Goal: Transaction & Acquisition: Book appointment/travel/reservation

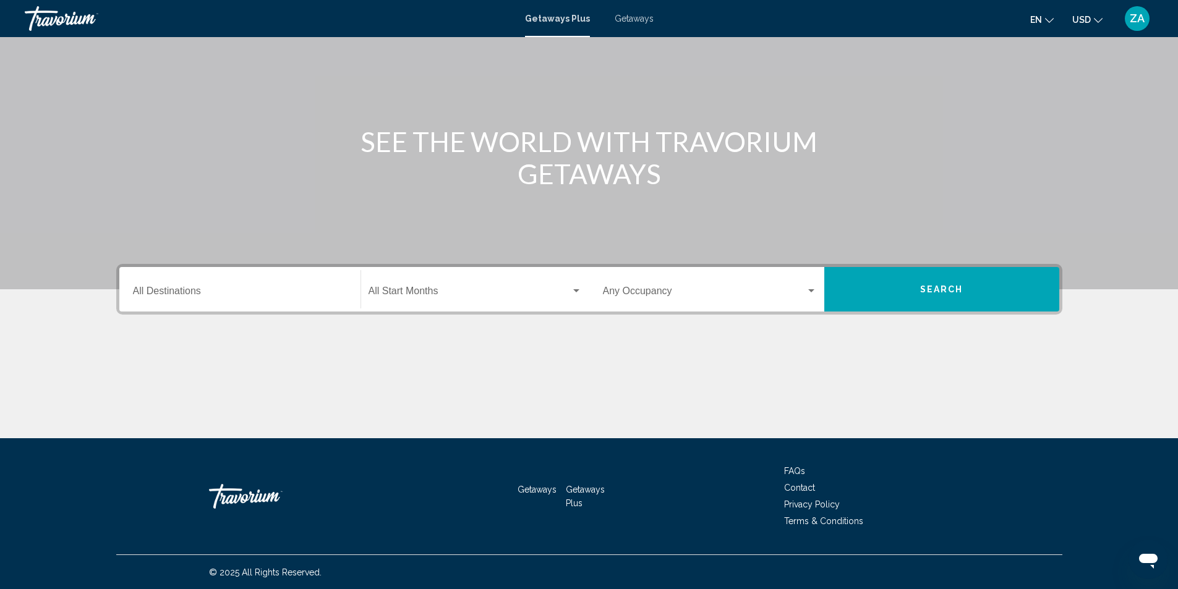
scroll to position [82, 0]
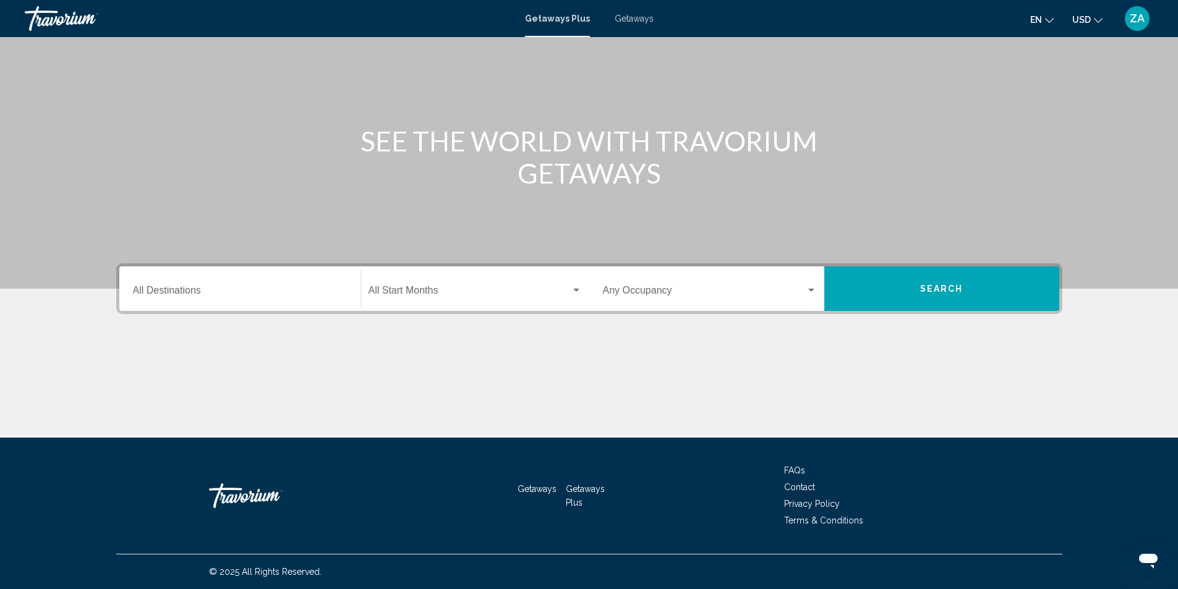
click at [193, 294] on input "Destination All Destinations" at bounding box center [240, 292] width 214 height 11
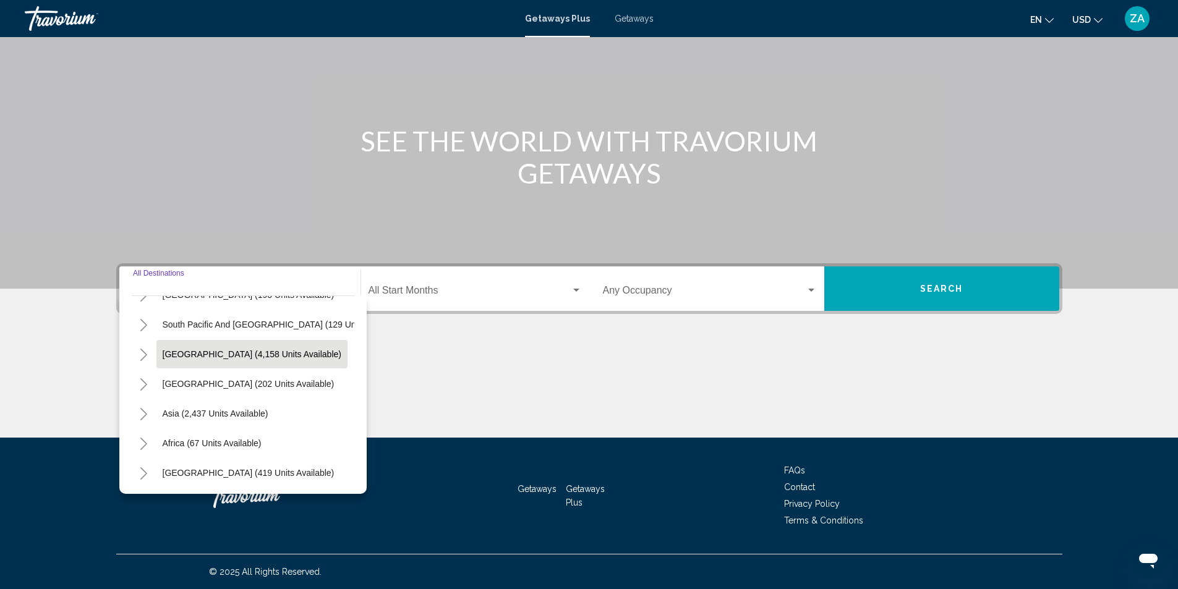
scroll to position [210, 0]
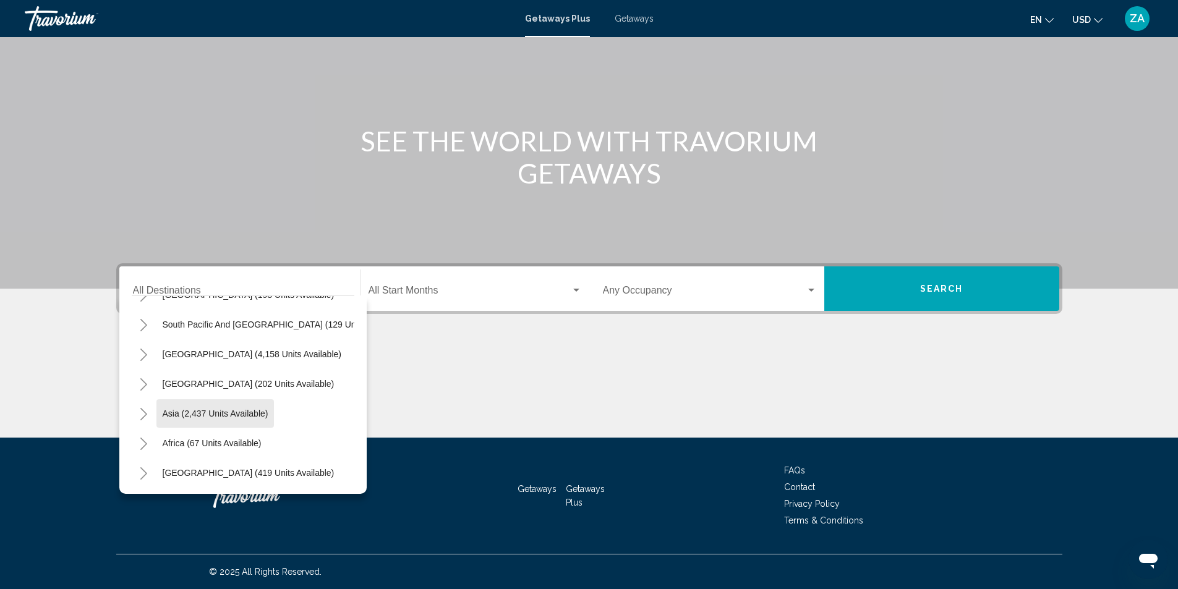
click at [202, 409] on span "Asia (2,437 units available)" at bounding box center [216, 414] width 106 height 10
type input "**********"
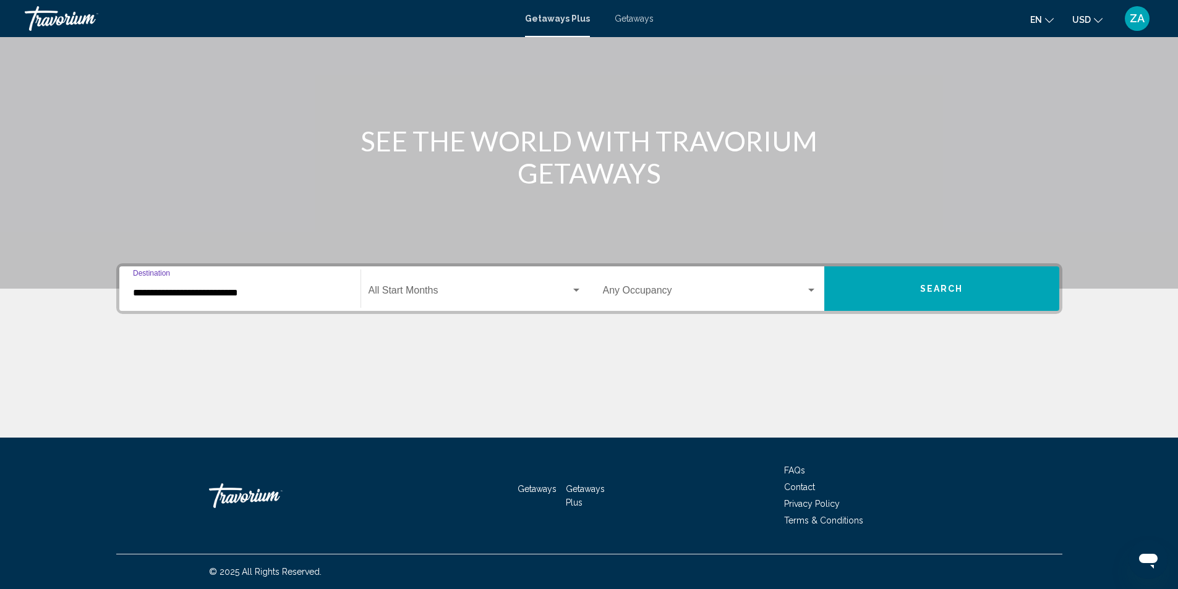
click at [380, 293] on span "Search widget" at bounding box center [469, 292] width 202 height 11
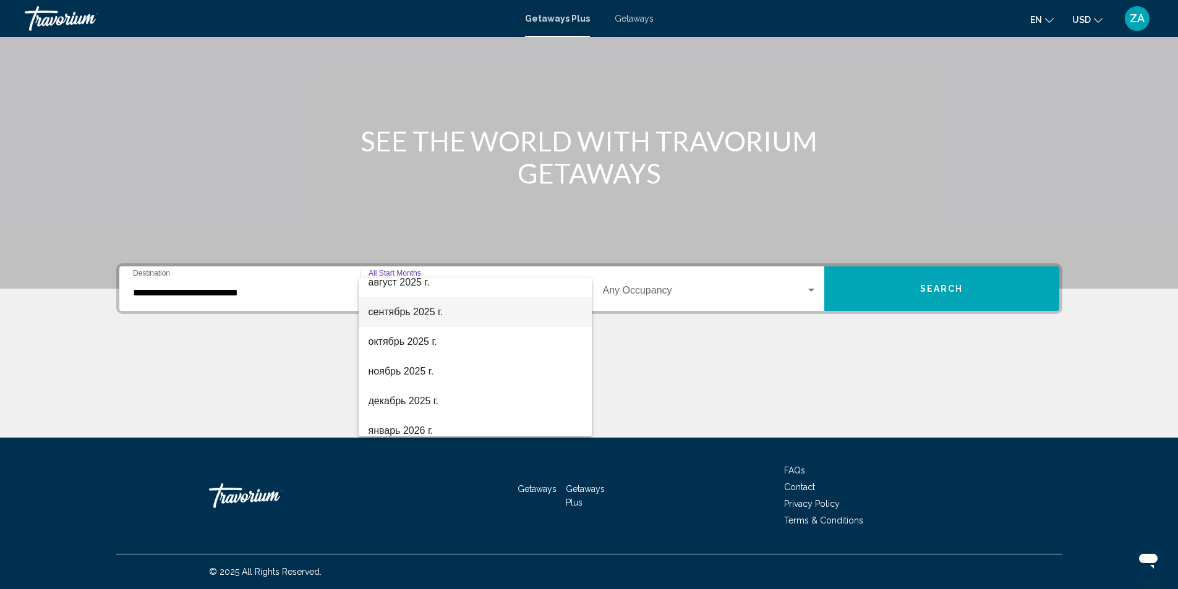
scroll to position [62, 0]
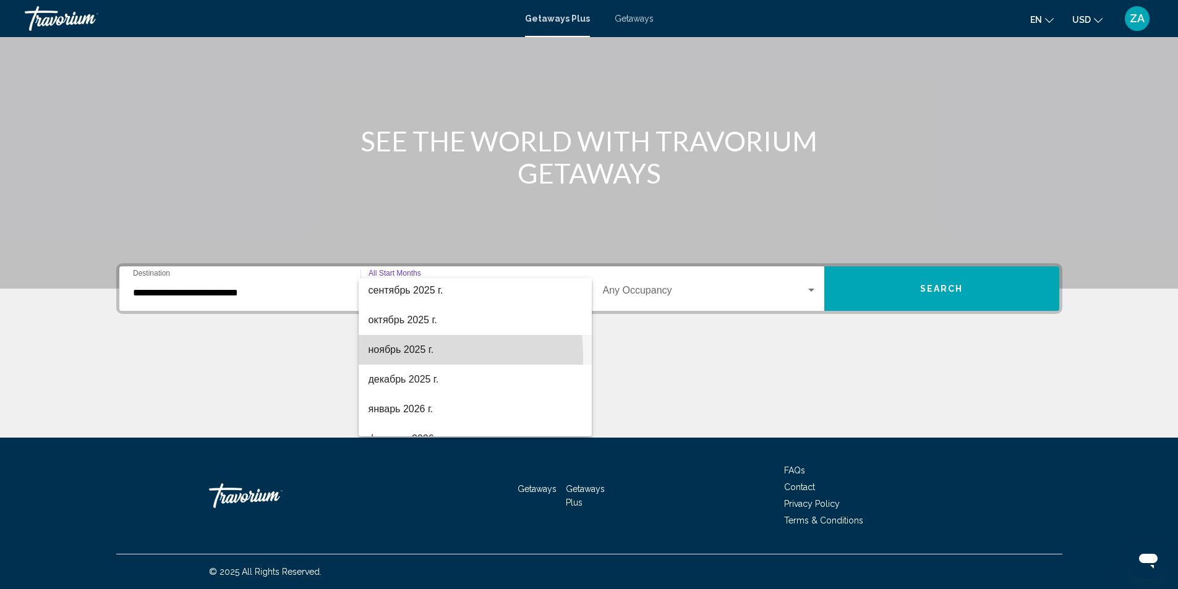
click at [373, 357] on span "ноябрь 2025 г." at bounding box center [474, 350] width 213 height 30
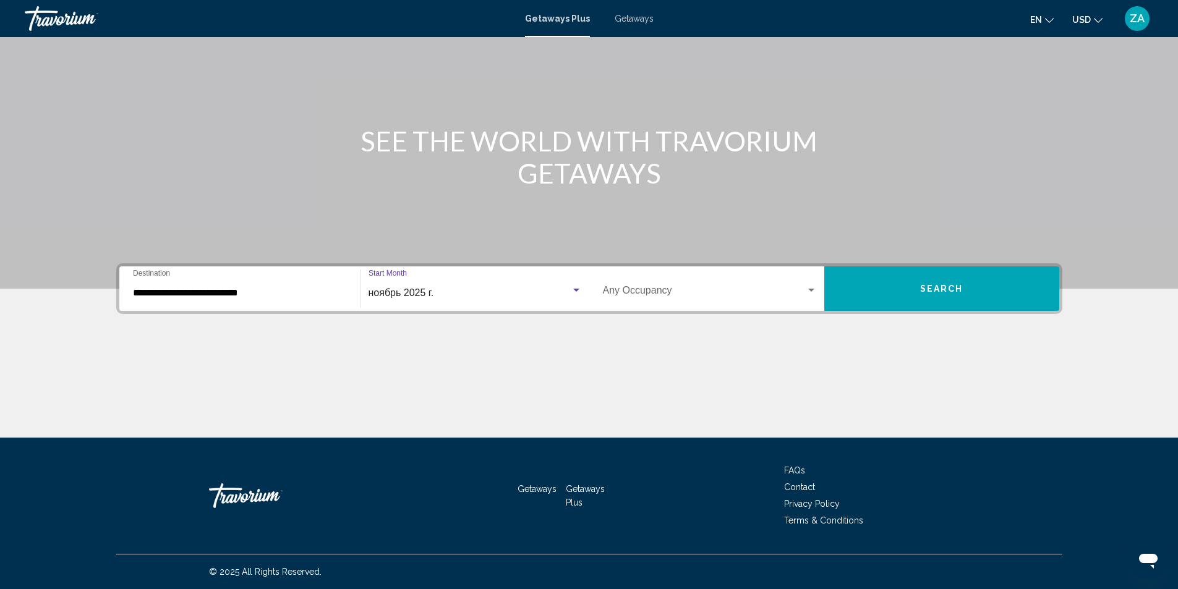
click at [619, 291] on span "Search widget" at bounding box center [704, 292] width 203 height 11
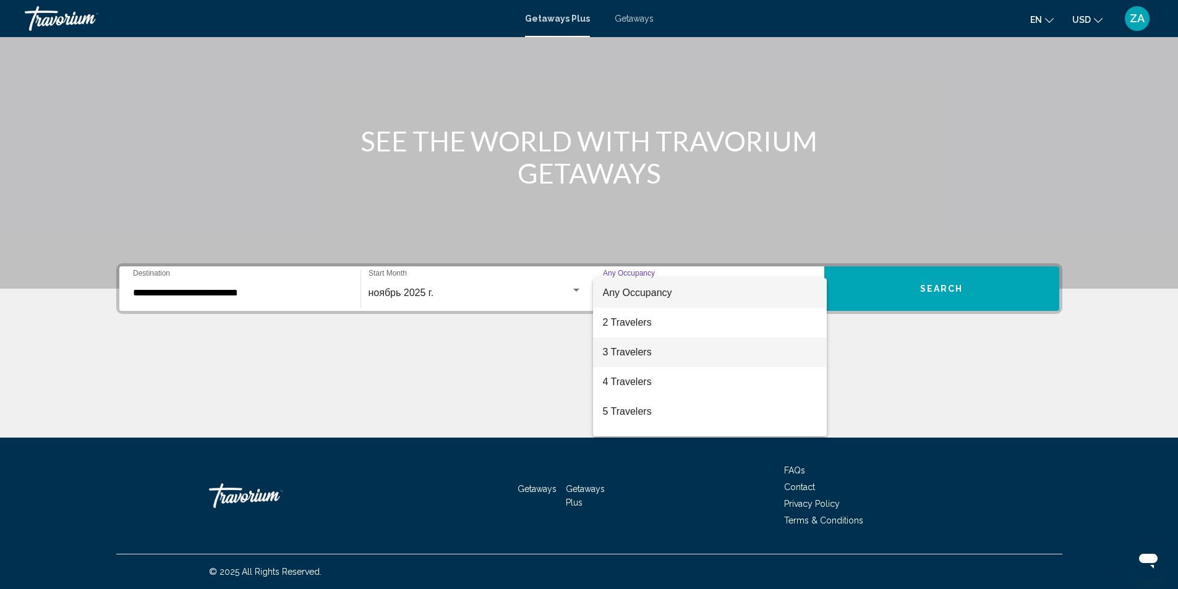
click at [614, 358] on span "3 Travelers" at bounding box center [710, 352] width 214 height 30
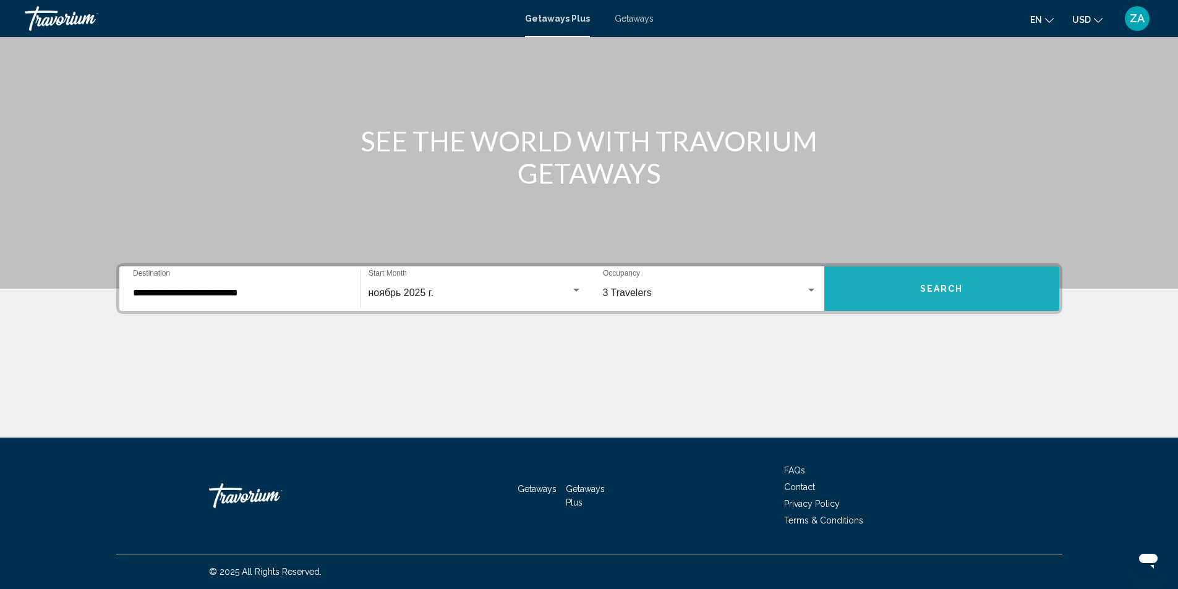
click at [949, 291] on span "Search" at bounding box center [941, 289] width 43 height 10
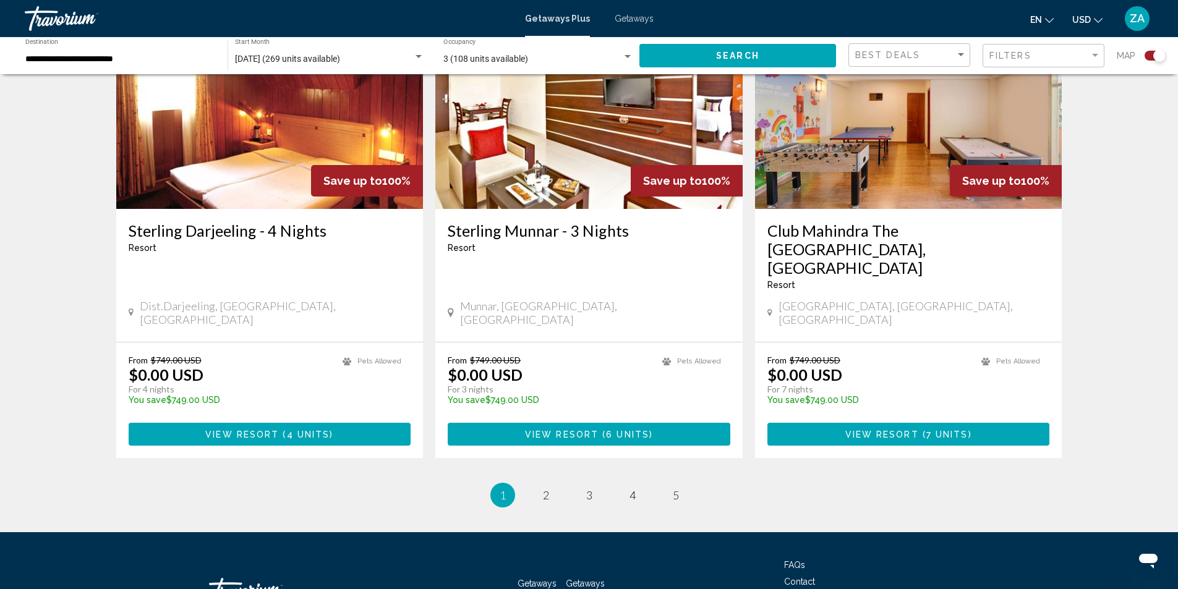
scroll to position [1846, 0]
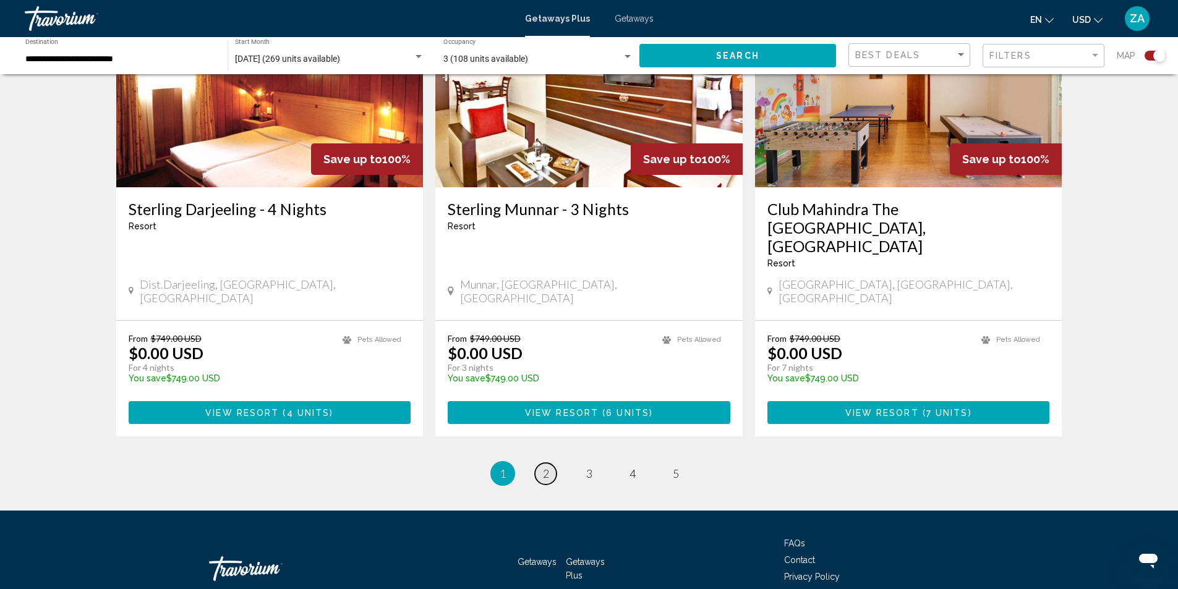
click at [541, 463] on link "page 2" at bounding box center [546, 474] width 22 height 22
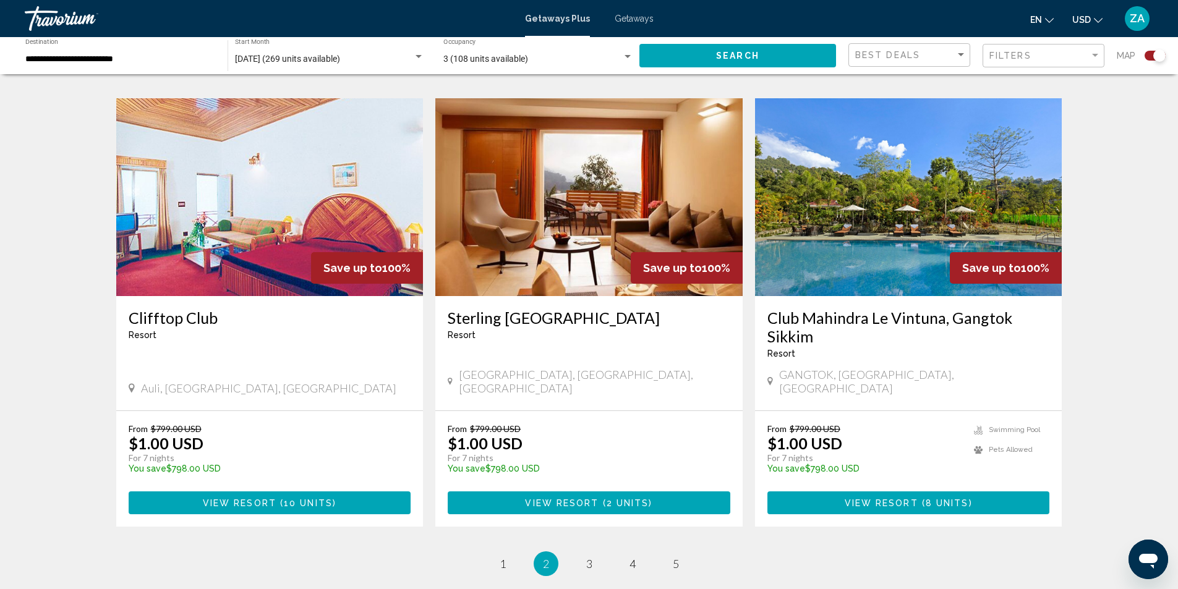
scroll to position [1846, 0]
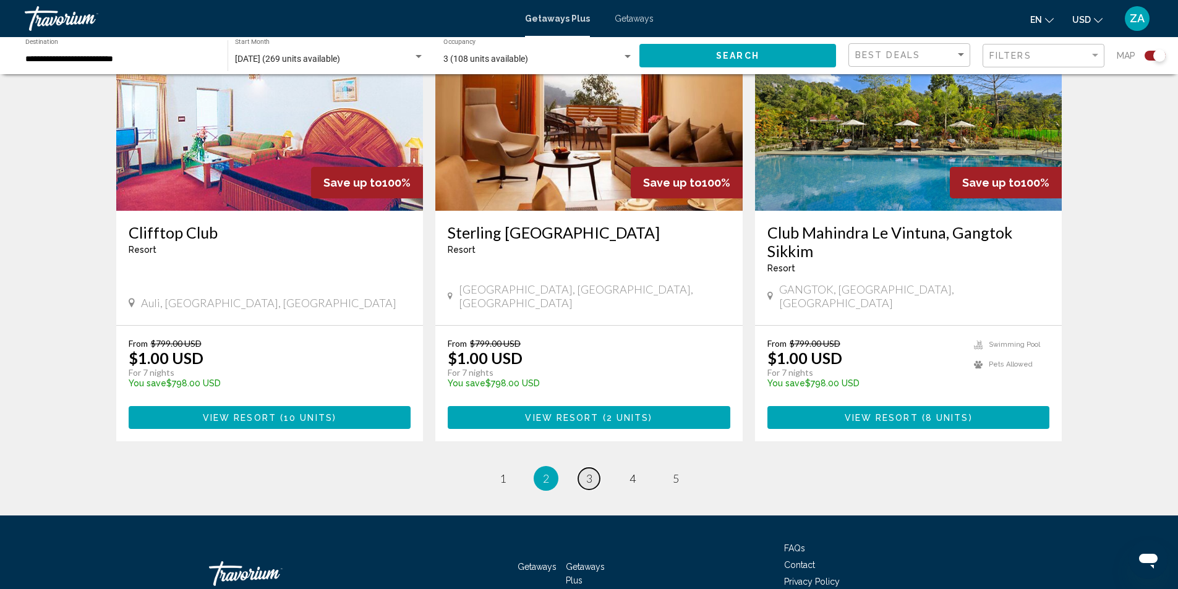
click at [586, 472] on span "3" at bounding box center [589, 479] width 6 height 14
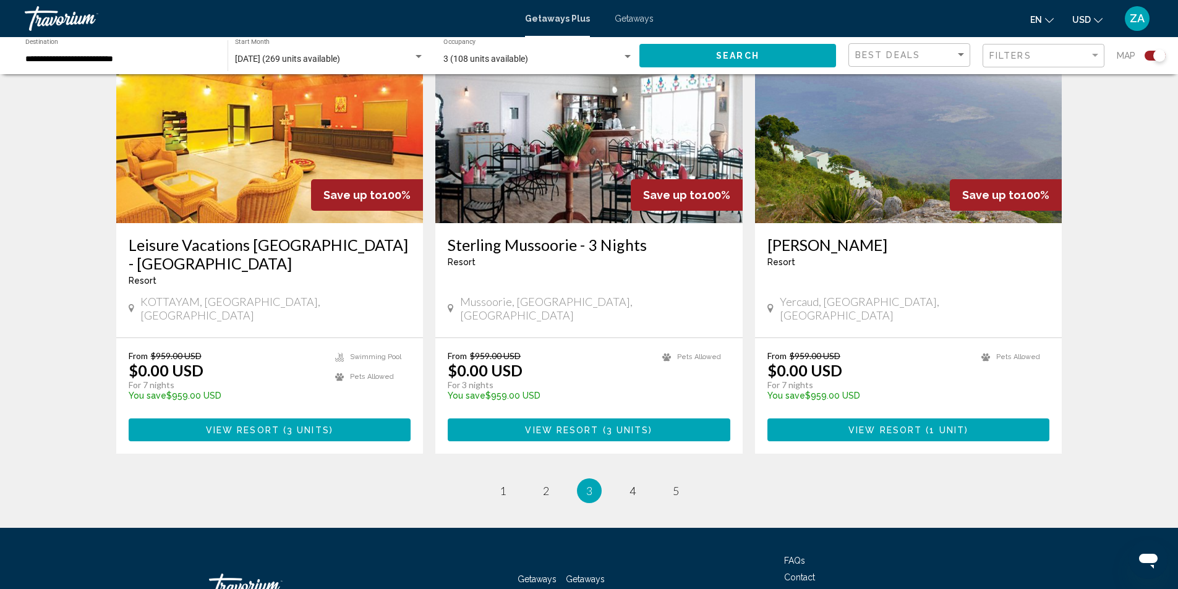
scroll to position [1846, 0]
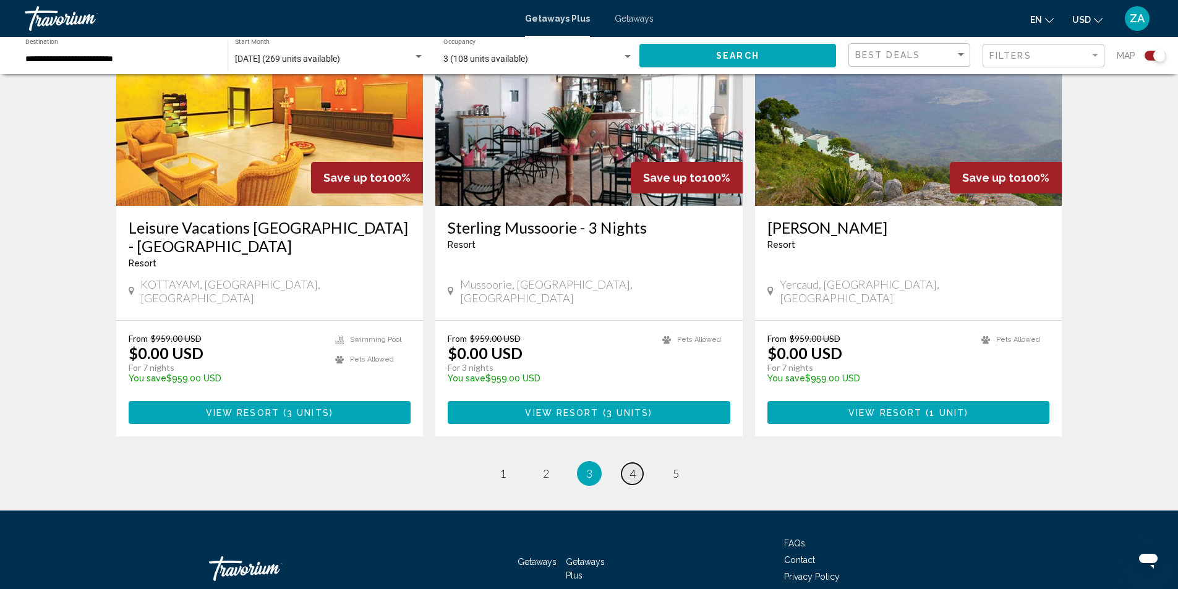
click at [627, 463] on link "page 4" at bounding box center [632, 474] width 22 height 22
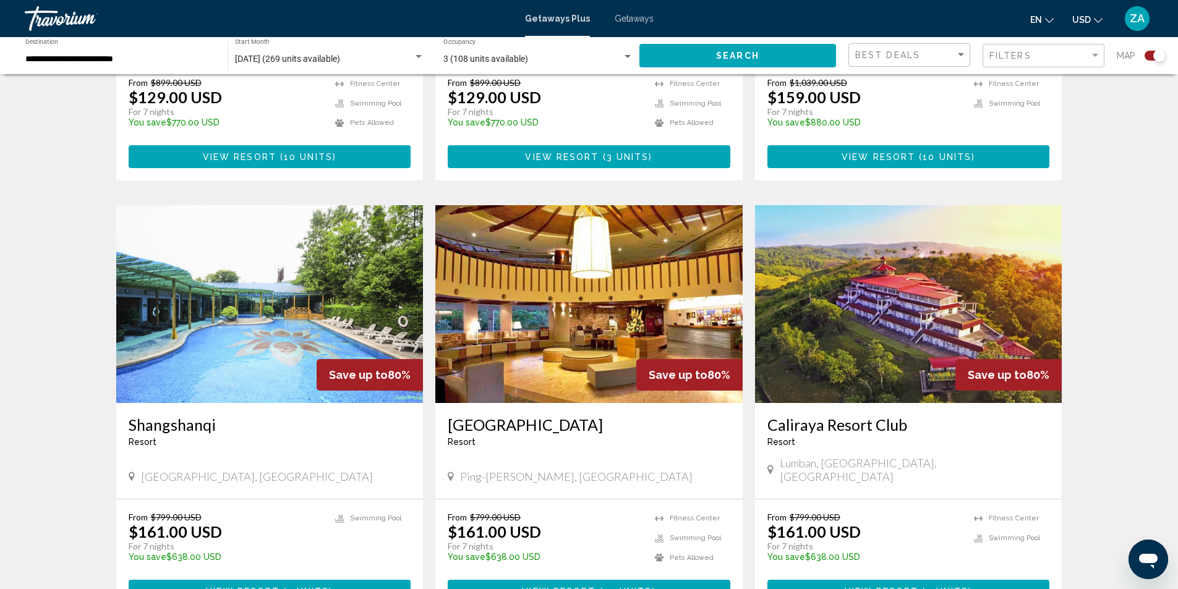
scroll to position [1793, 0]
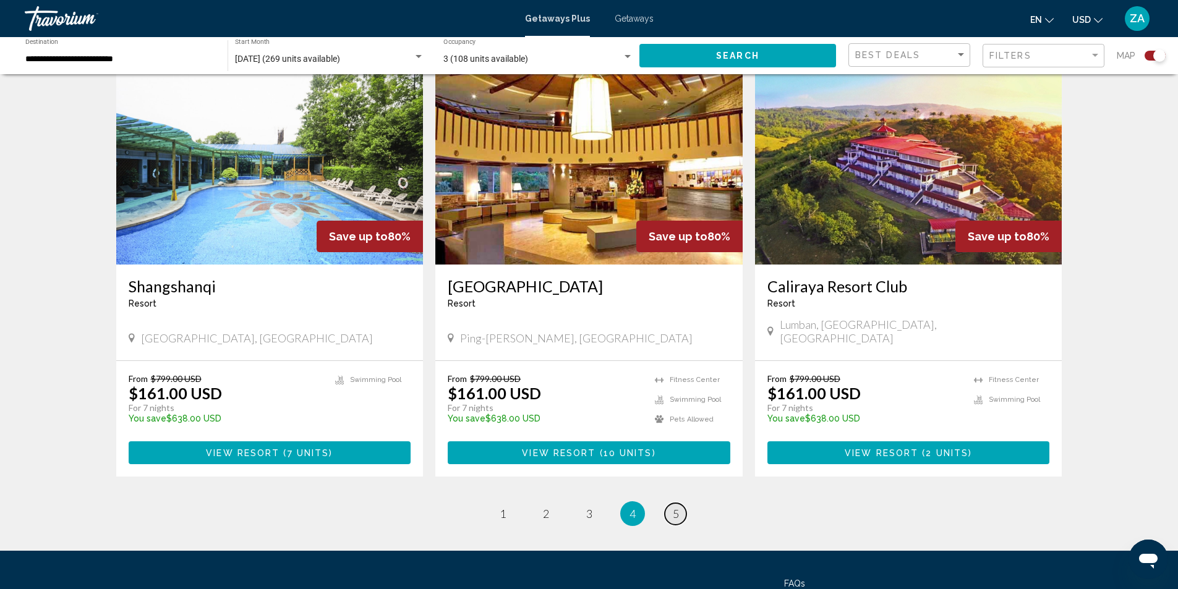
click at [679, 503] on link "page 5" at bounding box center [675, 514] width 22 height 22
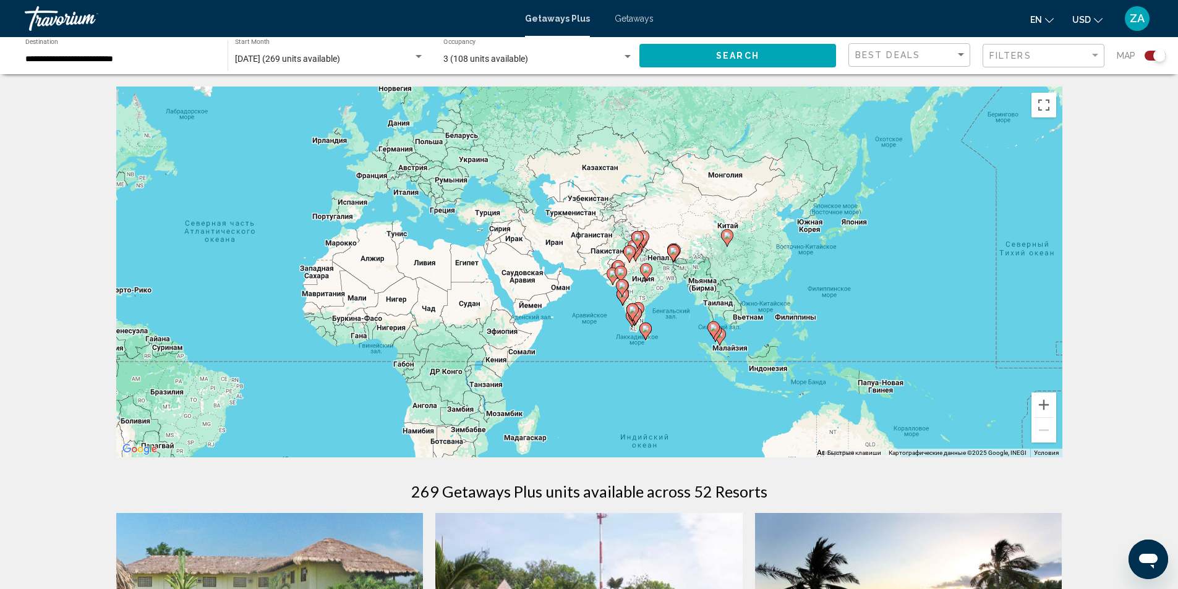
drag, startPoint x: 974, startPoint y: 393, endPoint x: 640, endPoint y: 371, distance: 333.8
click at [640, 371] on div "Чтобы активировать перетаскивание с помощью клавиатуры, нажмите Alt + Ввод. Пос…" at bounding box center [589, 272] width 946 height 371
click at [726, 352] on div "Чтобы активировать перетаскивание с помощью клавиатуры, нажмите Alt + Ввод. Пос…" at bounding box center [589, 272] width 946 height 371
click at [752, 348] on icon "Main content" at bounding box center [750, 347] width 11 height 16
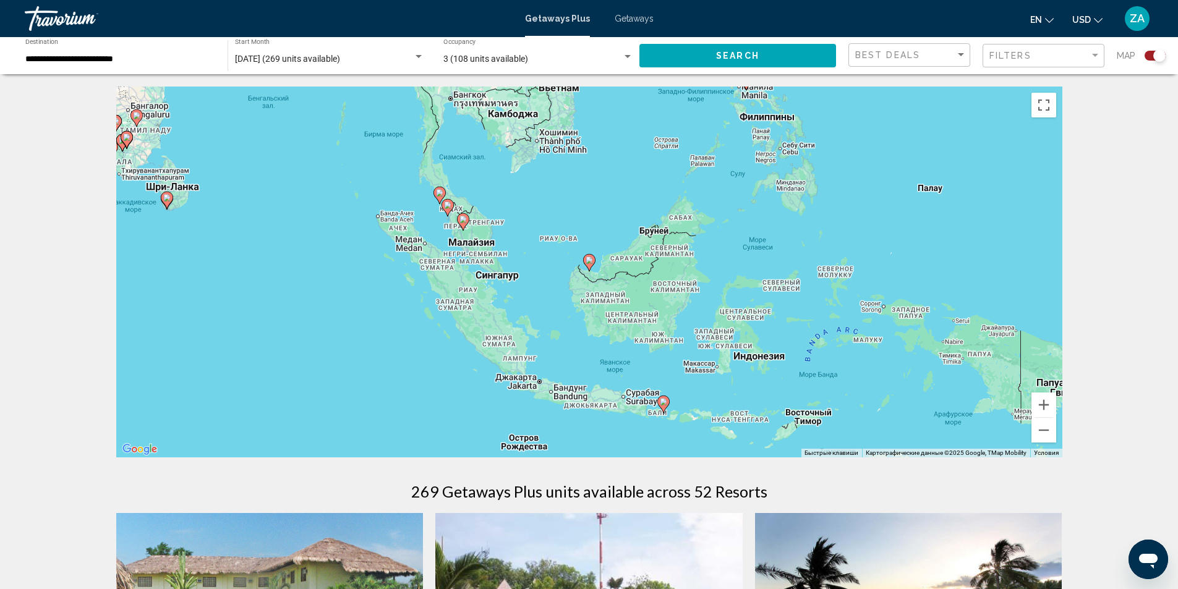
click at [472, 251] on div "Для навигации используйте клавиши со стрелками. Чтобы активировать перетаскиван…" at bounding box center [589, 272] width 946 height 371
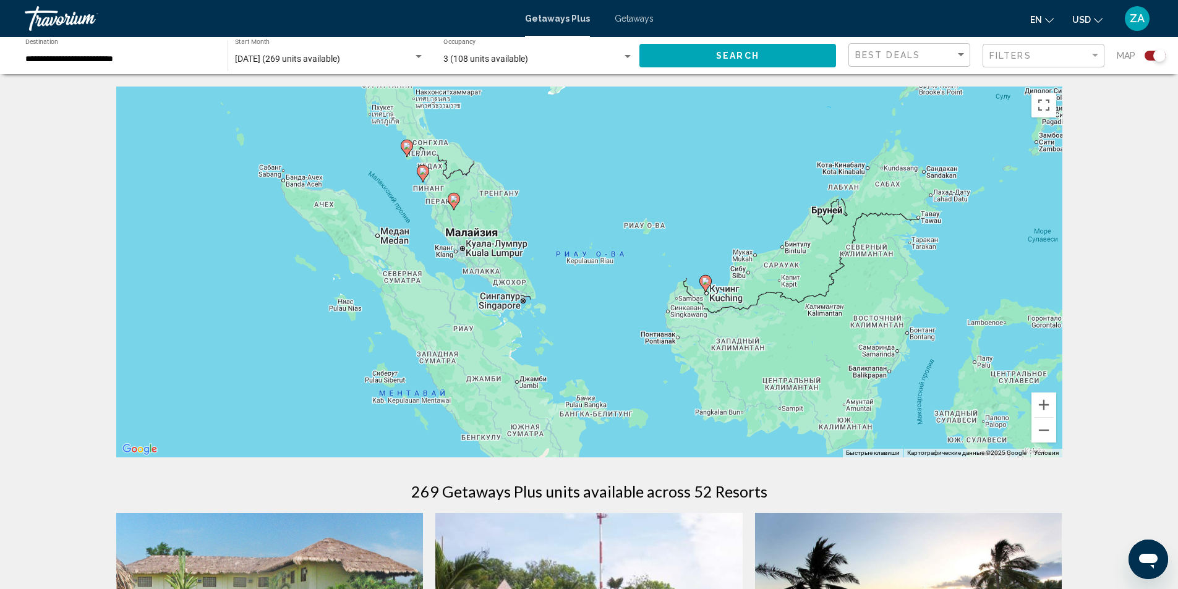
click at [474, 248] on div "Чтобы активировать перетаскивание с помощью клавиатуры, нажмите Alt + Ввод. Пос…" at bounding box center [589, 272] width 946 height 371
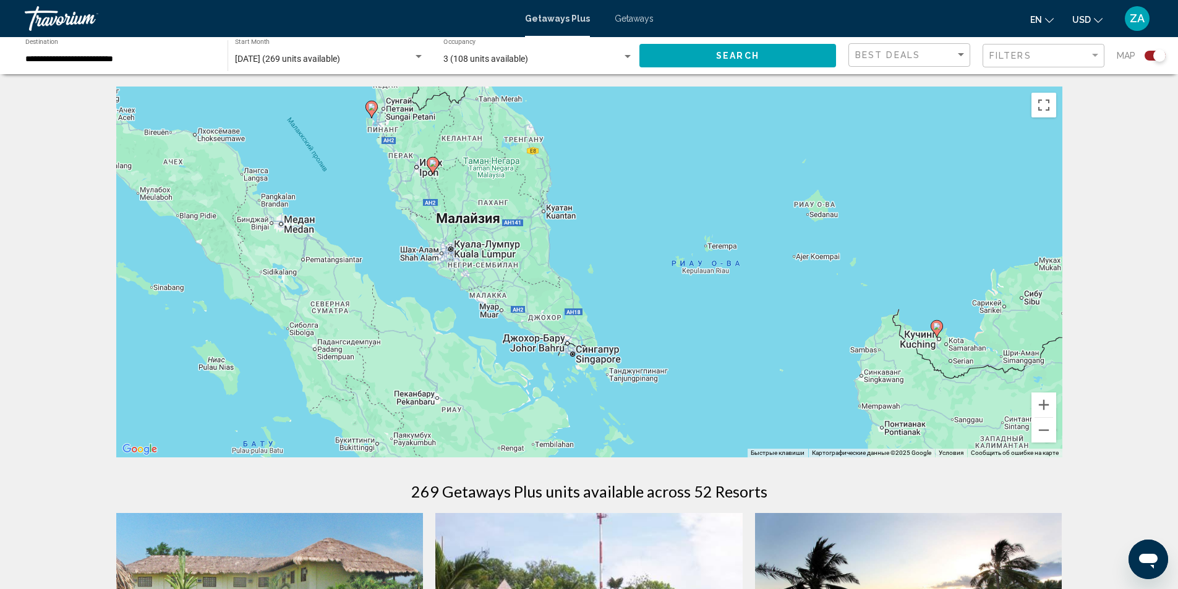
click at [474, 248] on div "Чтобы активировать перетаскивание с помощью клавиатуры, нажмите Alt + Ввод. Пос…" at bounding box center [589, 272] width 946 height 371
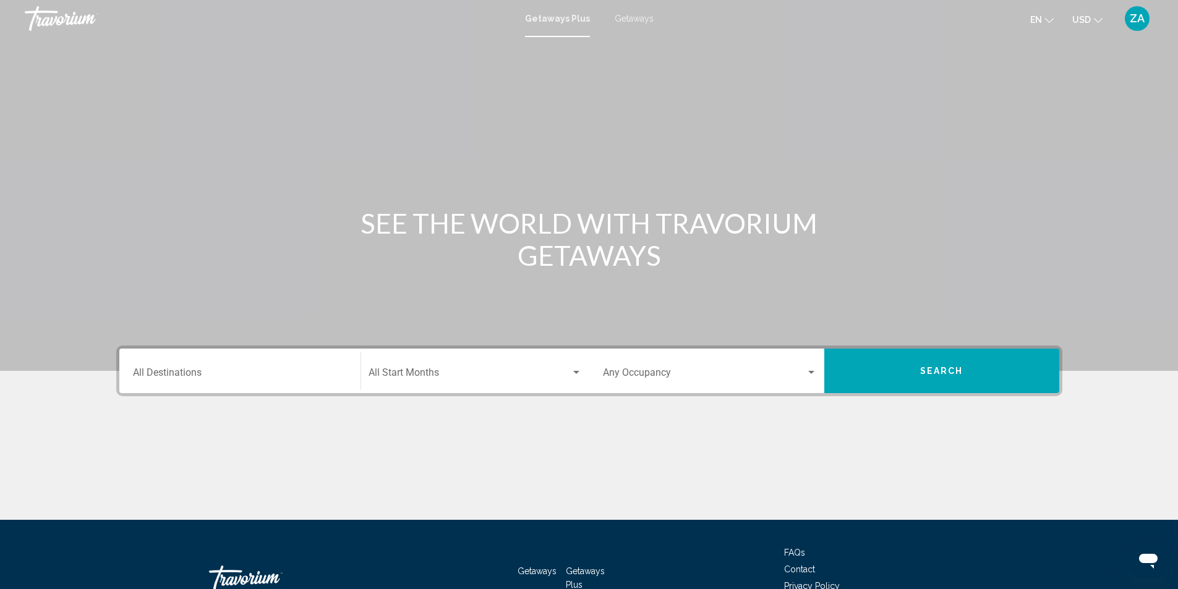
click at [635, 16] on span "Getaways" at bounding box center [633, 19] width 39 height 10
click at [174, 370] on input "Destination All Destinations" at bounding box center [240, 375] width 214 height 11
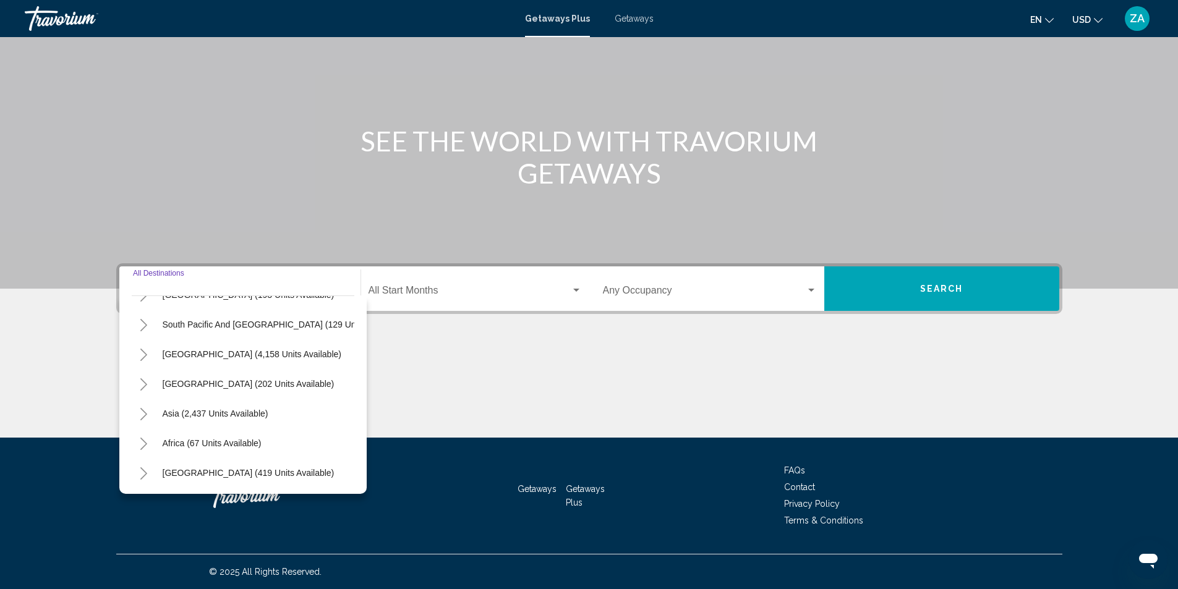
scroll to position [210, 0]
click at [148, 404] on button "Toggle Asia (2,437 units available)" at bounding box center [144, 413] width 25 height 25
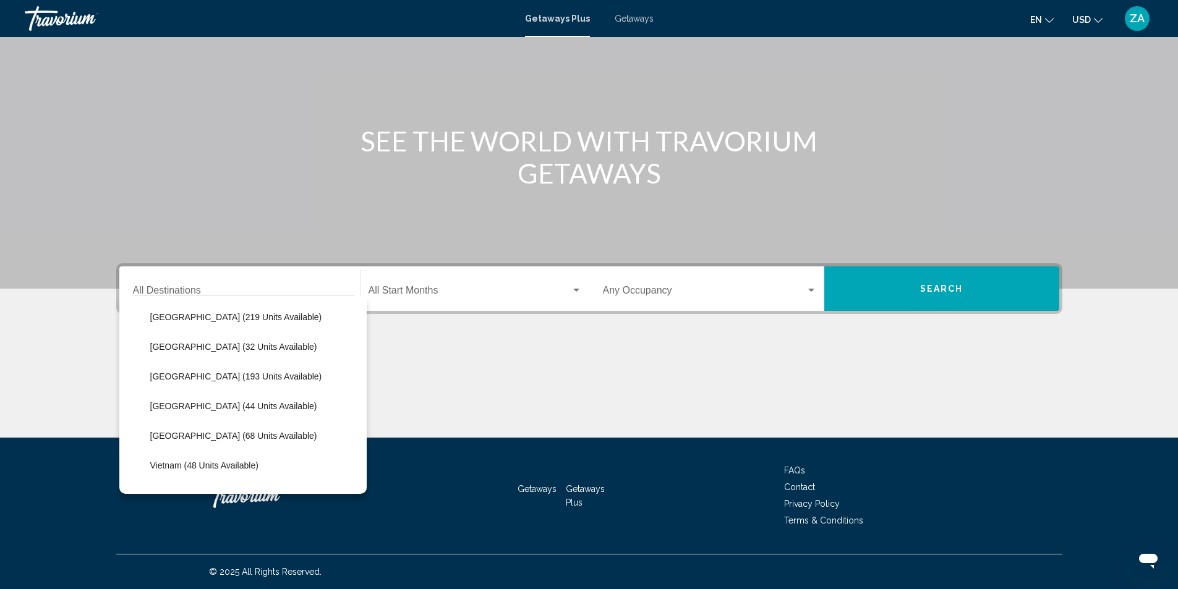
scroll to position [444, 0]
click at [161, 344] on span "Maldives (32 units available)" at bounding box center [233, 347] width 167 height 10
type input "**********"
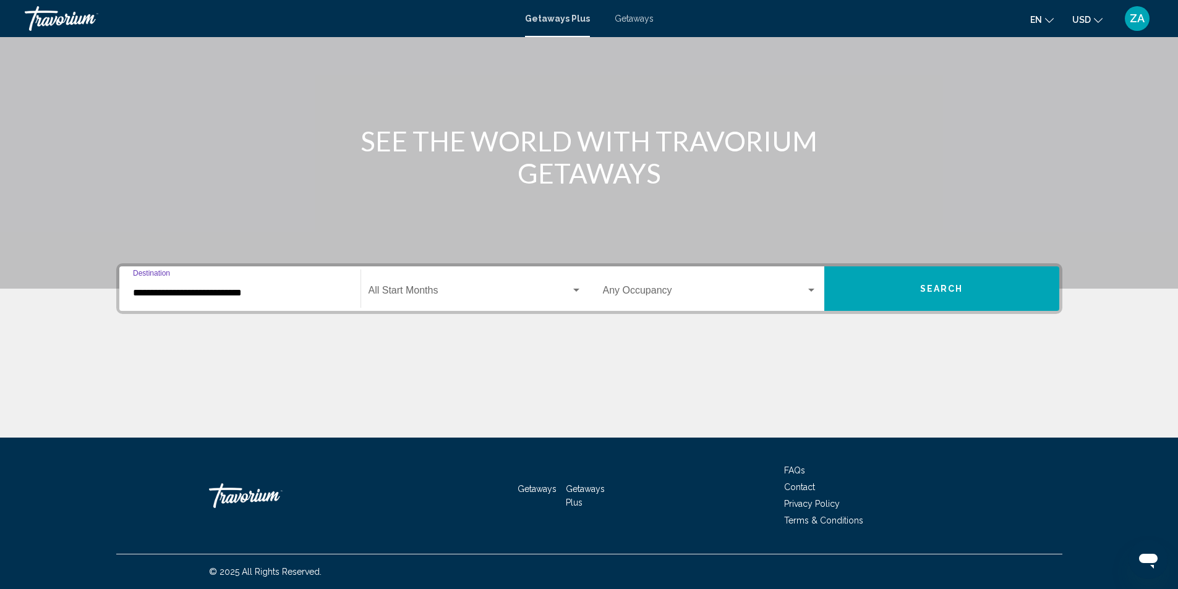
click at [386, 294] on span "Search widget" at bounding box center [469, 292] width 202 height 11
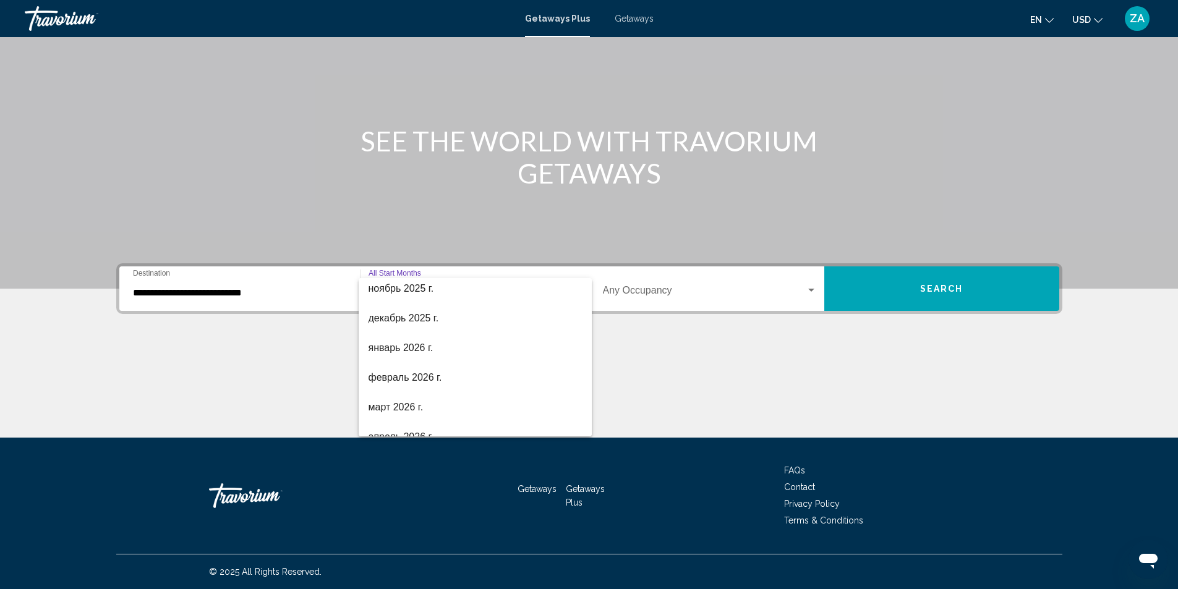
scroll to position [124, 0]
click at [384, 344] on span "январь 2026 г." at bounding box center [474, 348] width 213 height 30
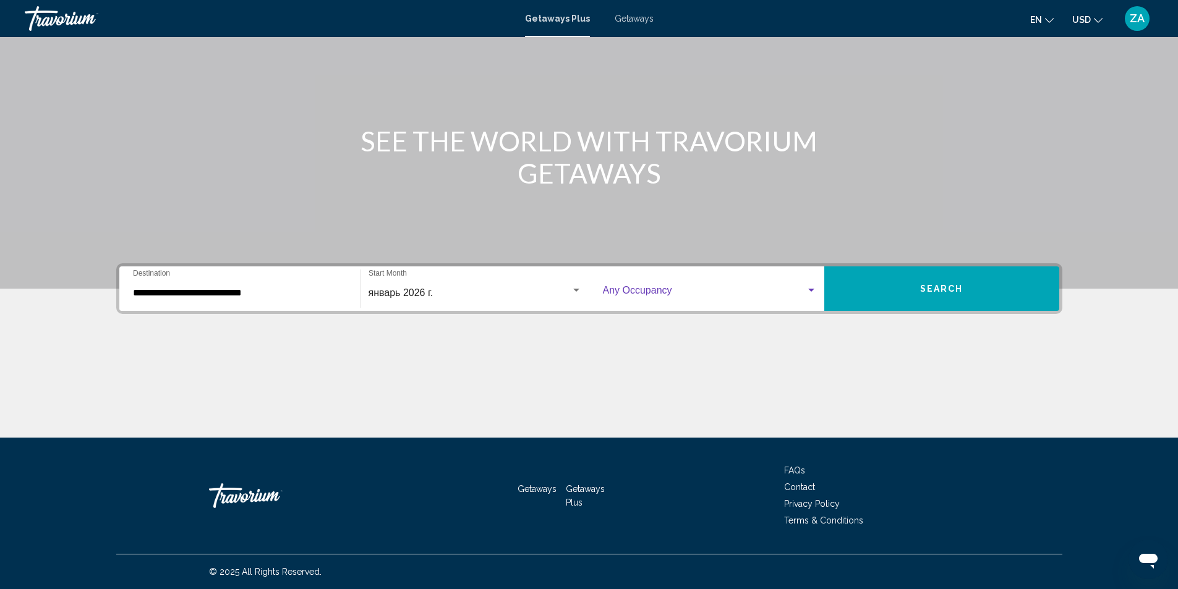
click at [605, 289] on span "Search widget" at bounding box center [704, 292] width 203 height 11
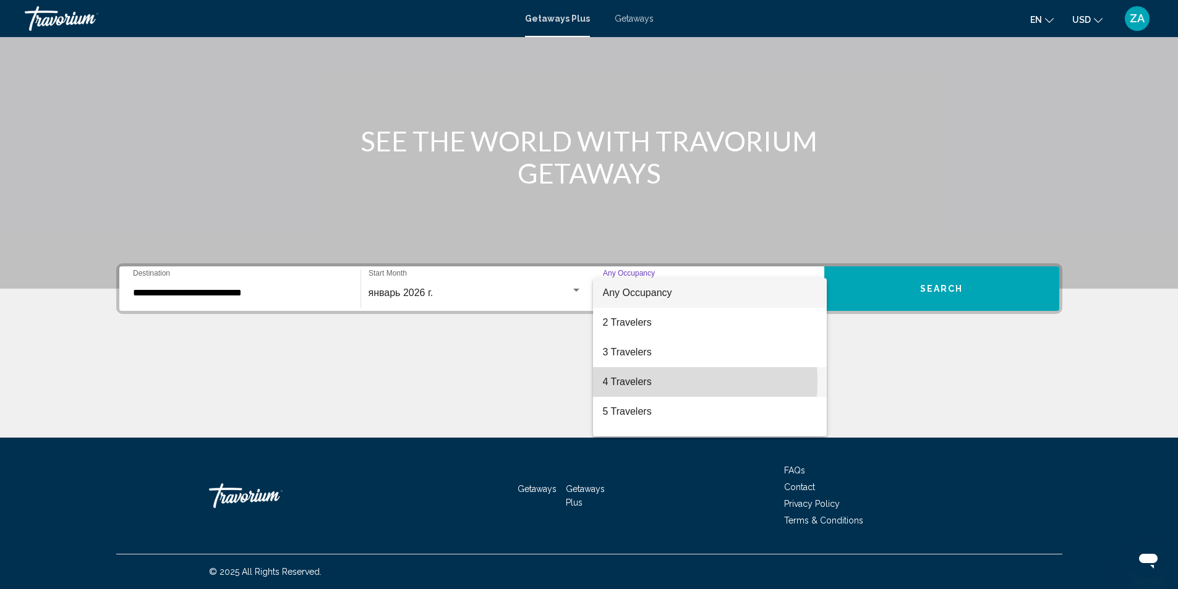
click at [609, 382] on span "4 Travelers" at bounding box center [710, 382] width 214 height 30
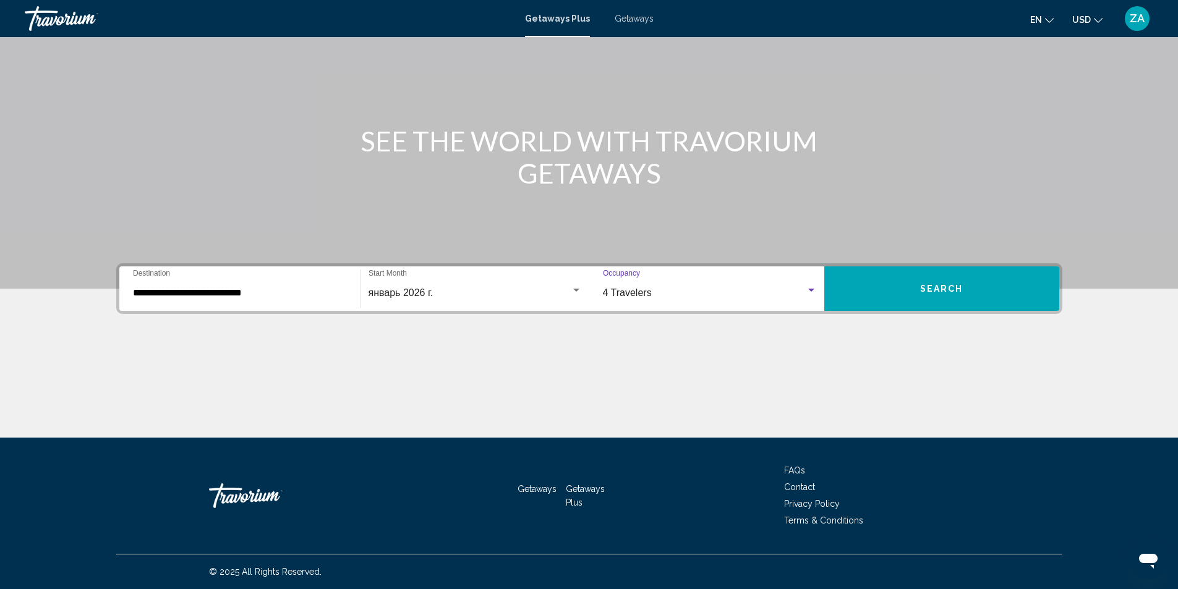
click at [663, 295] on div "4 Travelers" at bounding box center [704, 292] width 203 height 11
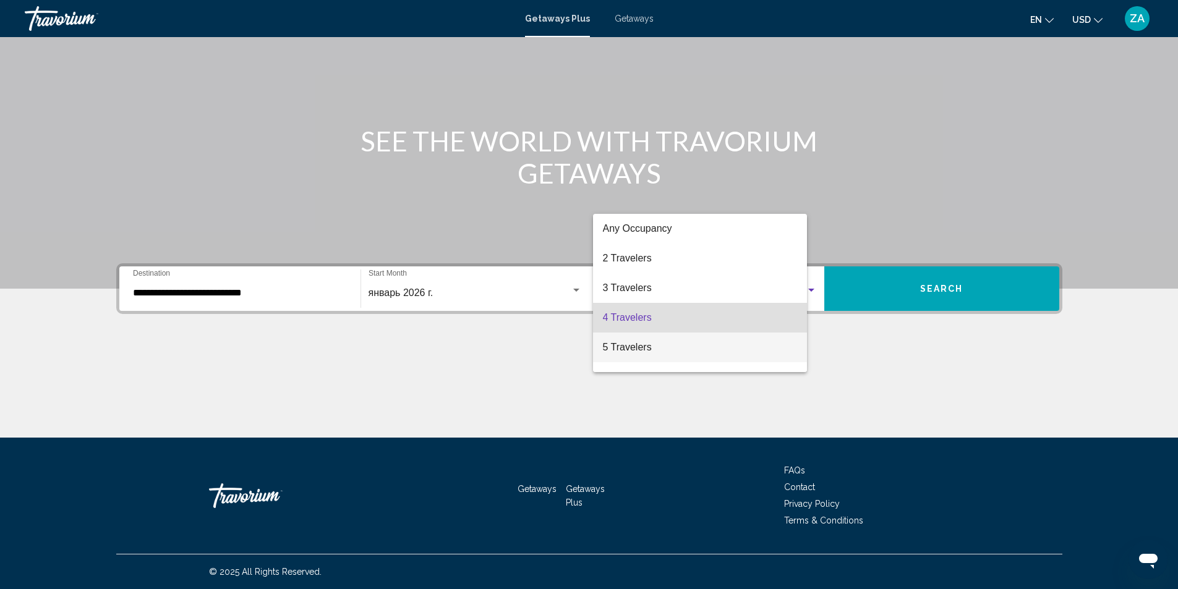
scroll to position [25, 0]
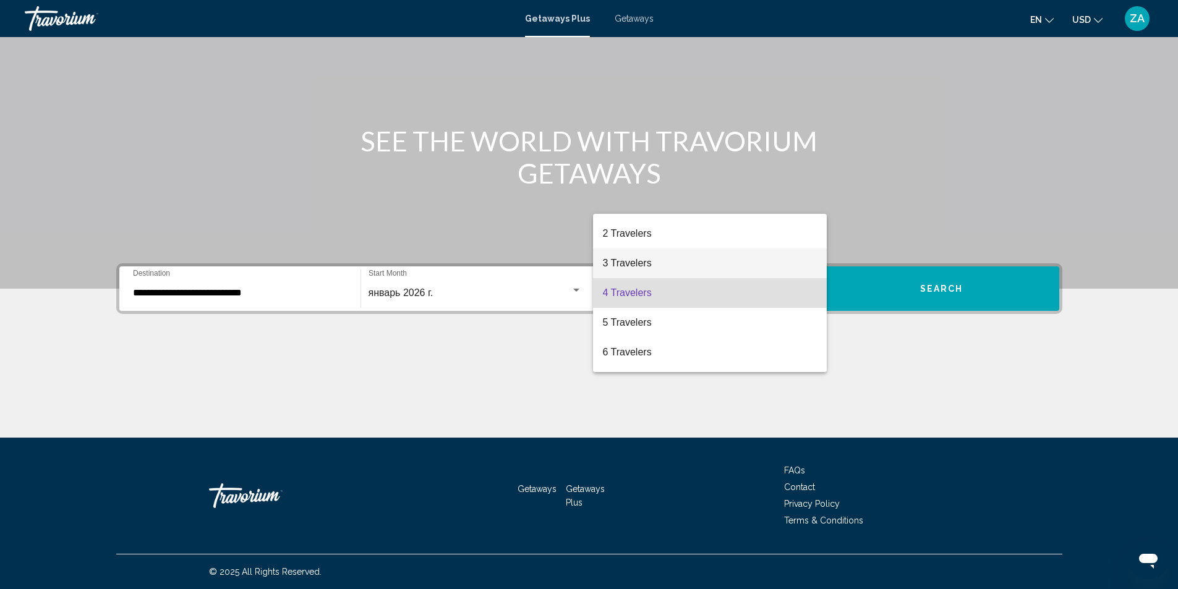
click at [619, 271] on span "3 Travelers" at bounding box center [710, 263] width 214 height 30
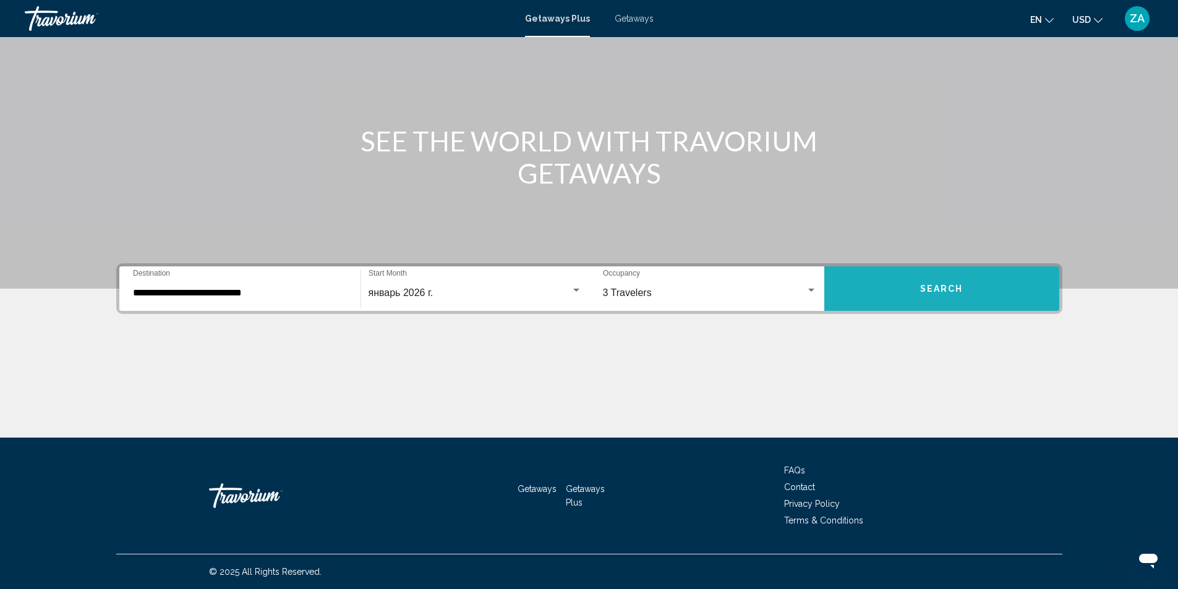
click at [930, 289] on span "Search" at bounding box center [941, 289] width 43 height 10
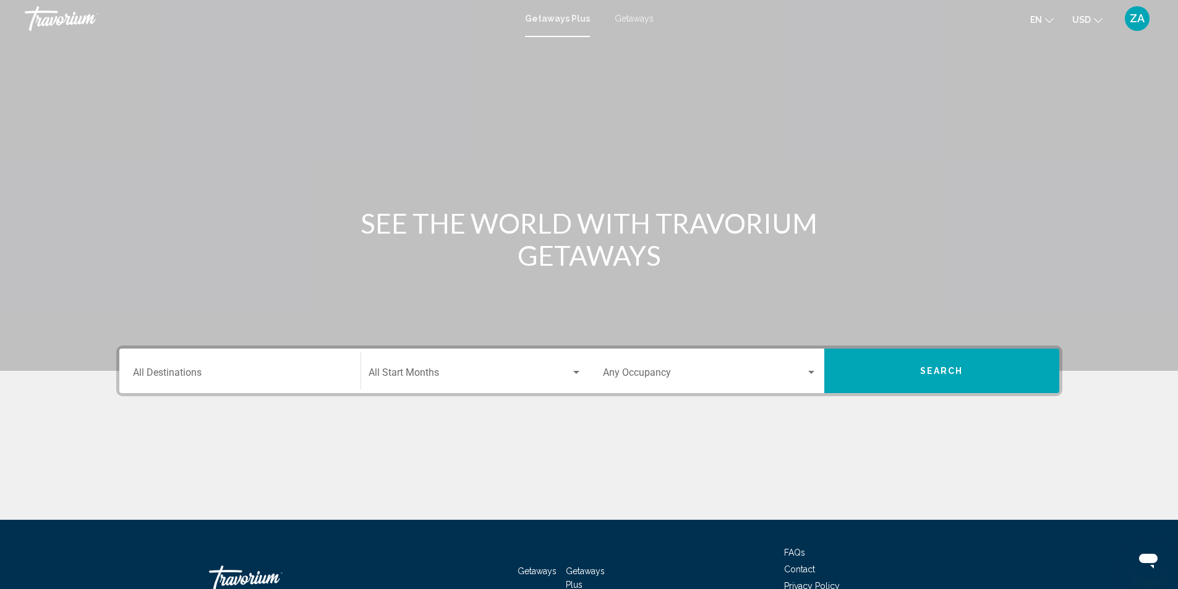
click at [227, 368] on div "Destination All Destinations" at bounding box center [240, 371] width 214 height 39
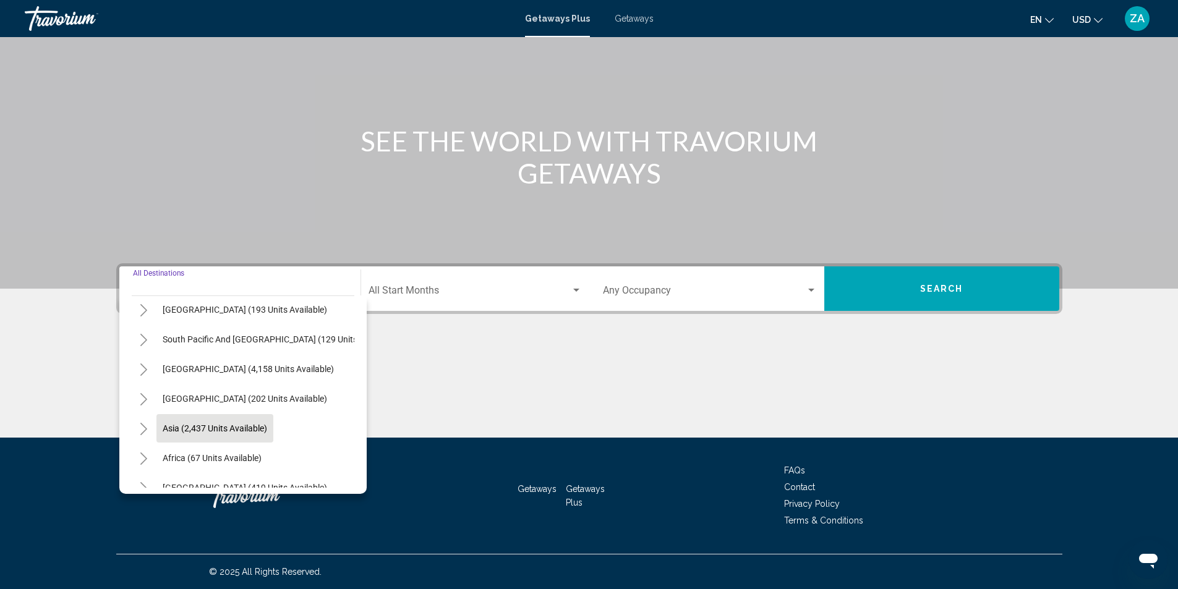
scroll to position [210, 0]
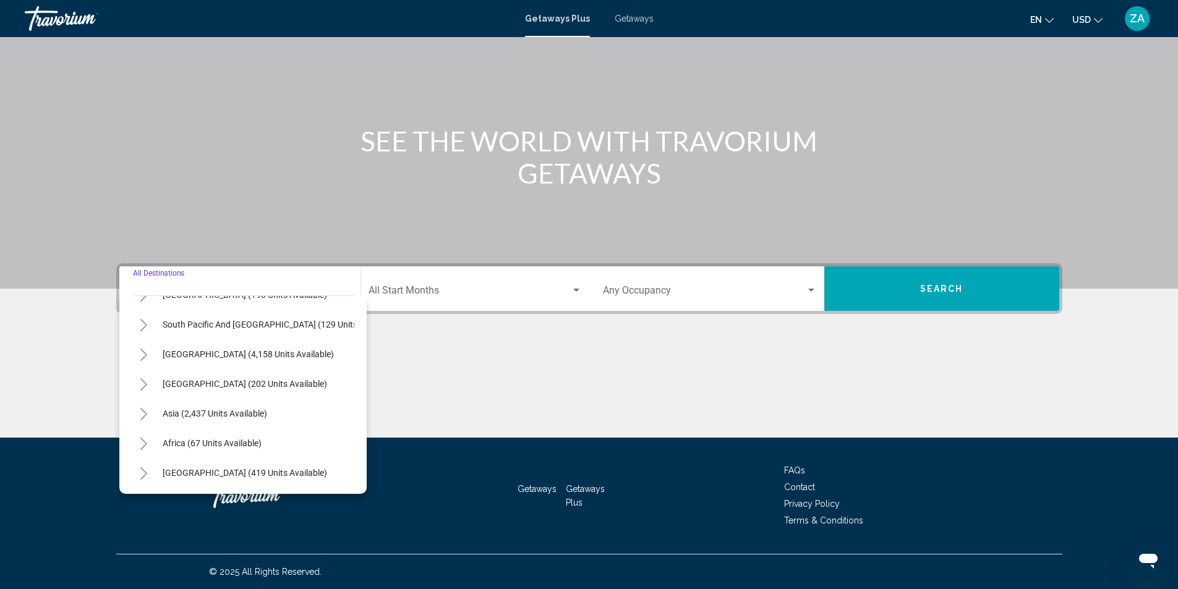
click at [142, 467] on icon "Toggle Middle East (419 units available)" at bounding box center [143, 473] width 9 height 12
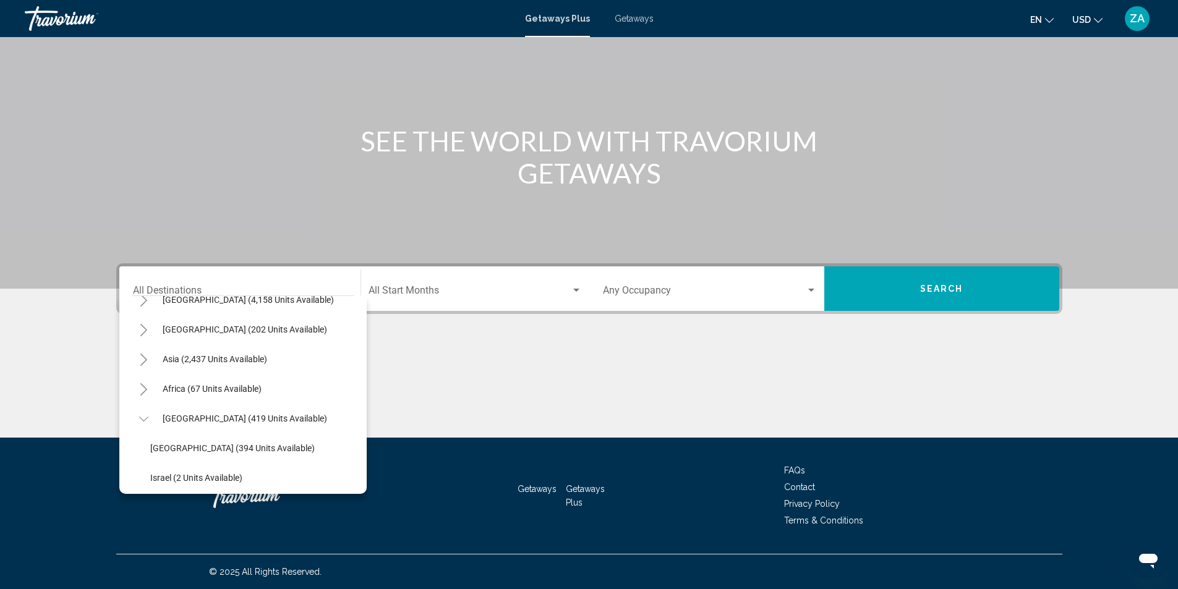
scroll to position [299, 0]
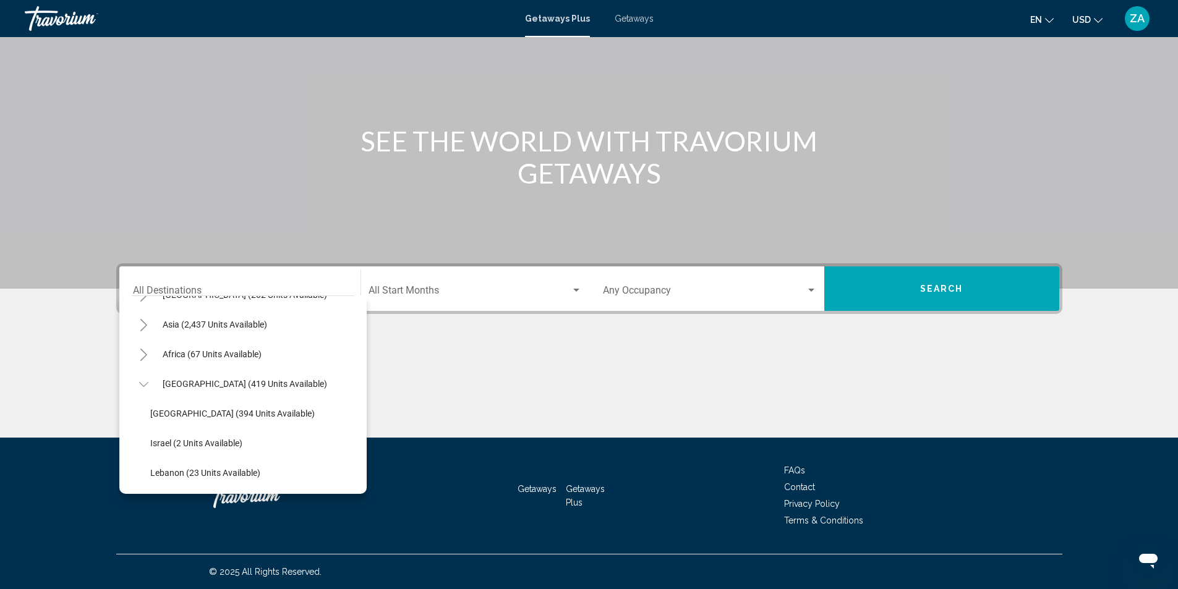
click at [143, 319] on icon "Toggle Asia (2,437 units available)" at bounding box center [143, 325] width 9 height 12
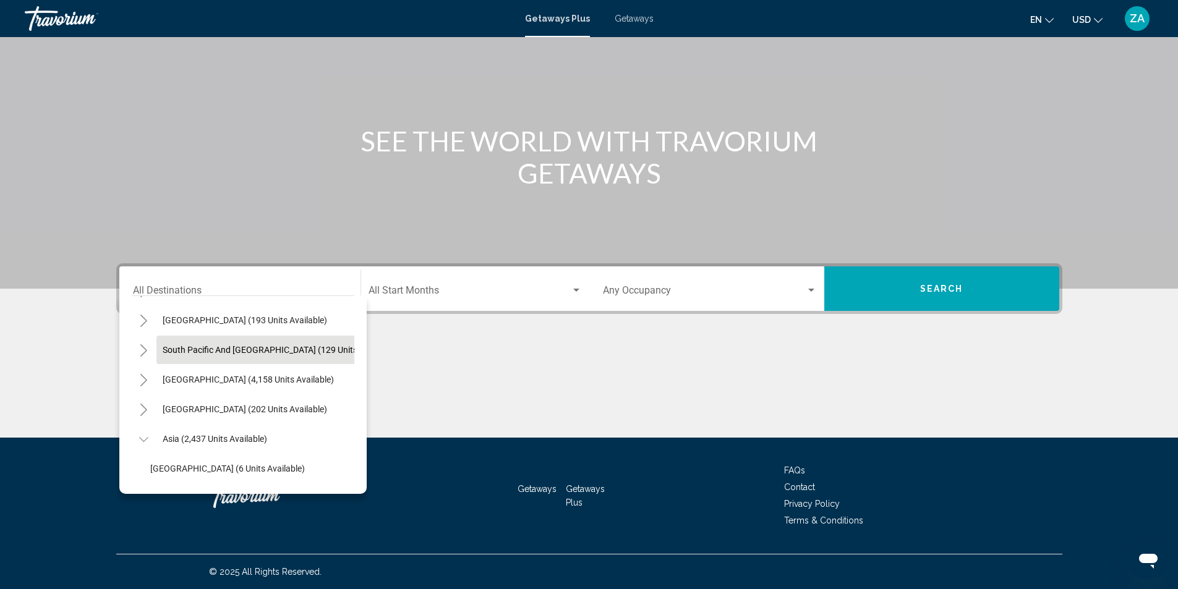
scroll to position [113, 0]
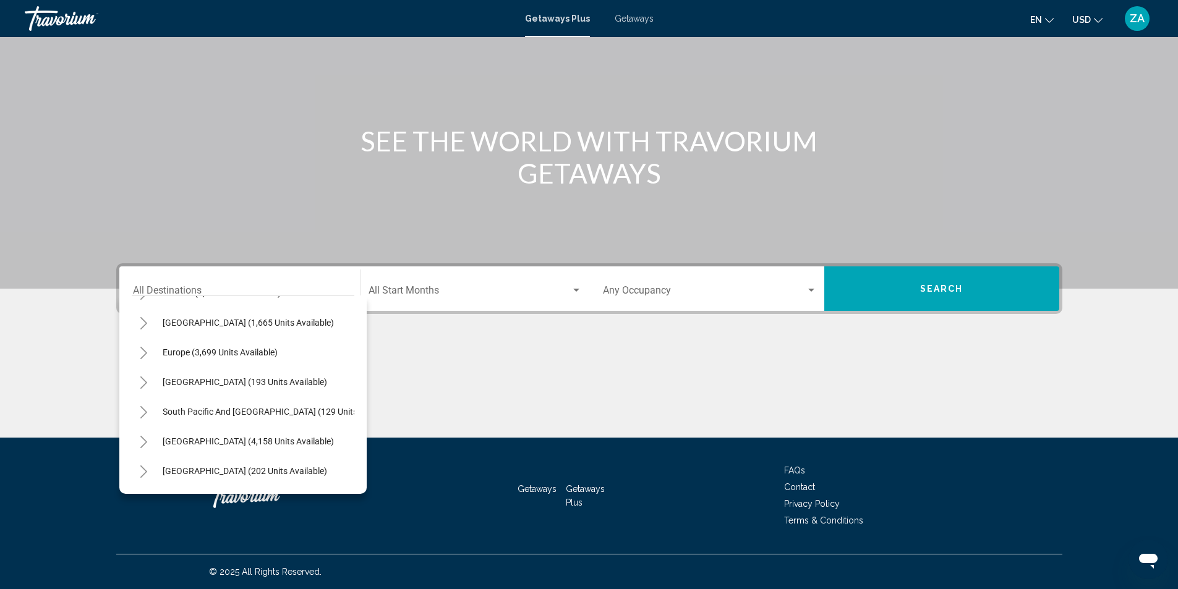
click at [143, 356] on icon "Toggle Europe (3,699 units available)" at bounding box center [143, 353] width 7 height 12
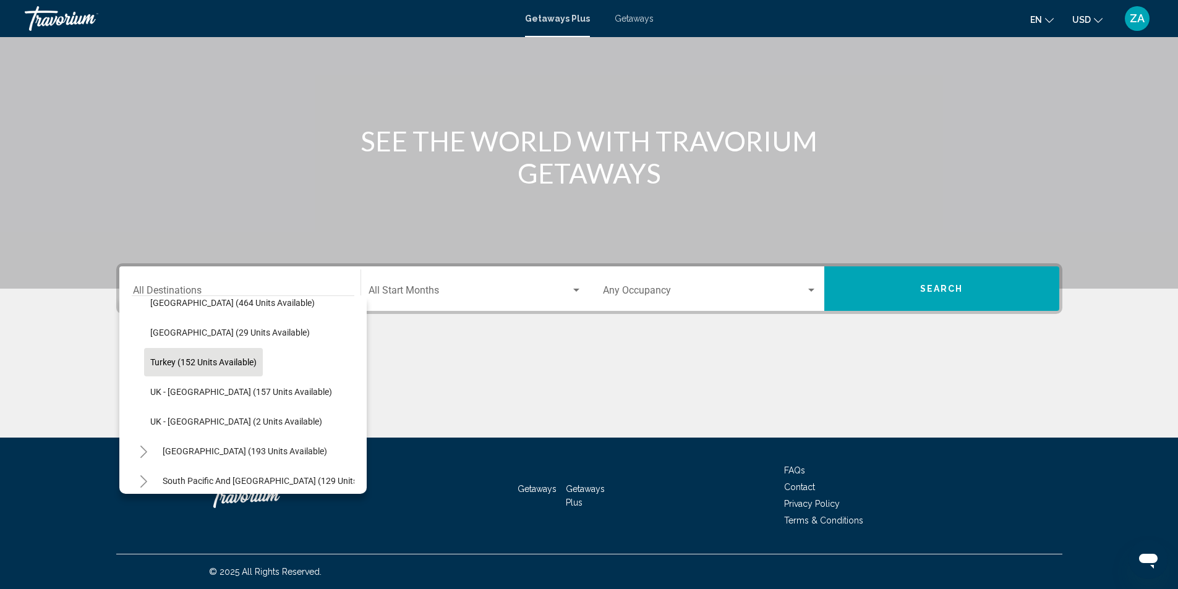
click at [193, 365] on span "Turkey (152 units available)" at bounding box center [203, 362] width 106 height 10
type input "**********"
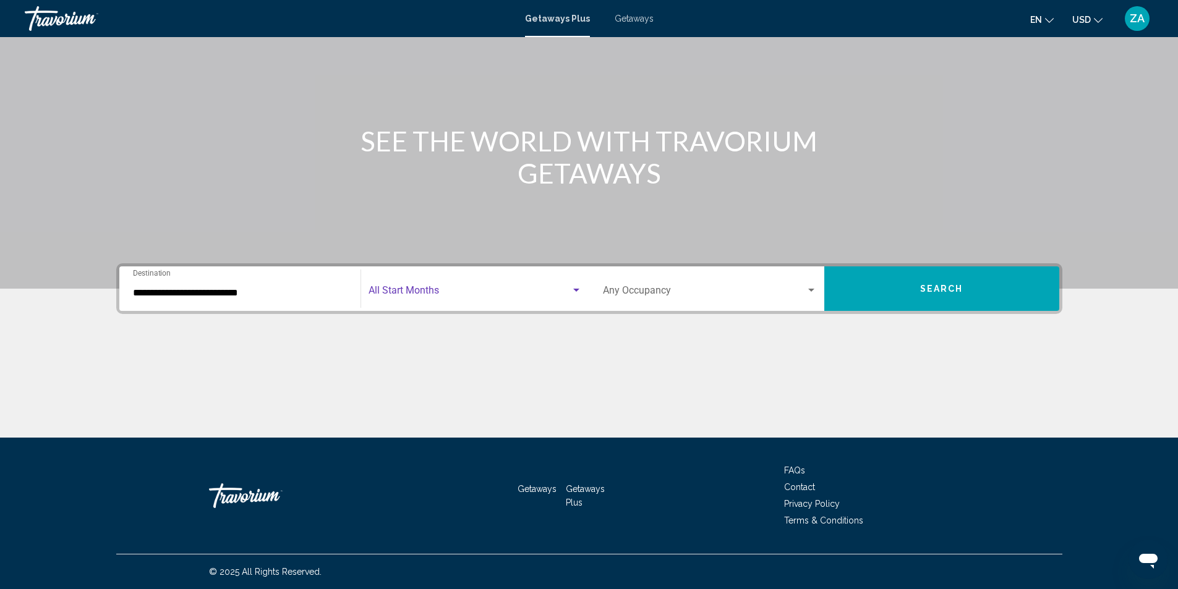
click at [399, 289] on span "Search widget" at bounding box center [469, 292] width 202 height 11
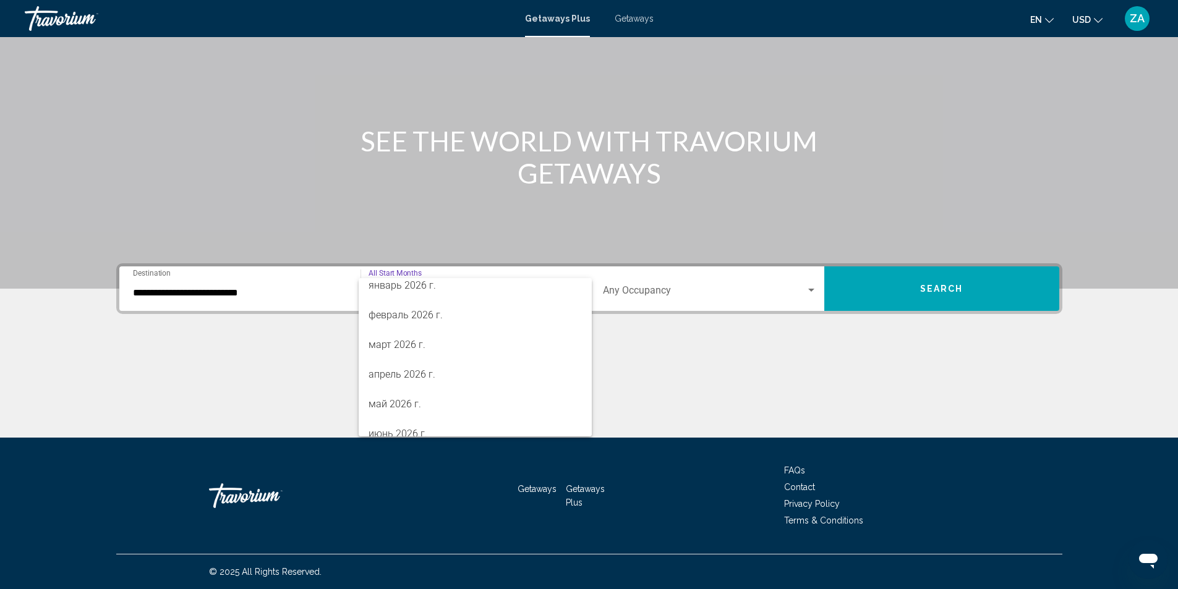
scroll to position [124, 0]
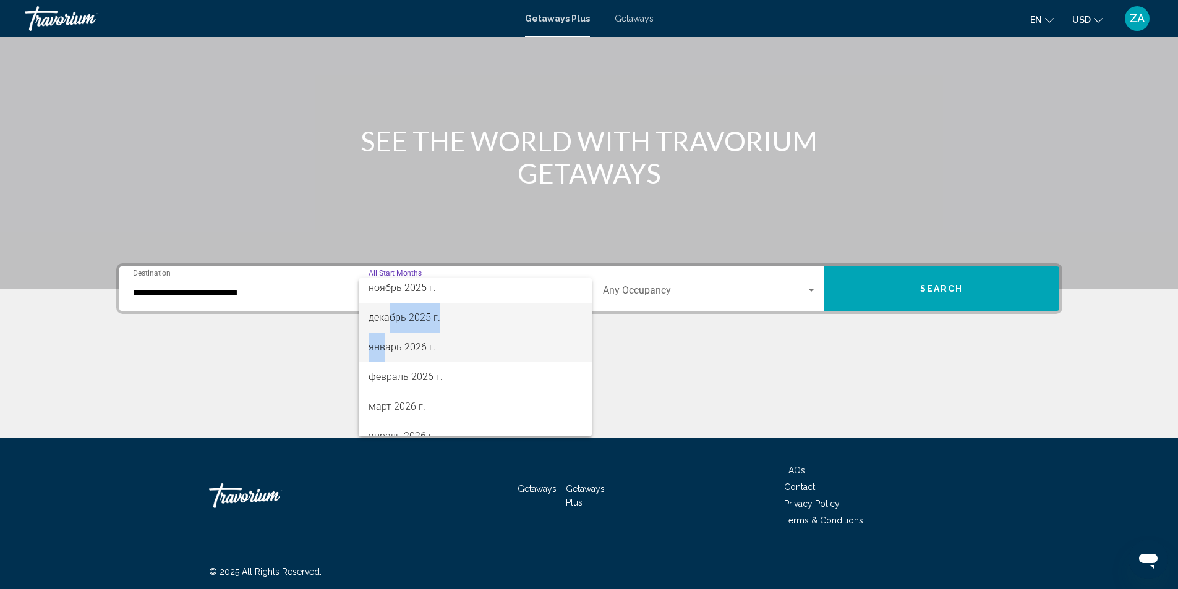
drag, startPoint x: 391, startPoint y: 318, endPoint x: 386, endPoint y: 342, distance: 24.6
click at [386, 342] on div "All Start Months август 2025 г. сентябрь 2025 г. октябрь 2025 г. ноябрь 2025 г.…" at bounding box center [475, 357] width 233 height 158
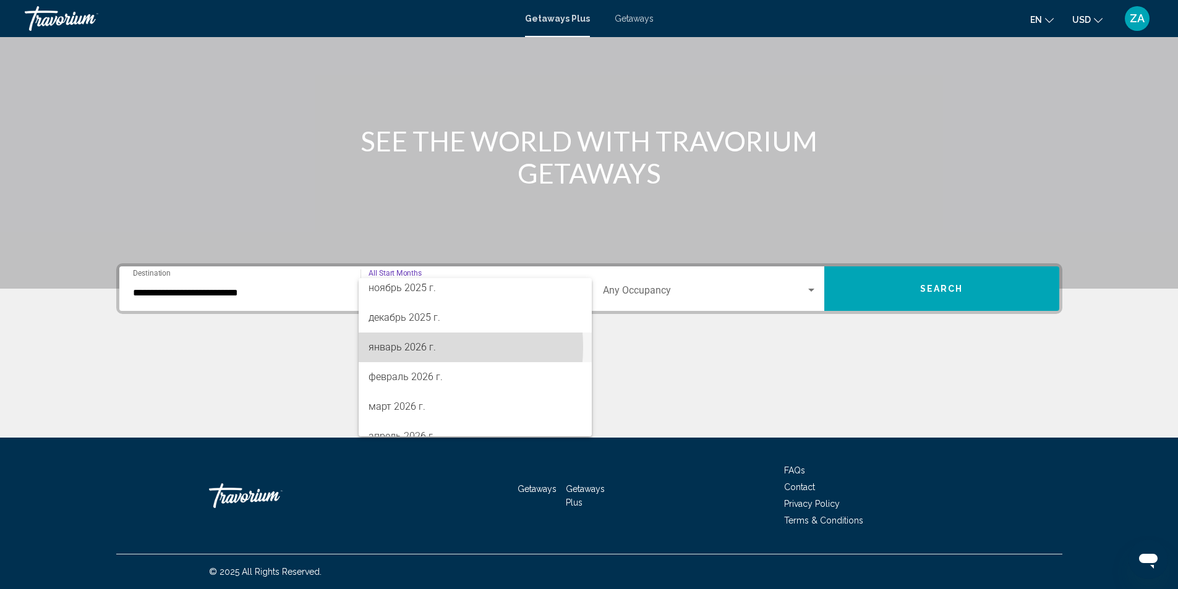
click at [402, 347] on span "январь 2026 г." at bounding box center [474, 348] width 213 height 30
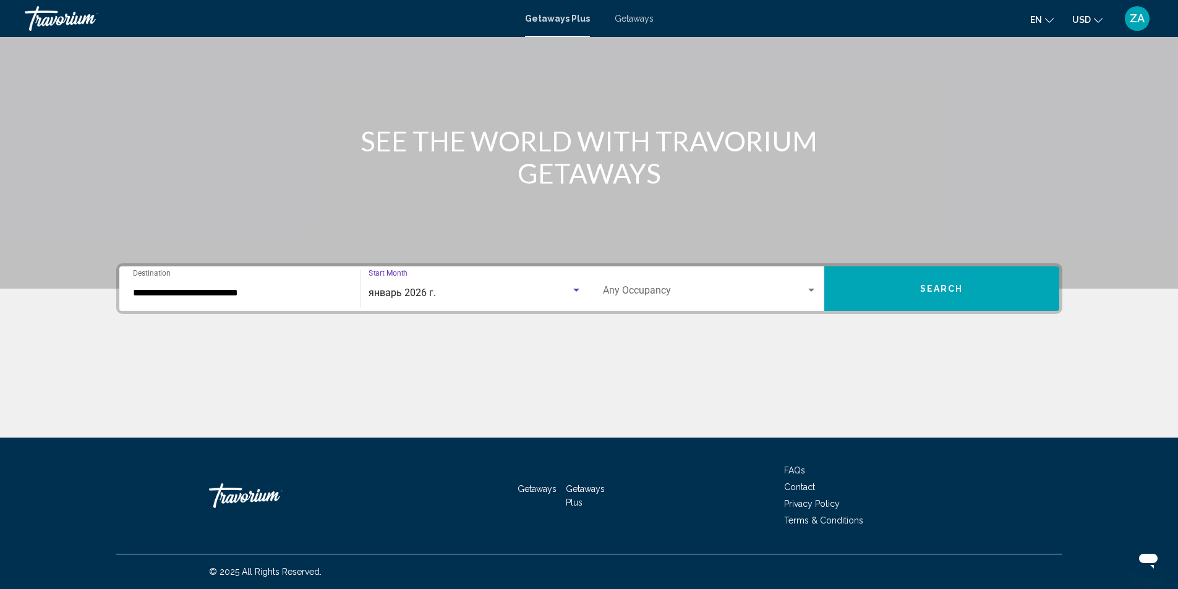
click at [636, 296] on span "Search widget" at bounding box center [704, 292] width 203 height 11
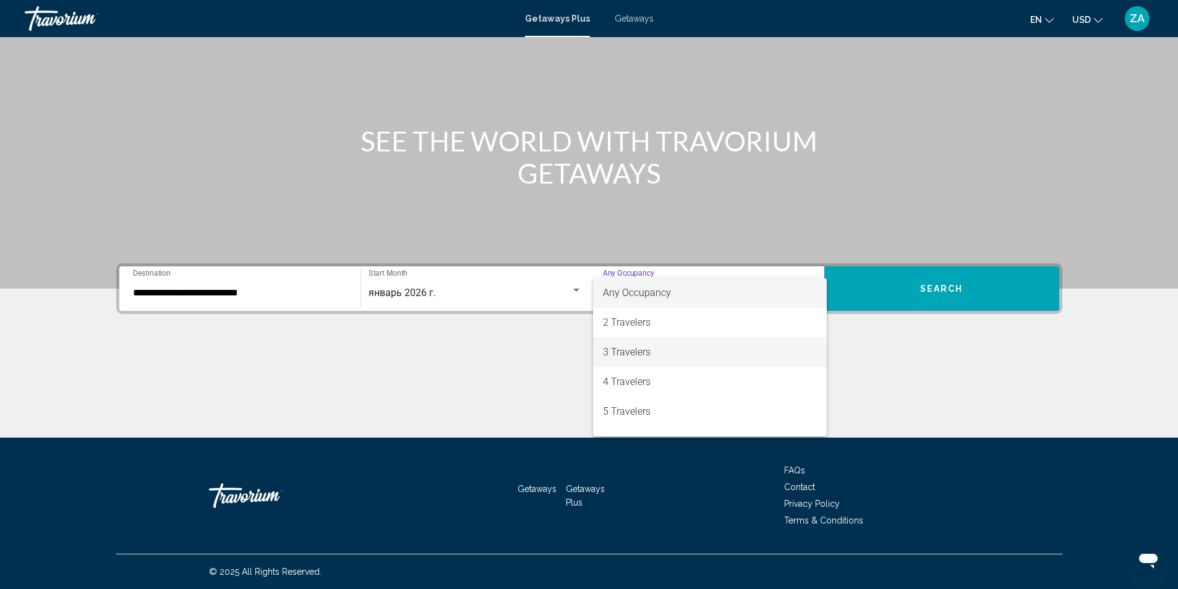
click at [620, 349] on span "3 Travelers" at bounding box center [710, 352] width 214 height 30
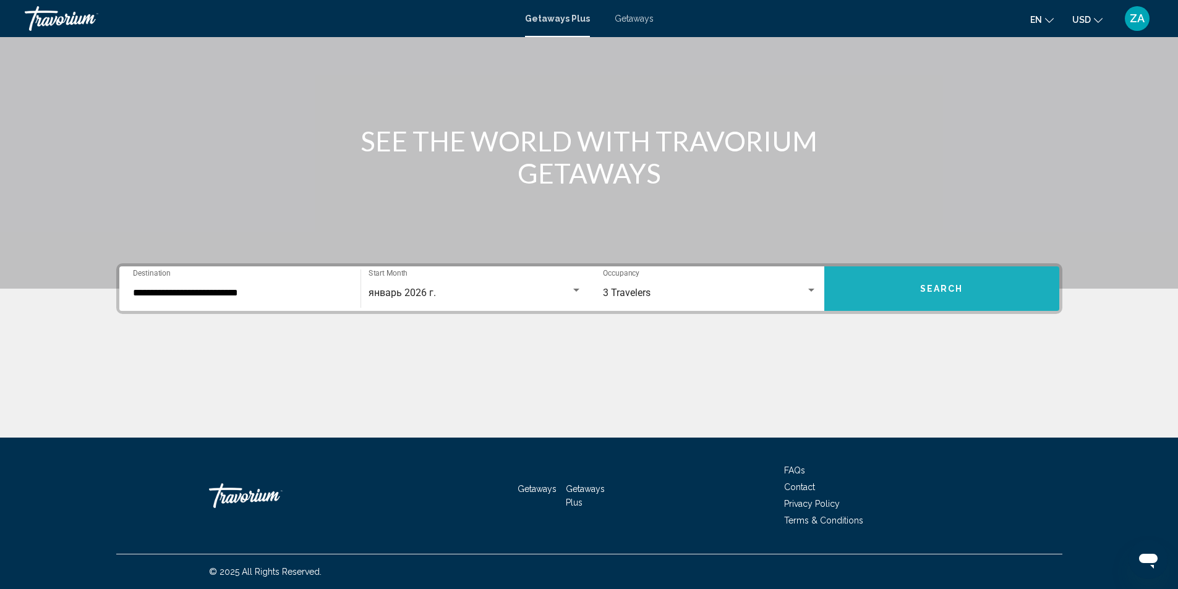
click at [880, 286] on button "Search" at bounding box center [941, 288] width 235 height 45
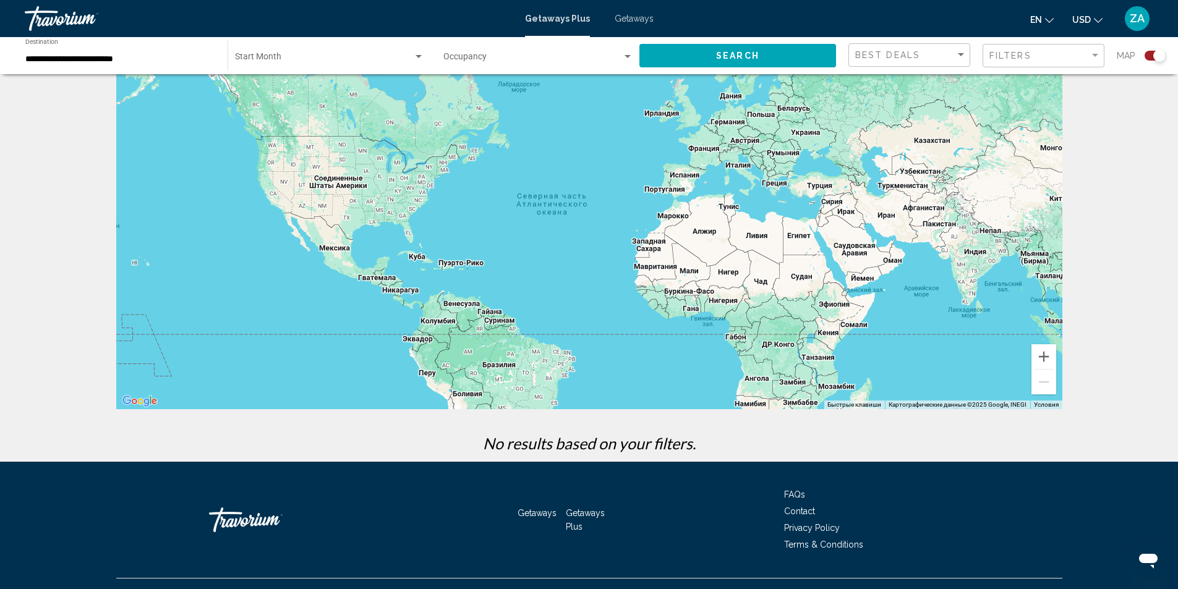
scroll to position [72, 0]
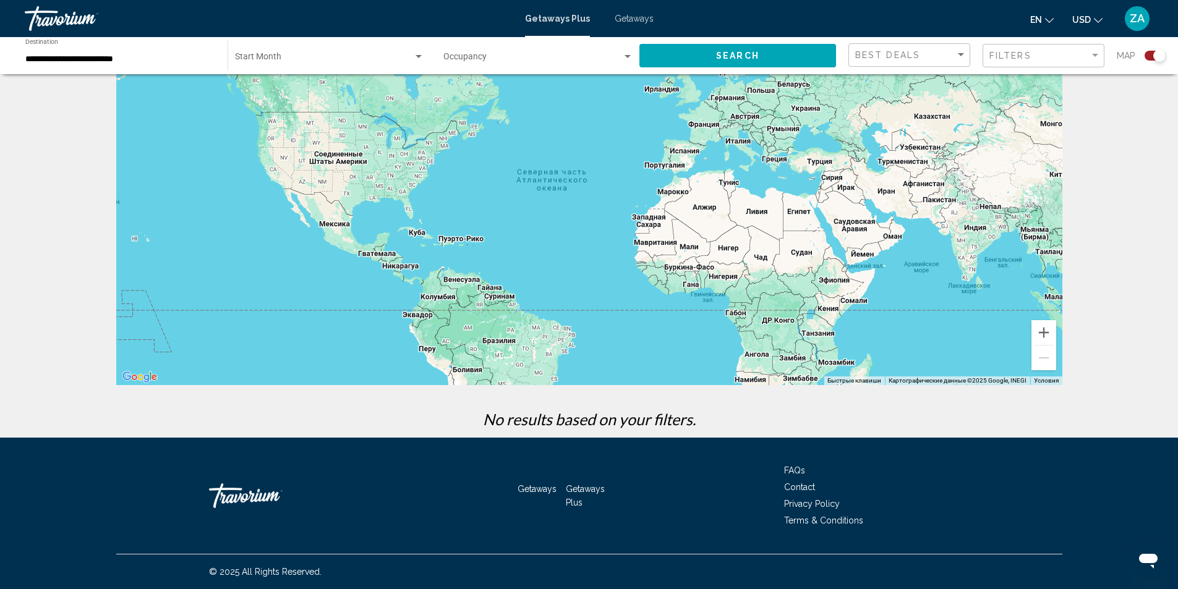
click at [336, 62] on span "Search widget" at bounding box center [324, 59] width 178 height 10
click at [291, 61] on span "All Start Months" at bounding box center [265, 59] width 62 height 10
click at [450, 51] on div "Occupancy Any Occupancy" at bounding box center [538, 56] width 190 height 34
click at [464, 61] on span "Any Occupancy" at bounding box center [472, 59] width 59 height 10
click at [747, 66] on button "Search" at bounding box center [737, 55] width 197 height 23
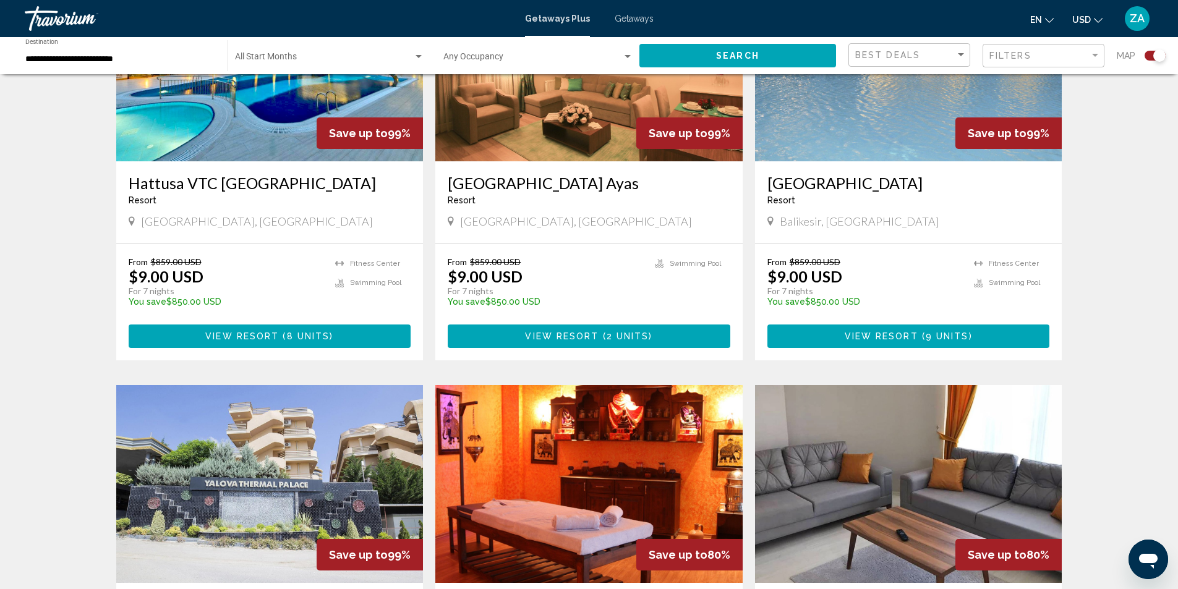
scroll to position [927, 0]
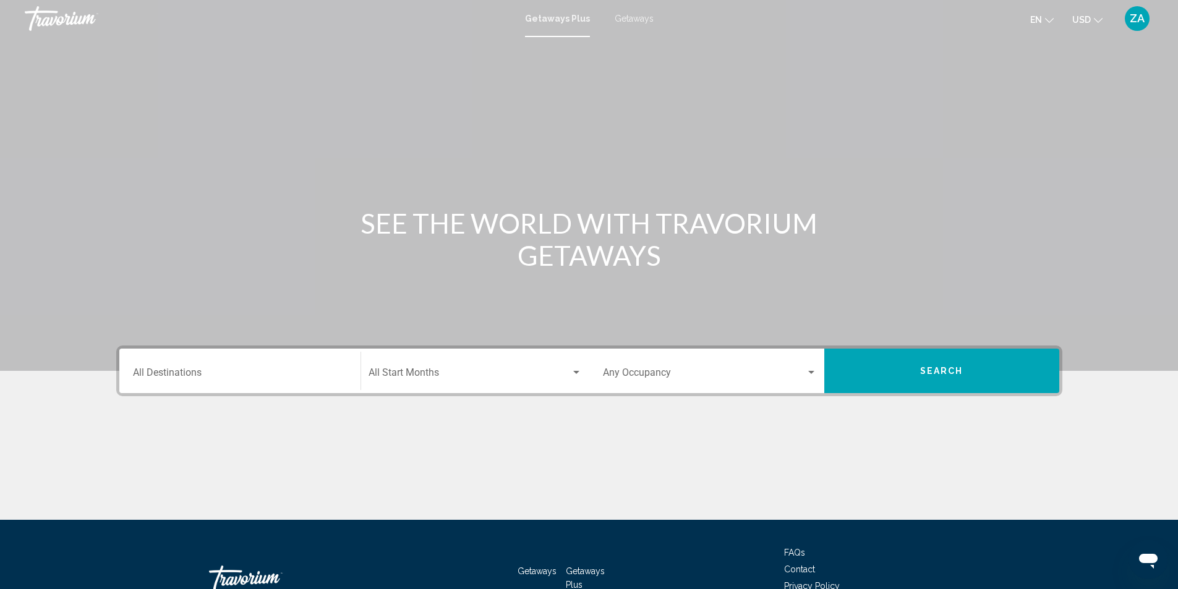
click at [227, 381] on div "Destination All Destinations" at bounding box center [240, 371] width 214 height 39
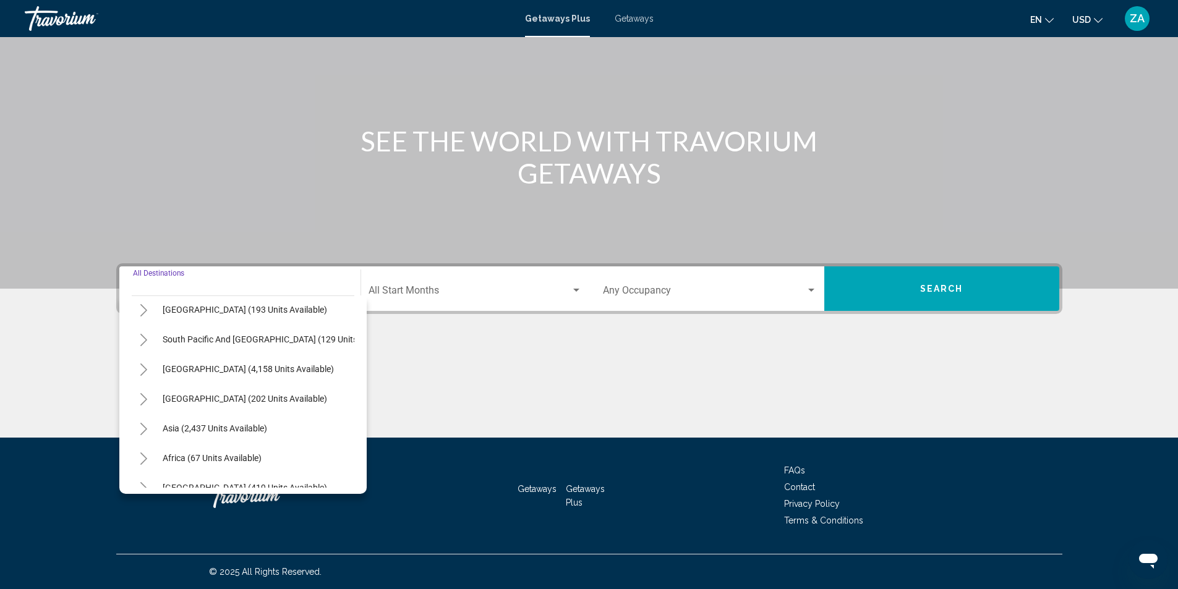
scroll to position [210, 0]
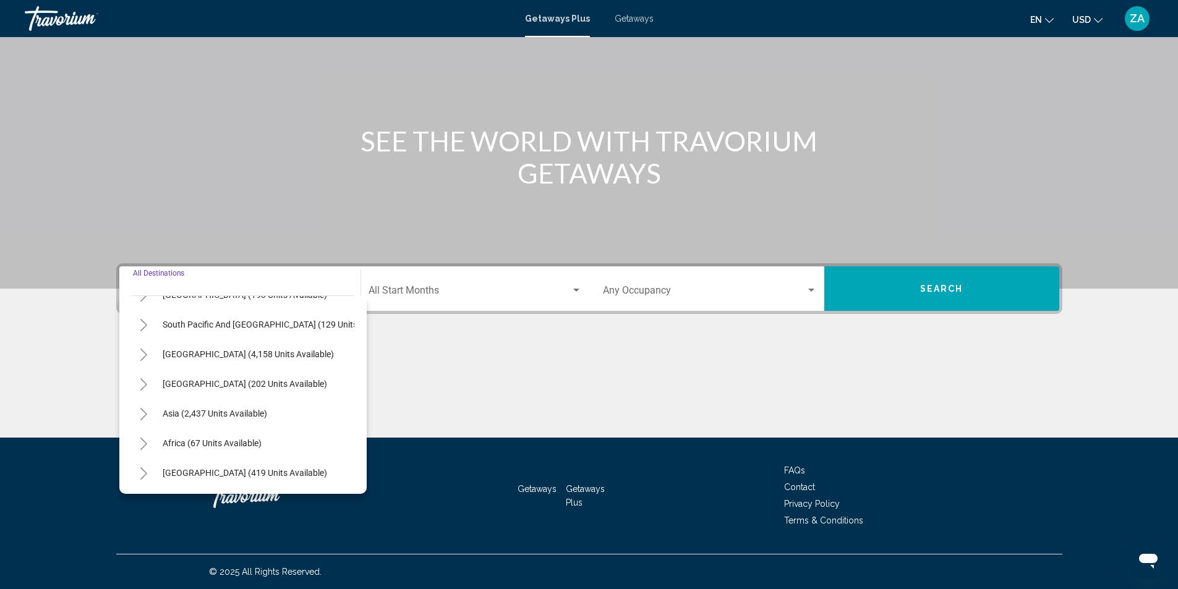
click at [142, 408] on icon "Toggle Asia (2,437 units available)" at bounding box center [143, 414] width 9 height 12
click at [189, 370] on button "Thailand (68 units available)" at bounding box center [230, 384] width 172 height 28
type input "**********"
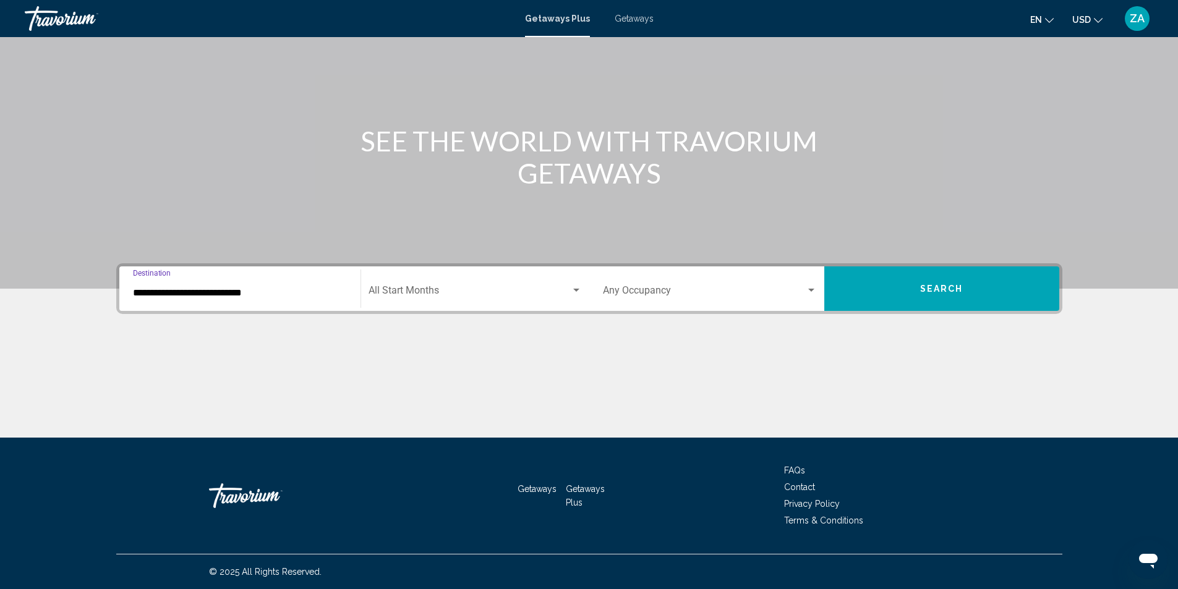
click at [409, 286] on div "Start Month All Start Months" at bounding box center [474, 288] width 213 height 39
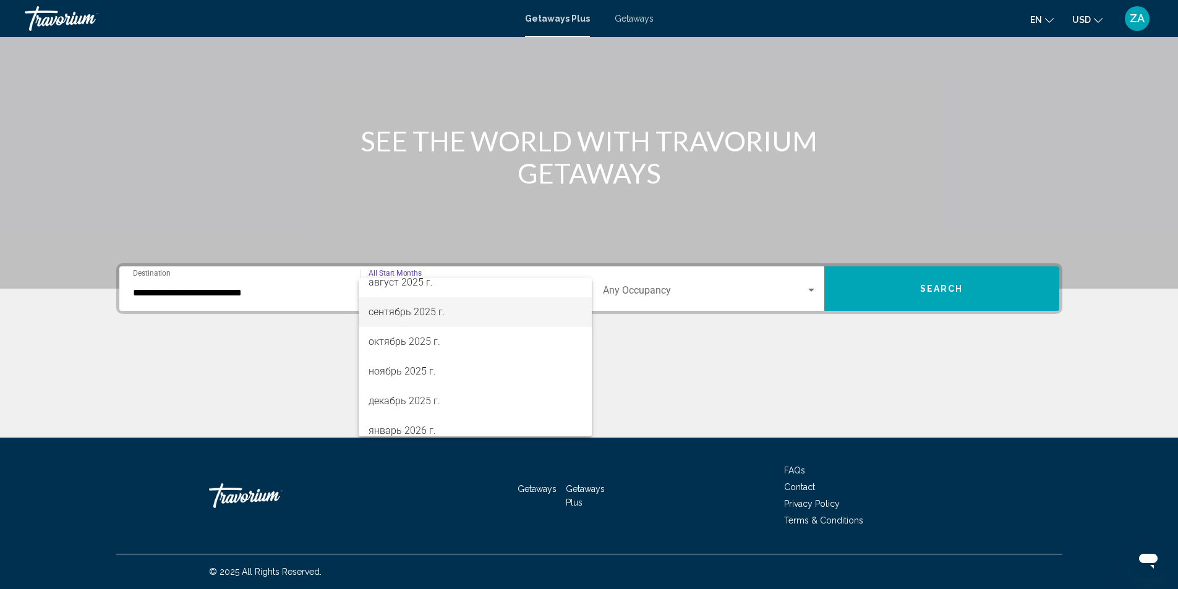
scroll to position [62, 0]
click at [389, 412] on span "январь 2026 г." at bounding box center [474, 409] width 213 height 30
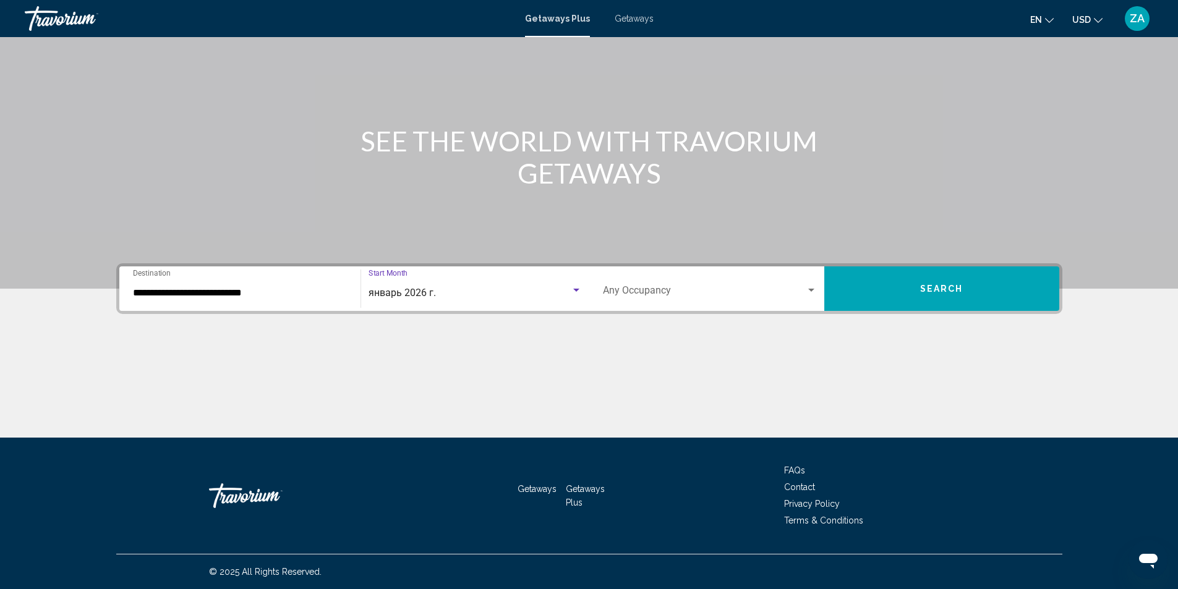
click at [768, 293] on span "Search widget" at bounding box center [704, 292] width 203 height 11
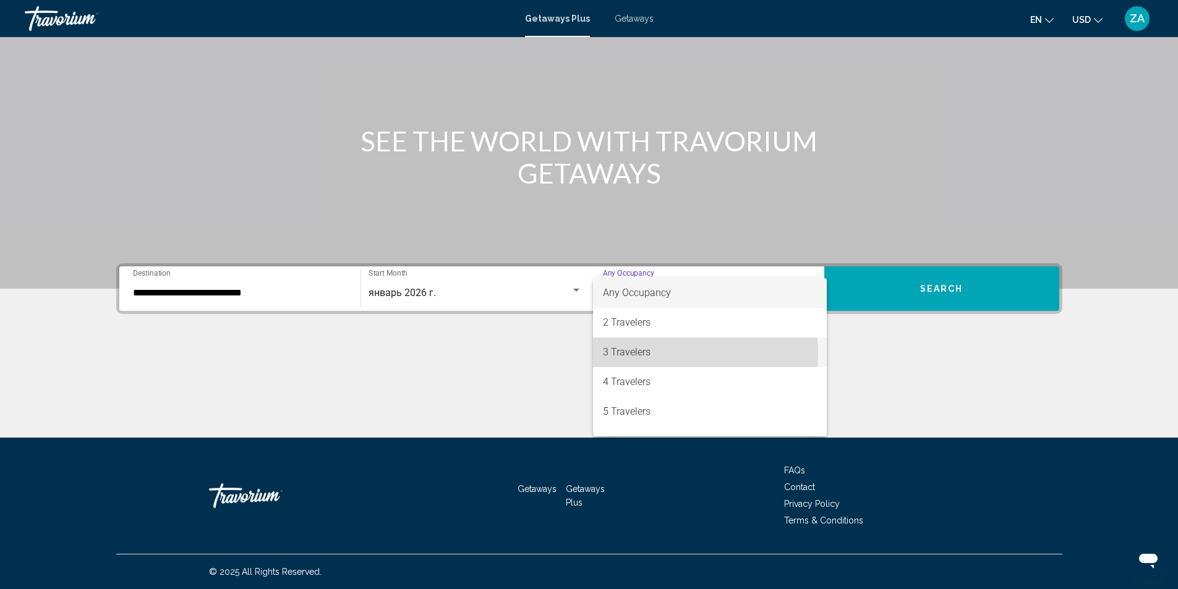
click at [630, 354] on span "3 Travelers" at bounding box center [710, 352] width 214 height 30
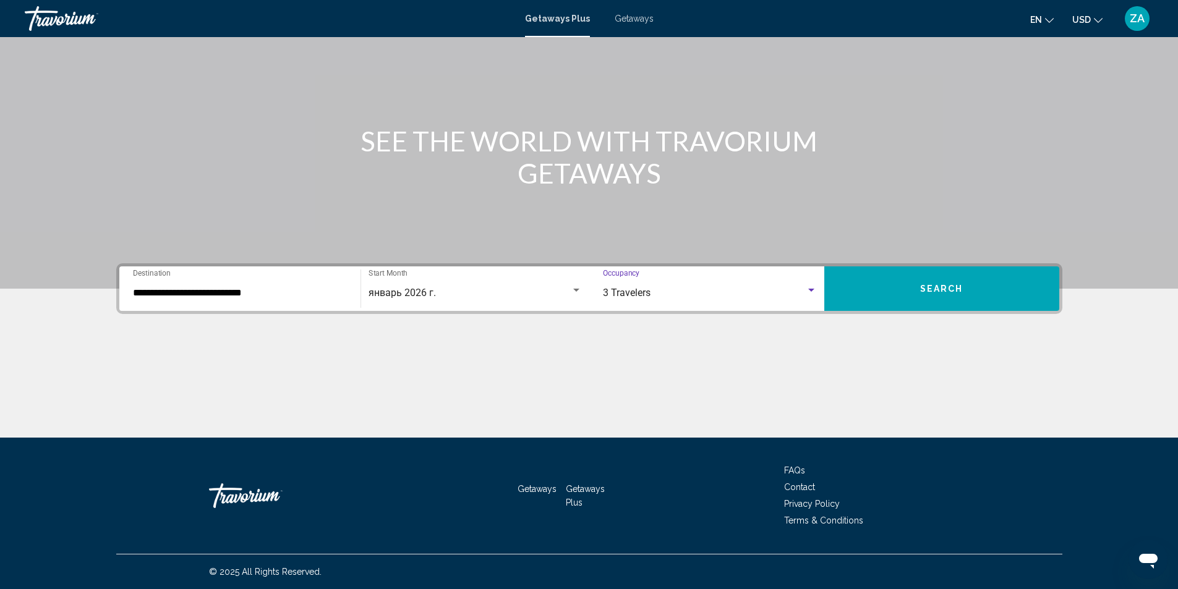
click at [881, 309] on button "Search" at bounding box center [941, 288] width 235 height 45
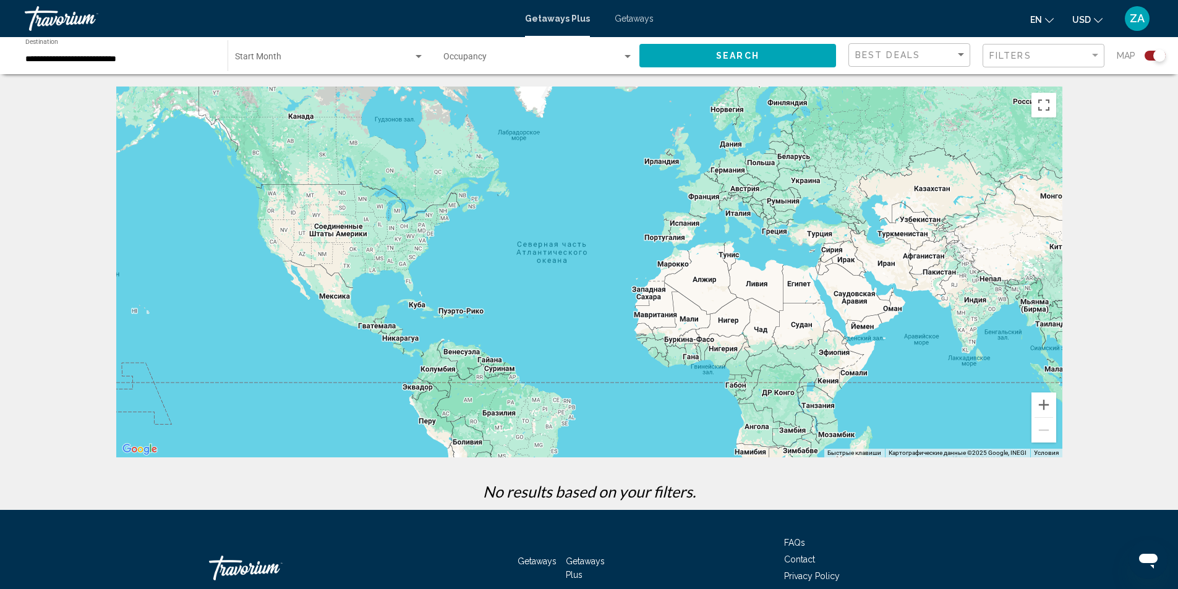
click at [302, 59] on span "Search widget" at bounding box center [324, 59] width 178 height 10
click at [302, 59] on span "All Start Months" at bounding box center [328, 59] width 189 height 26
click at [464, 56] on span "Search widget" at bounding box center [532, 59] width 179 height 10
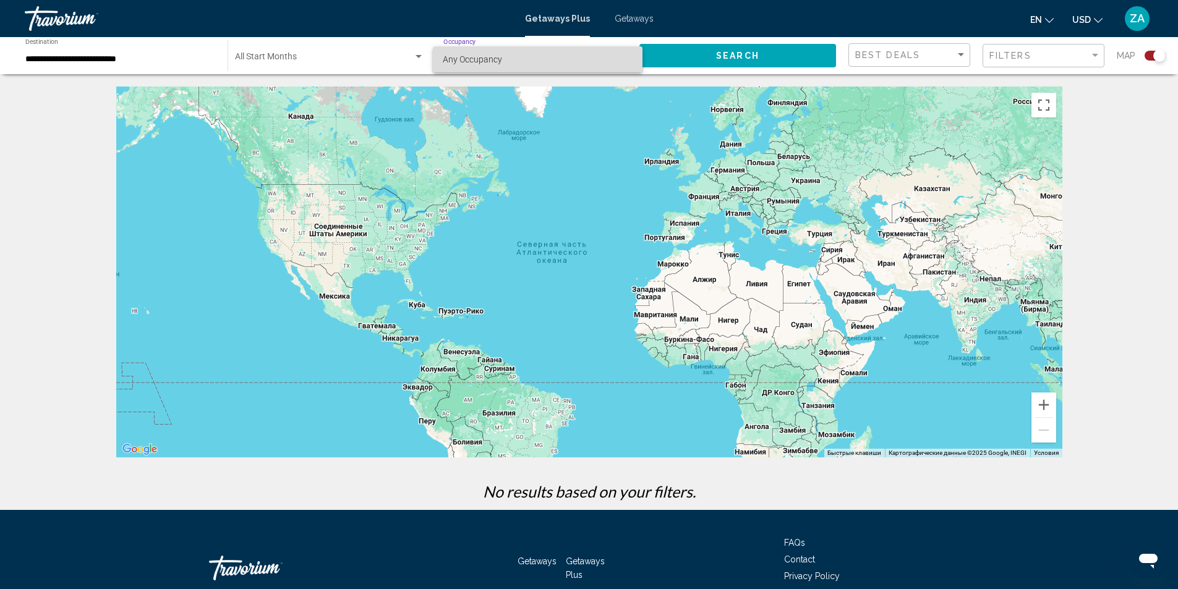
click at [464, 56] on span "Any Occupancy" at bounding box center [472, 59] width 59 height 10
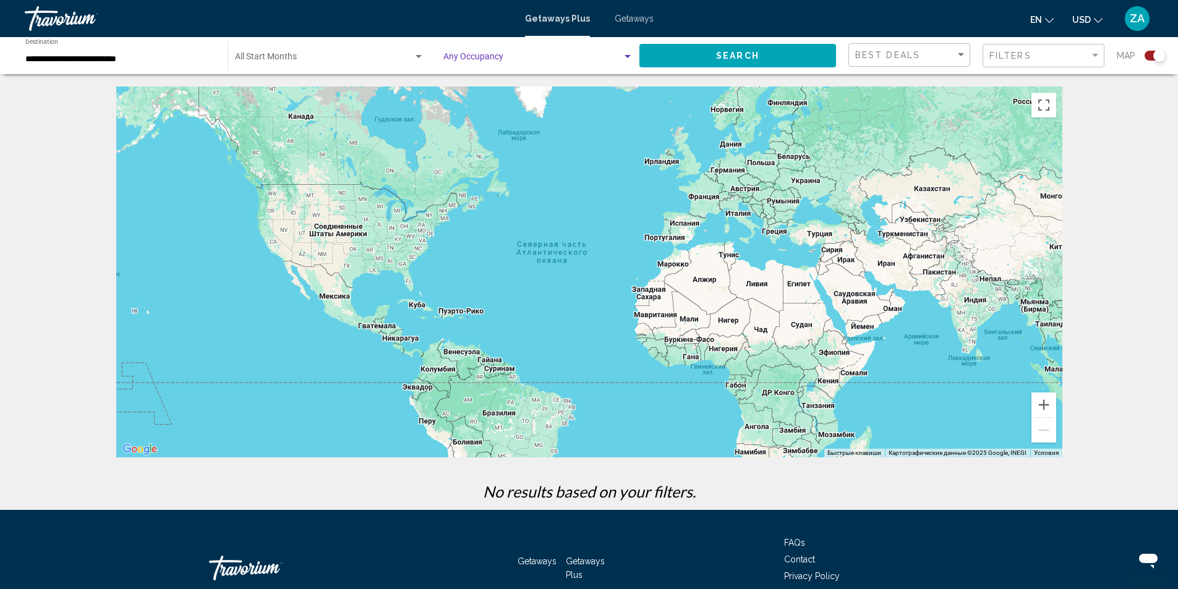
click at [696, 54] on button "Search" at bounding box center [737, 55] width 197 height 23
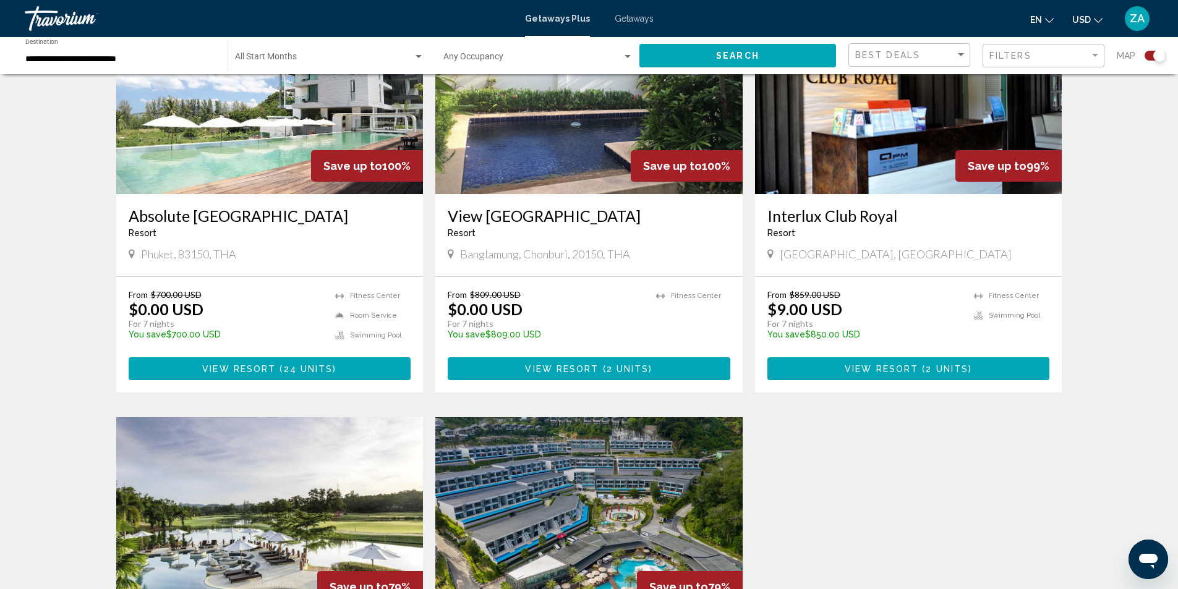
scroll to position [539, 0]
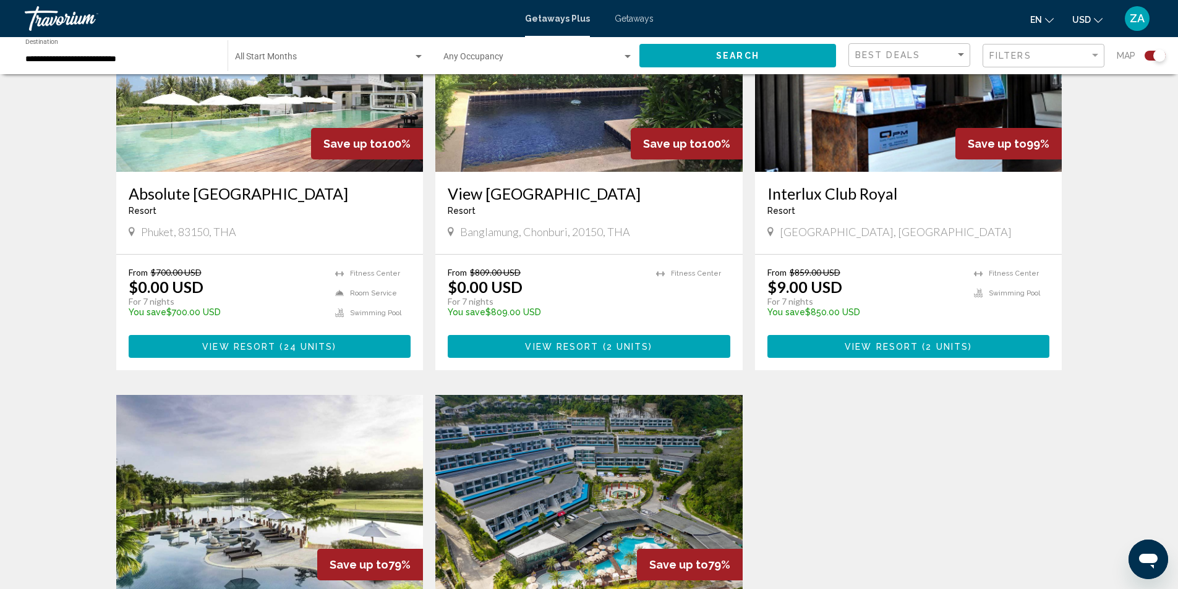
click at [256, 350] on span "View Resort" at bounding box center [239, 347] width 74 height 10
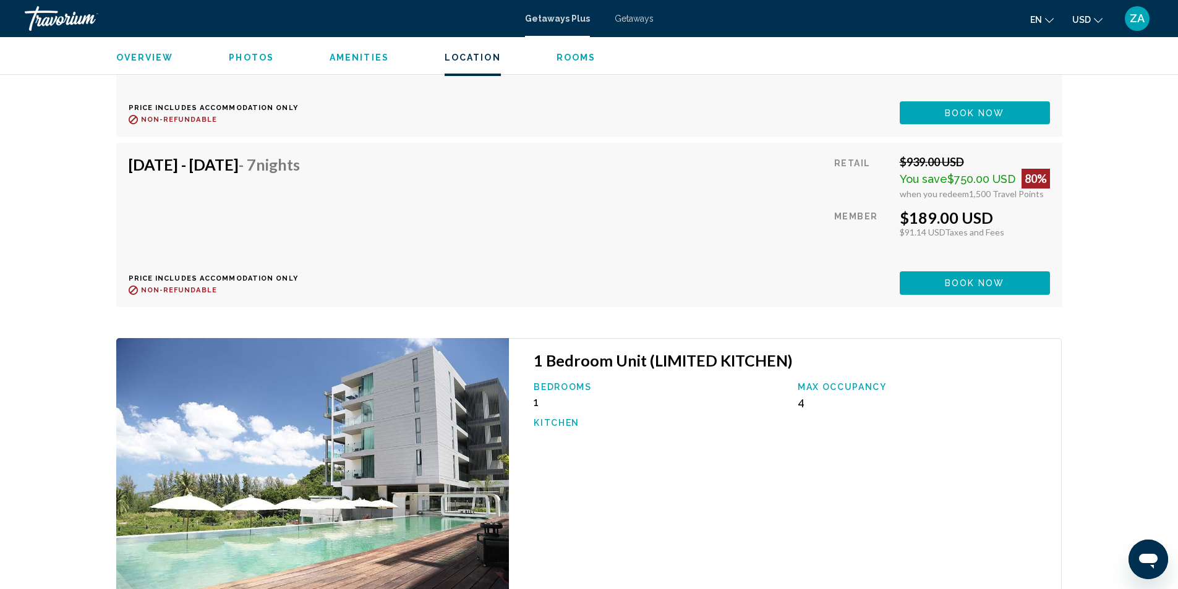
scroll to position [4883, 0]
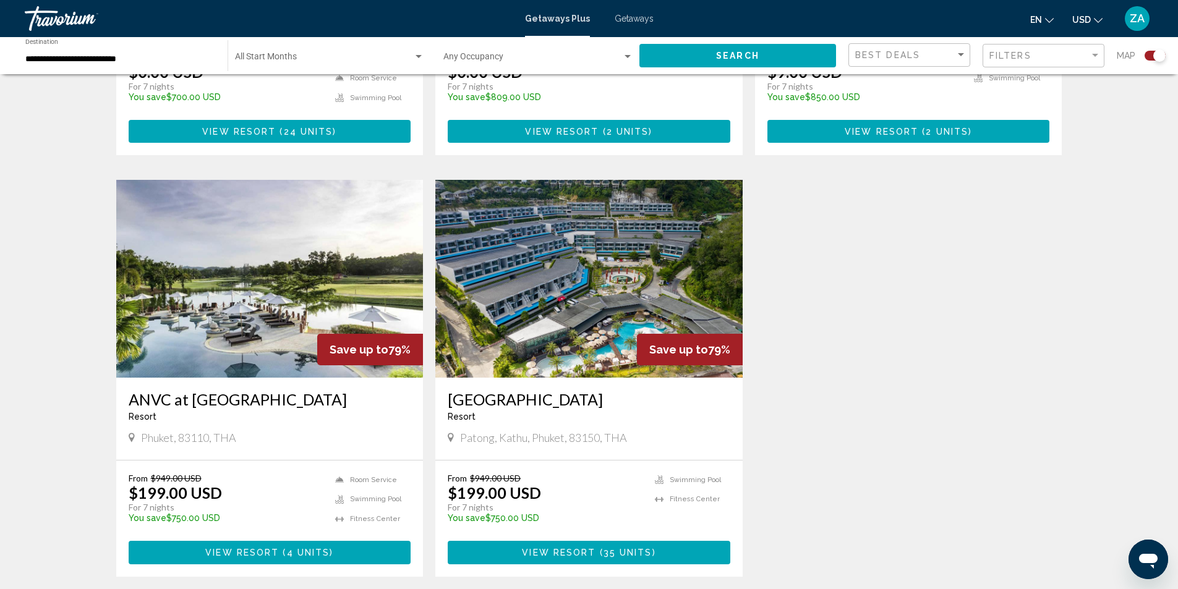
scroll to position [804, 0]
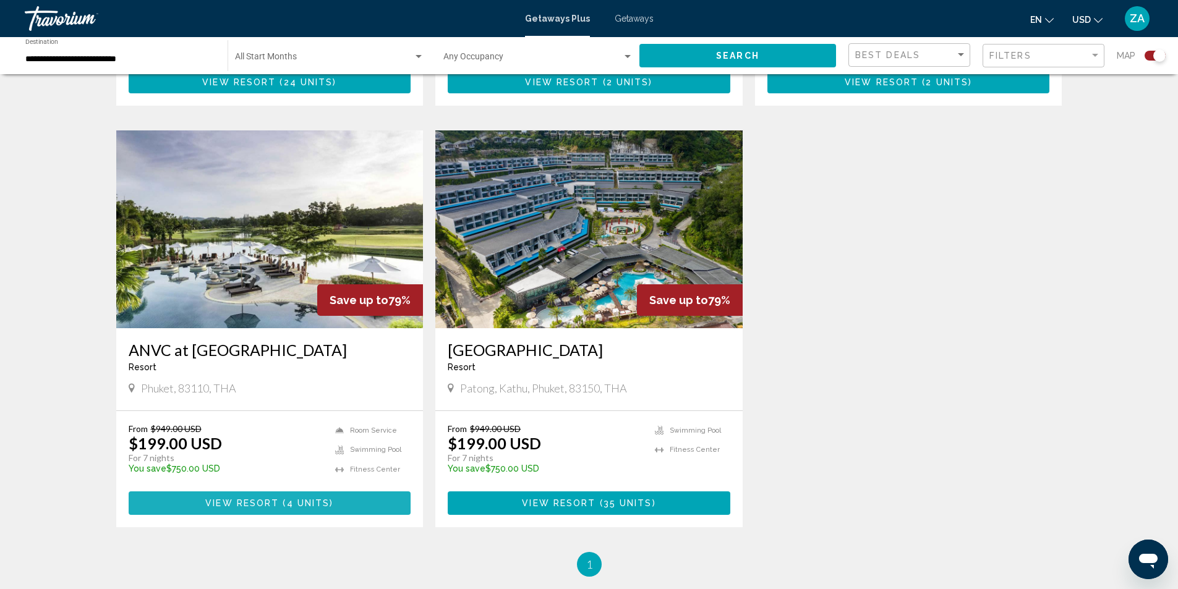
click at [247, 504] on span "View Resort" at bounding box center [242, 504] width 74 height 10
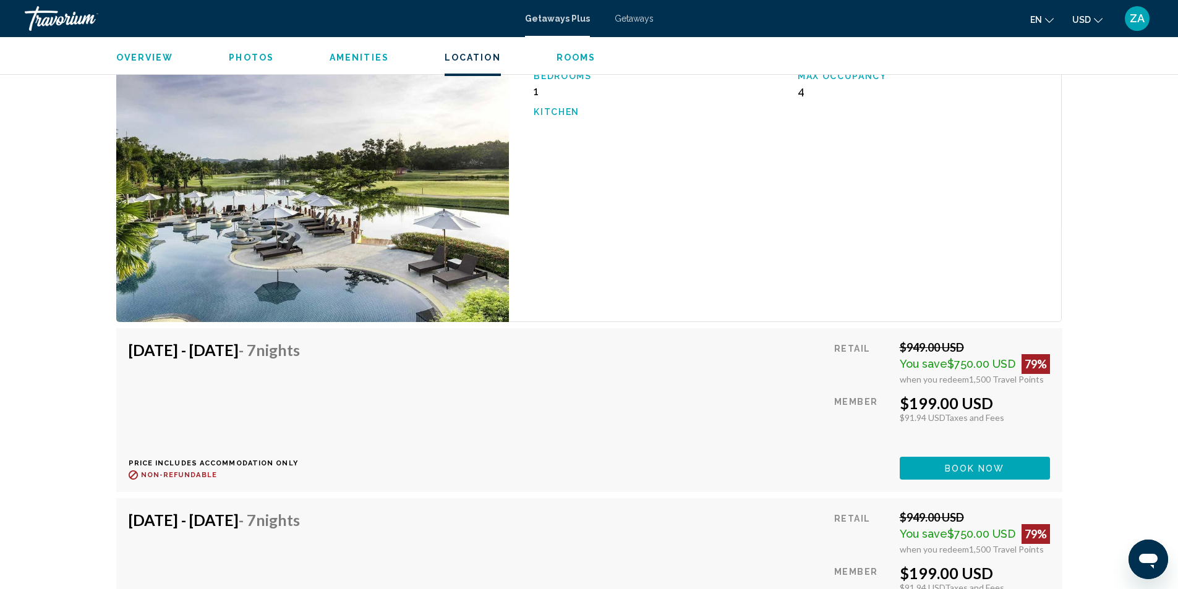
scroll to position [1982, 0]
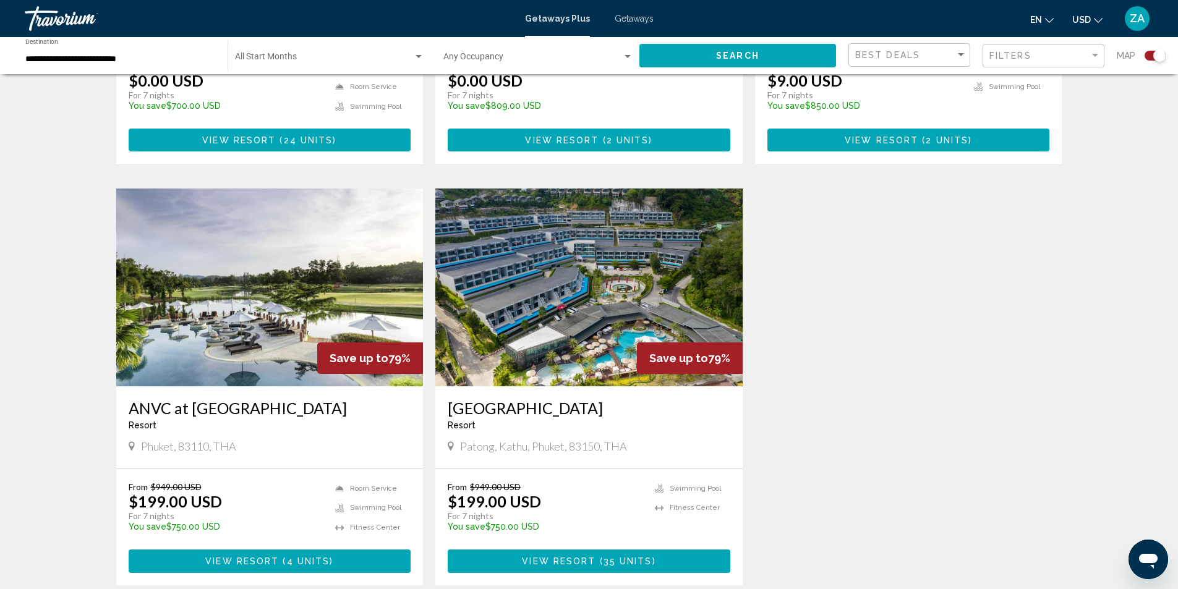
scroll to position [804, 0]
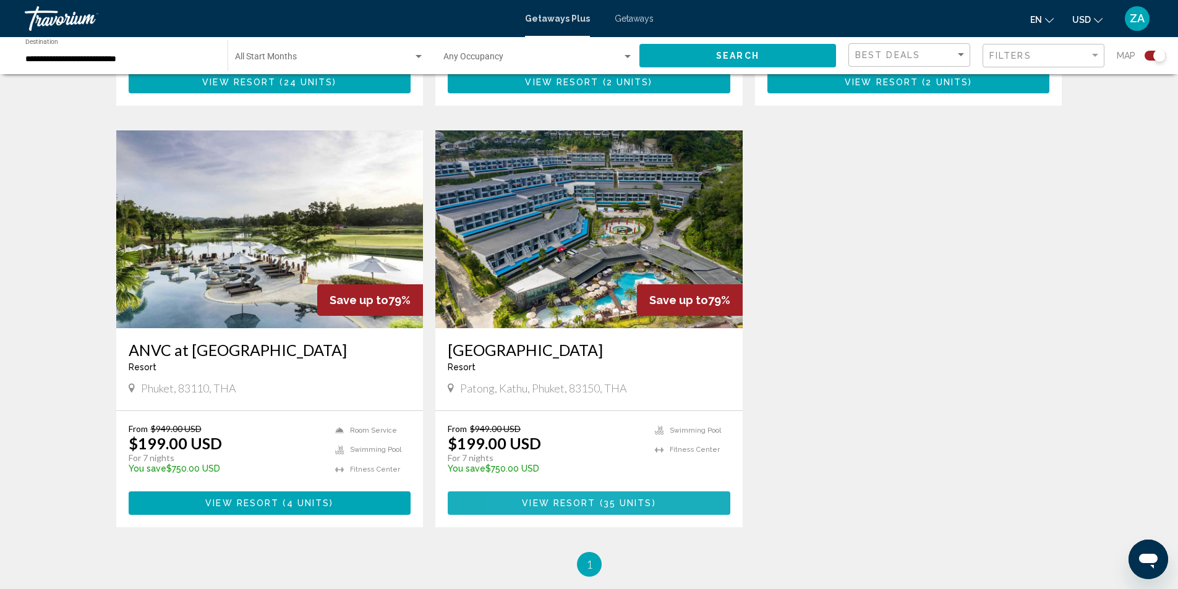
click at [528, 504] on span "View Resort" at bounding box center [559, 504] width 74 height 10
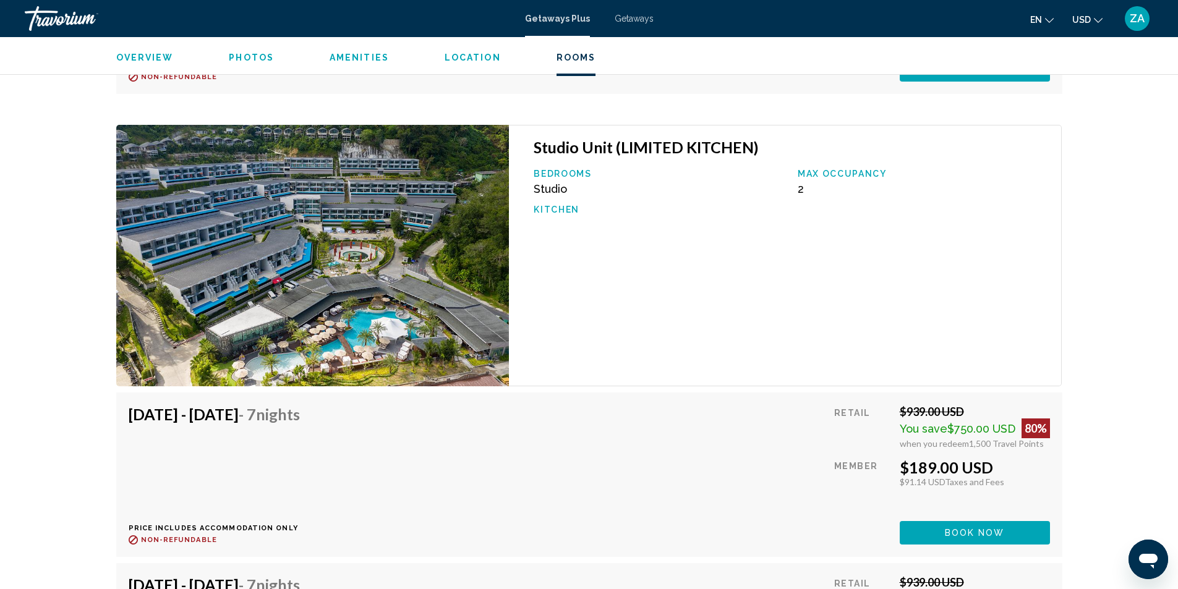
scroll to position [4141, 0]
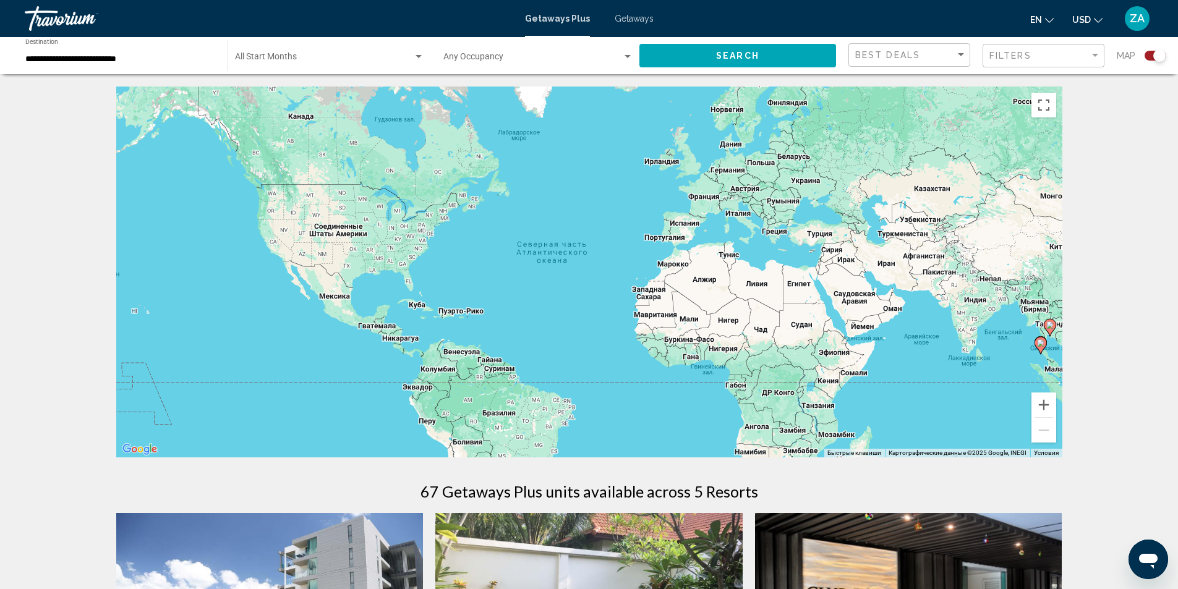
click at [159, 62] on input "**********" at bounding box center [120, 59] width 190 height 10
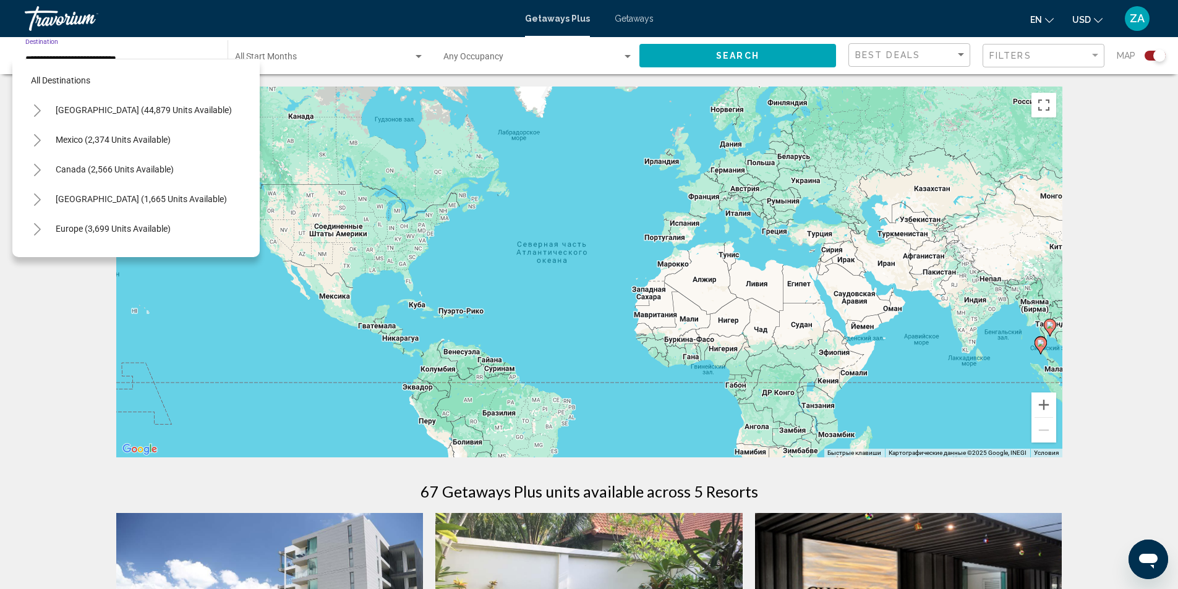
scroll to position [494, 0]
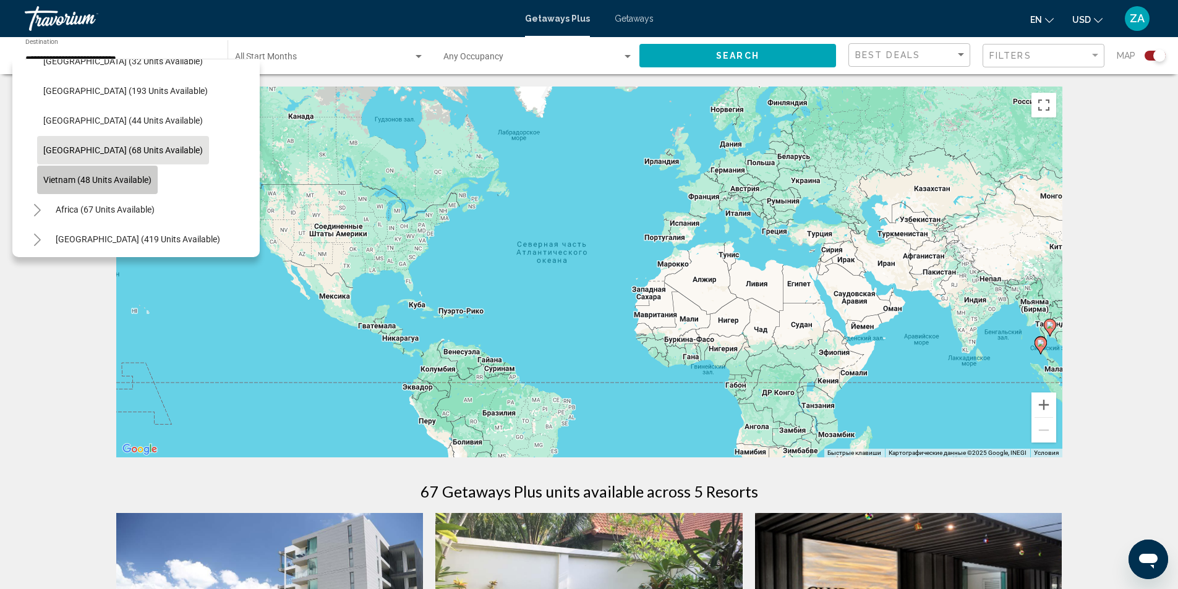
click at [96, 184] on span "Vietnam (48 units available)" at bounding box center [97, 180] width 108 height 10
type input "**********"
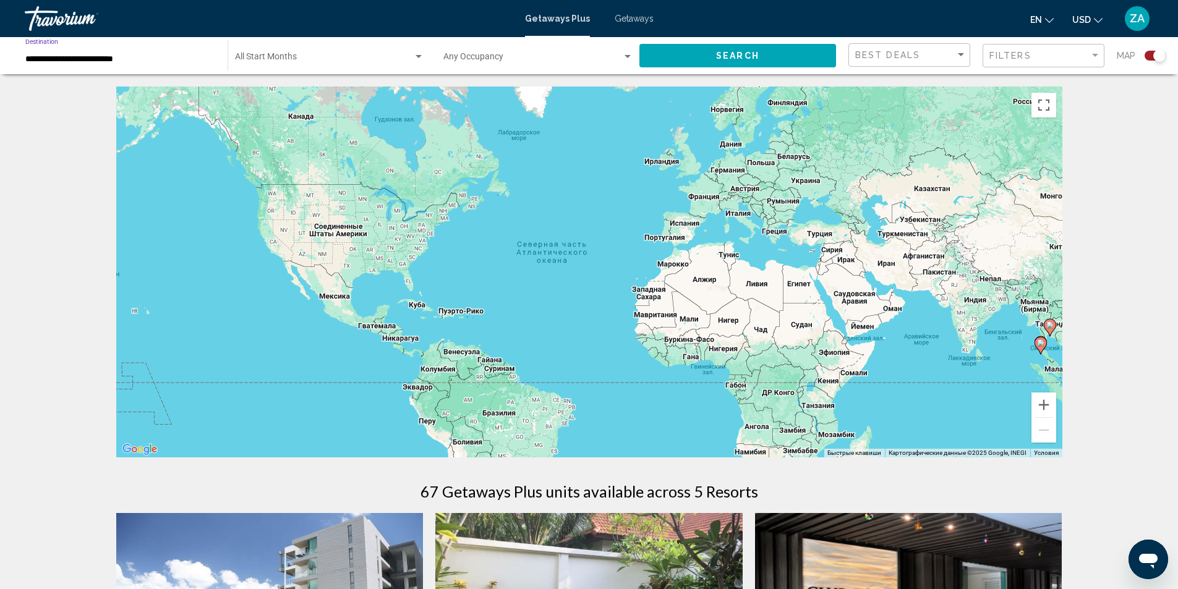
click at [676, 55] on button "Search" at bounding box center [737, 55] width 197 height 23
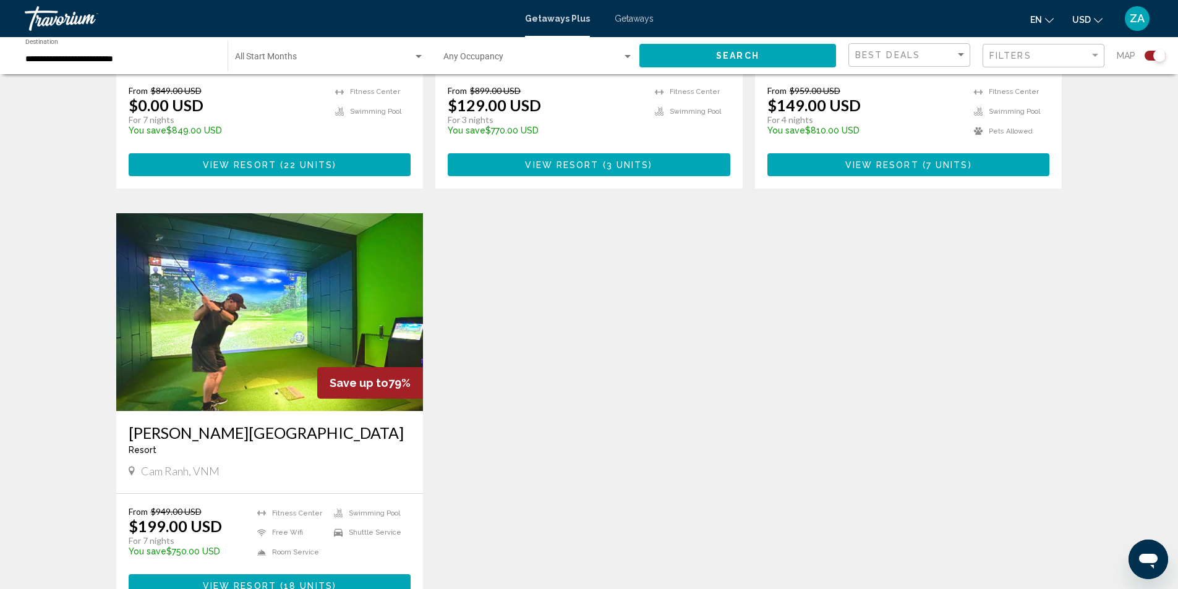
scroll to position [848, 0]
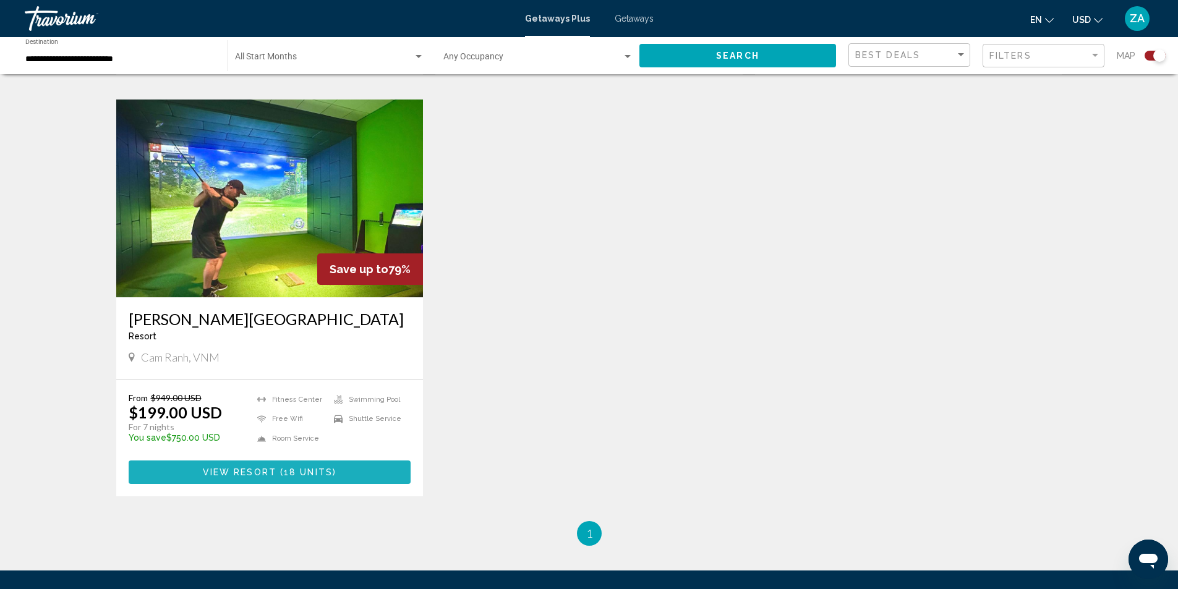
click at [294, 468] on span "18 units" at bounding box center [308, 473] width 49 height 10
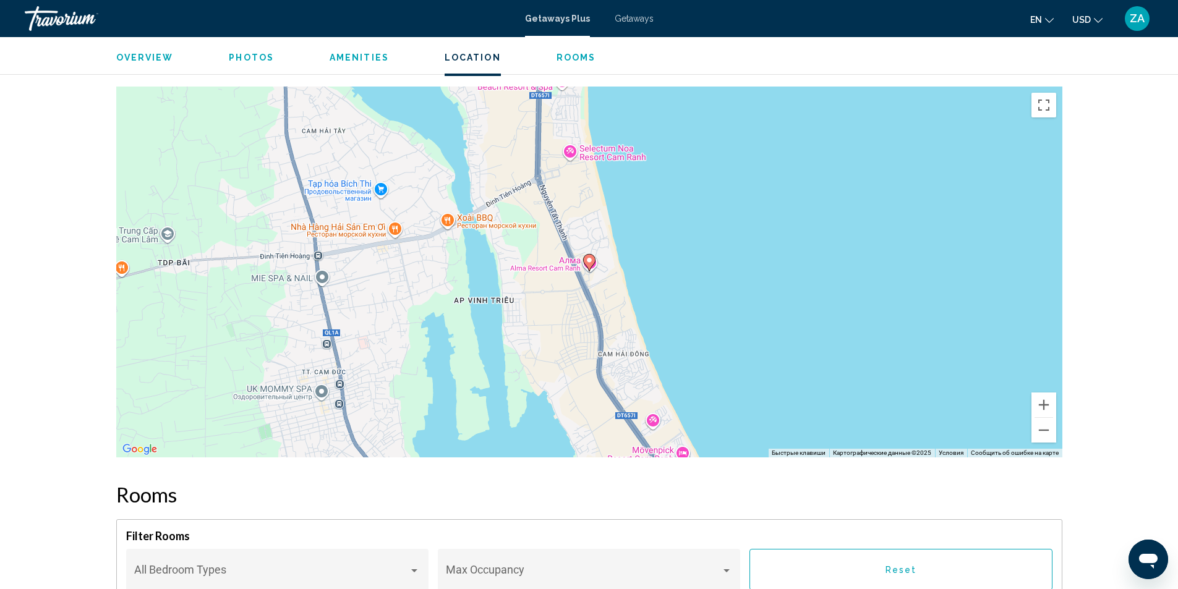
scroll to position [1550, 0]
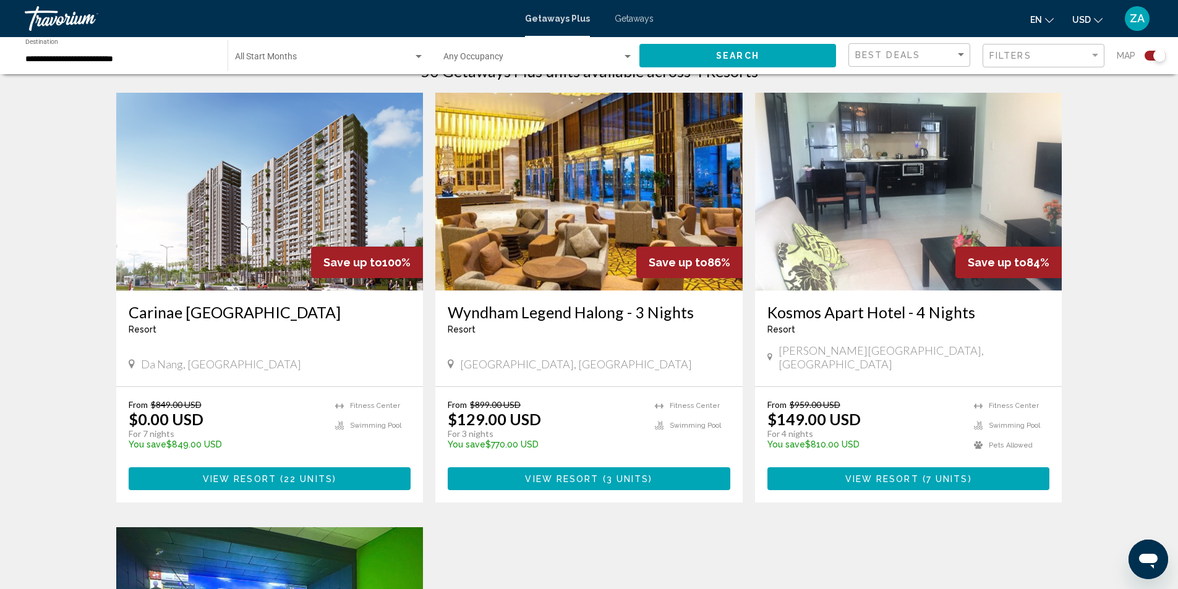
scroll to position [433, 0]
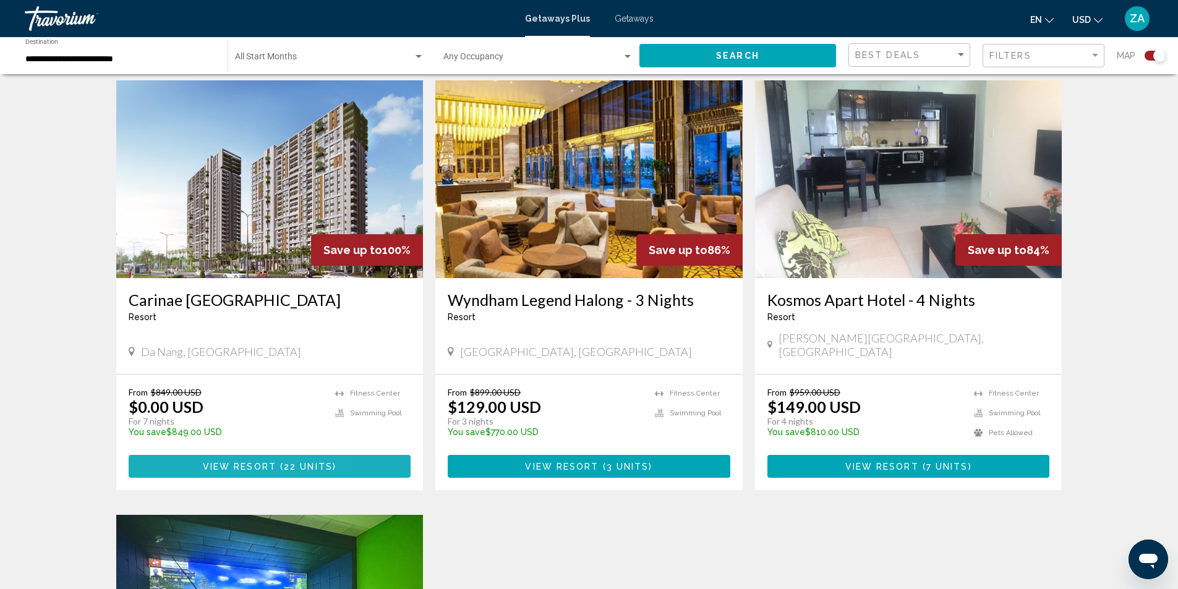
click at [224, 455] on button "View Resort ( 22 units )" at bounding box center [270, 466] width 282 height 23
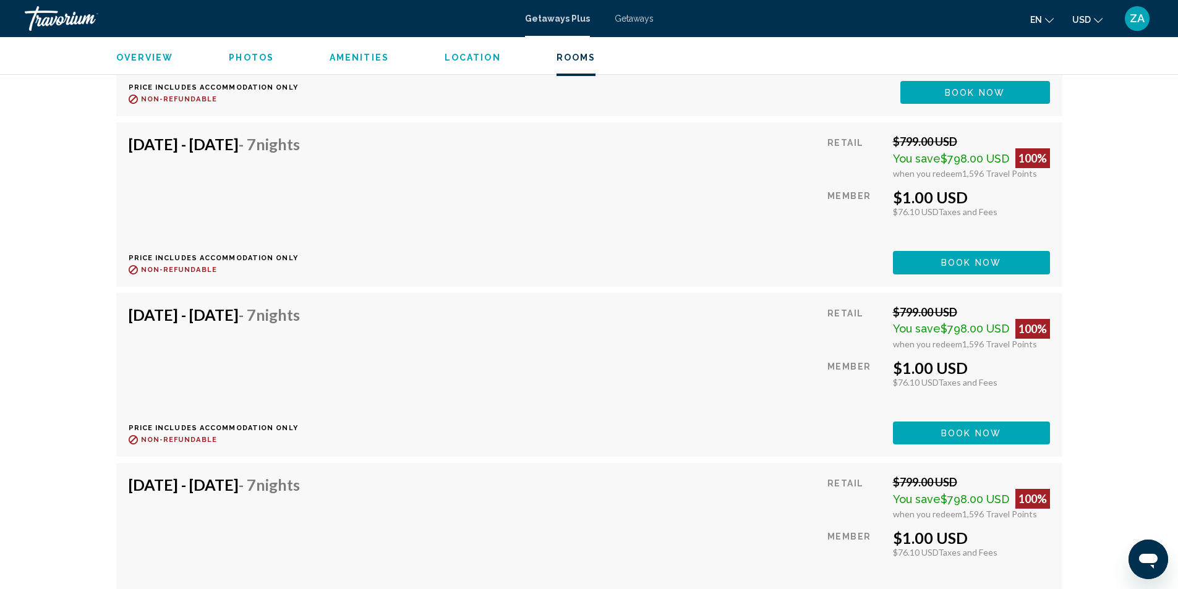
scroll to position [2500, 0]
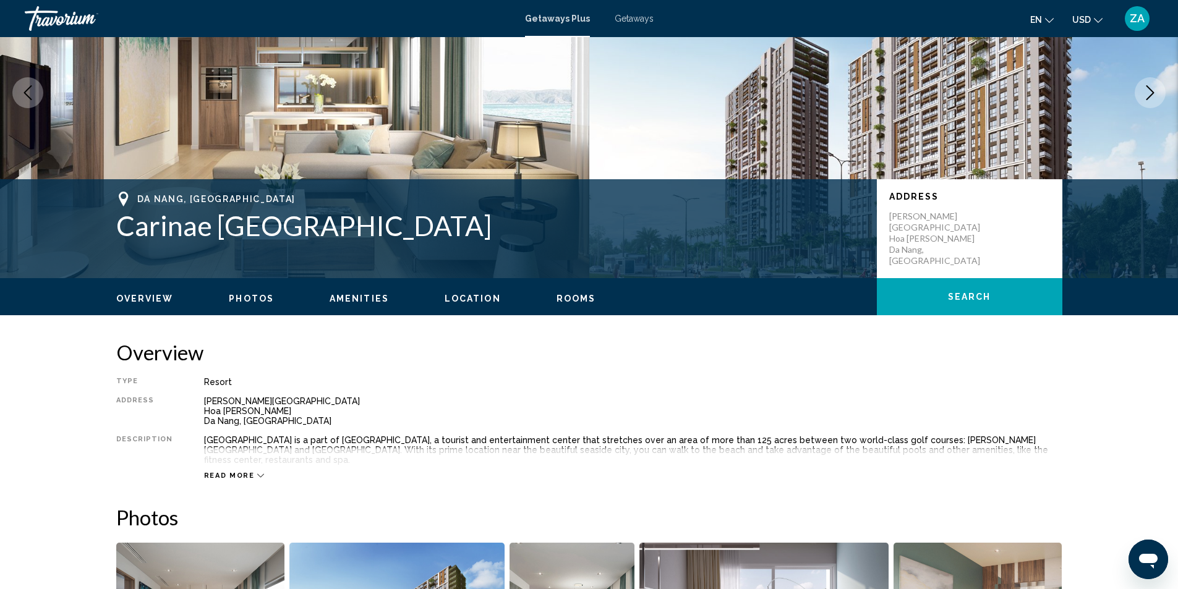
scroll to position [309, 0]
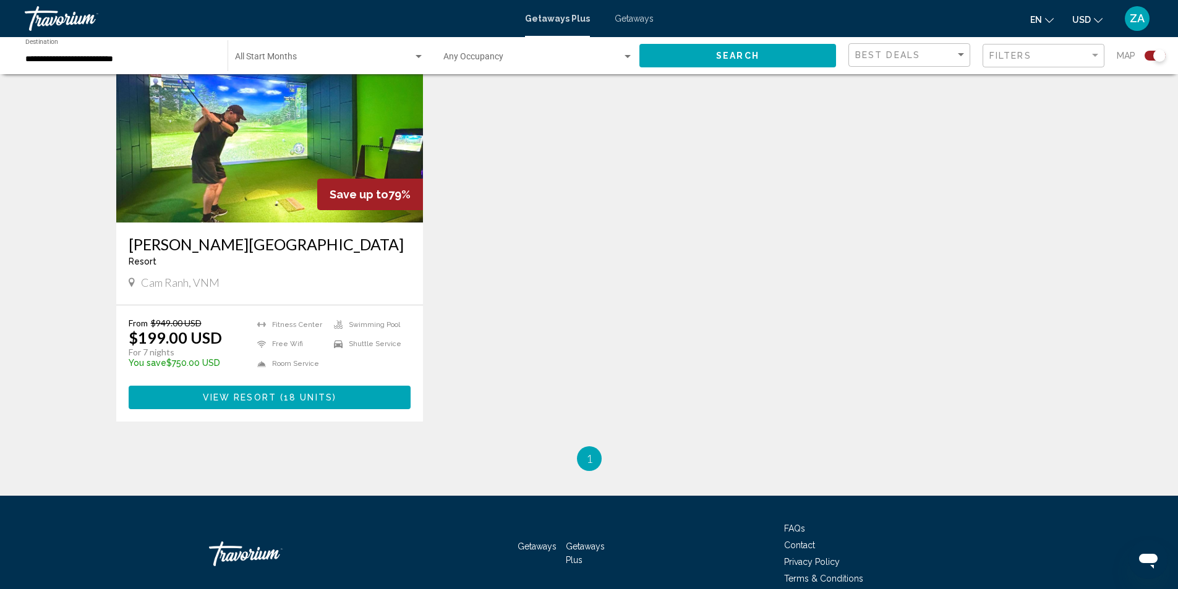
scroll to position [927, 0]
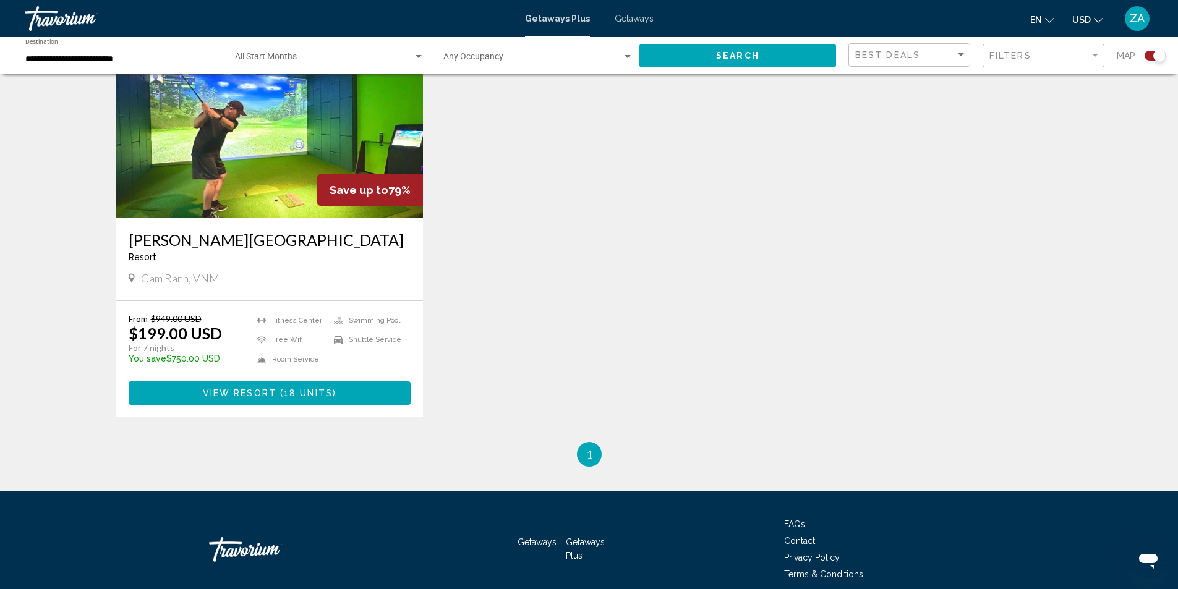
click at [288, 387] on button "View Resort ( 18 units )" at bounding box center [270, 392] width 282 height 23
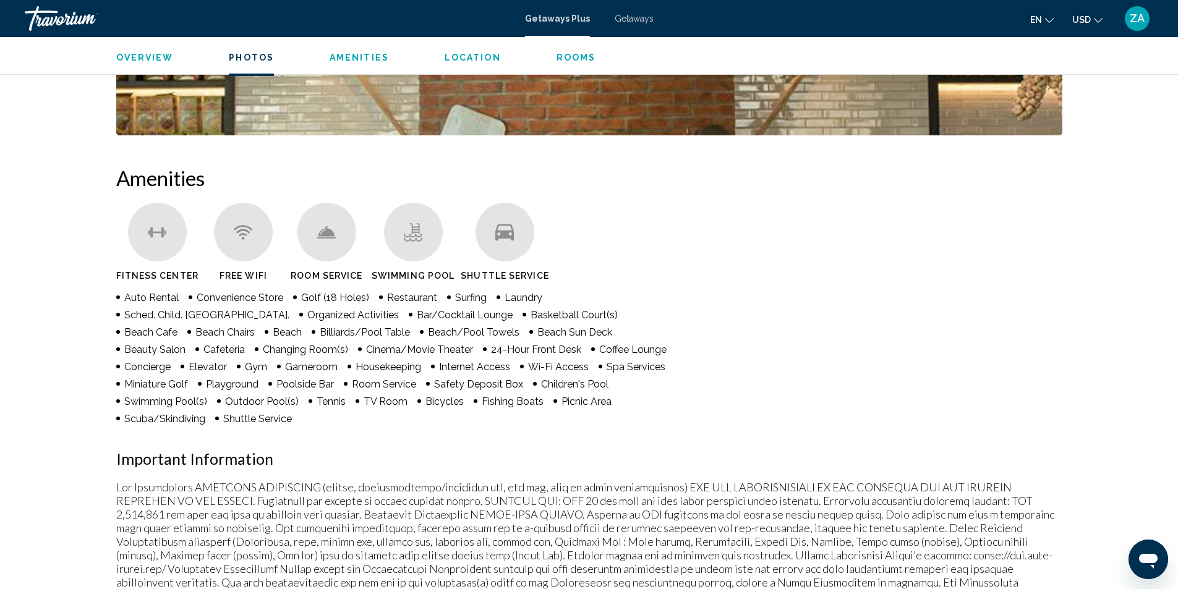
scroll to position [927, 0]
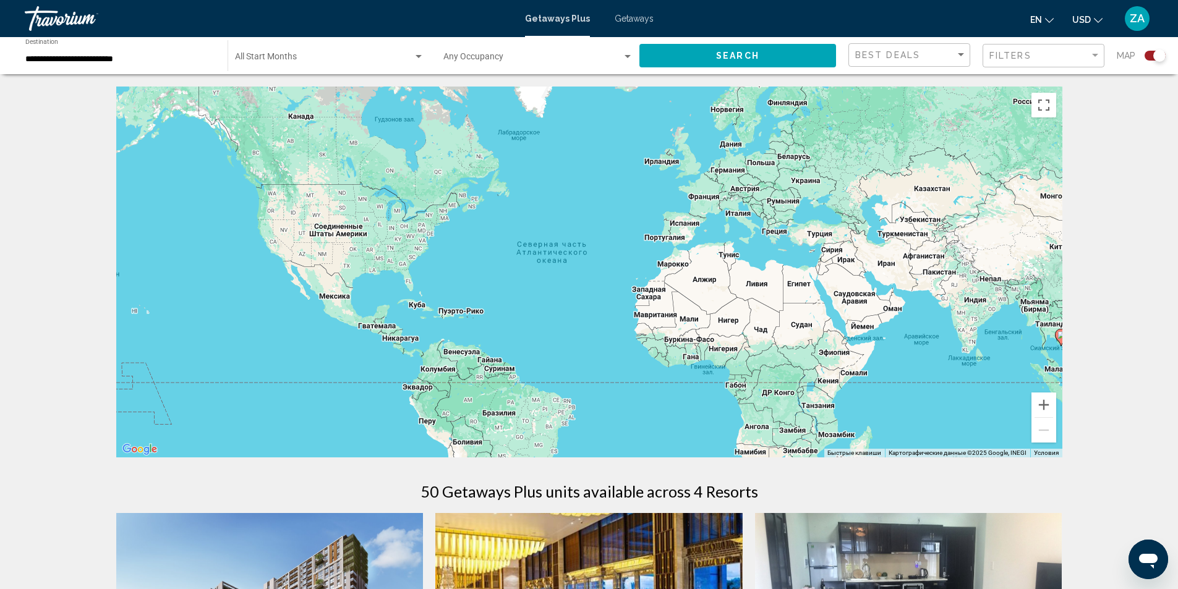
click at [514, 56] on span "Search widget" at bounding box center [532, 59] width 179 height 10
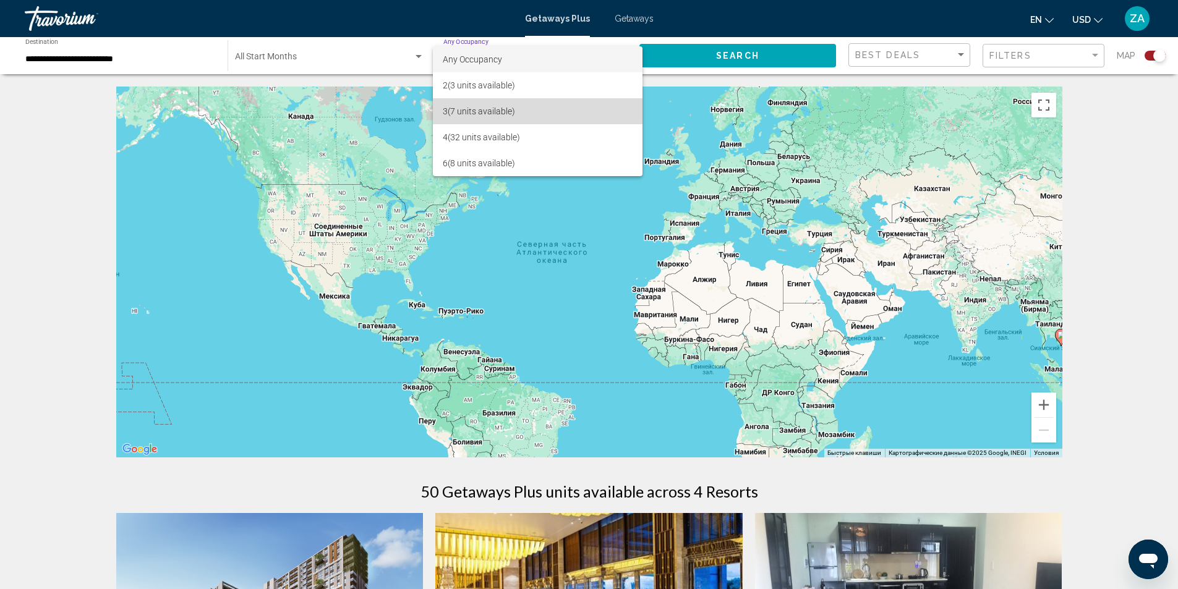
click at [467, 108] on span "3 (7 units available)" at bounding box center [538, 111] width 190 height 26
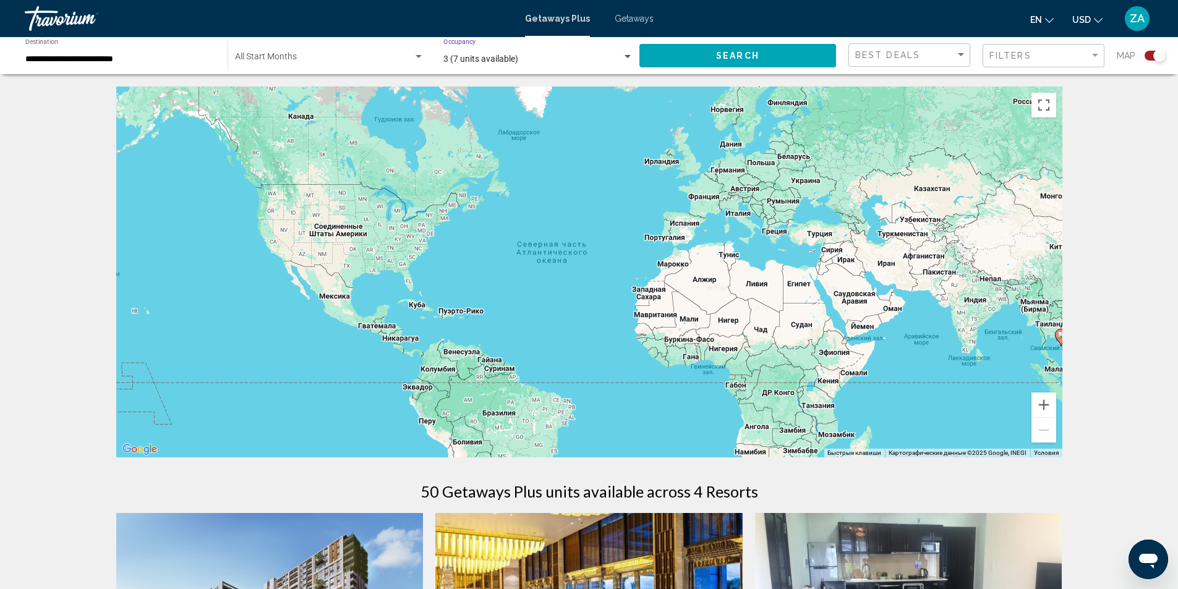
click at [701, 55] on button "Search" at bounding box center [737, 55] width 197 height 23
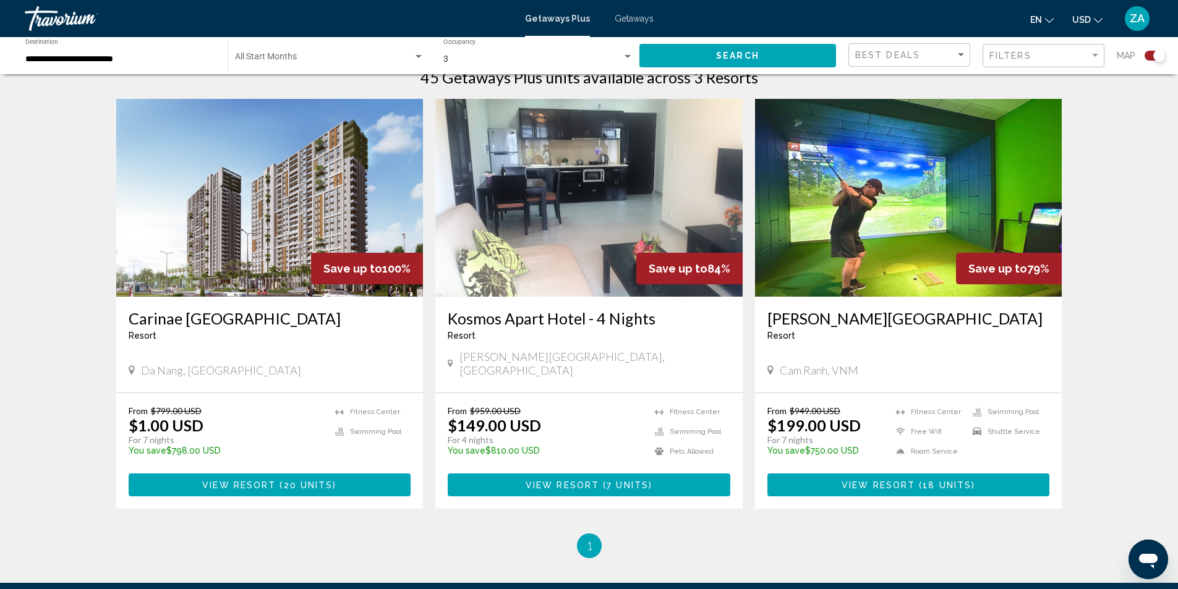
scroll to position [433, 0]
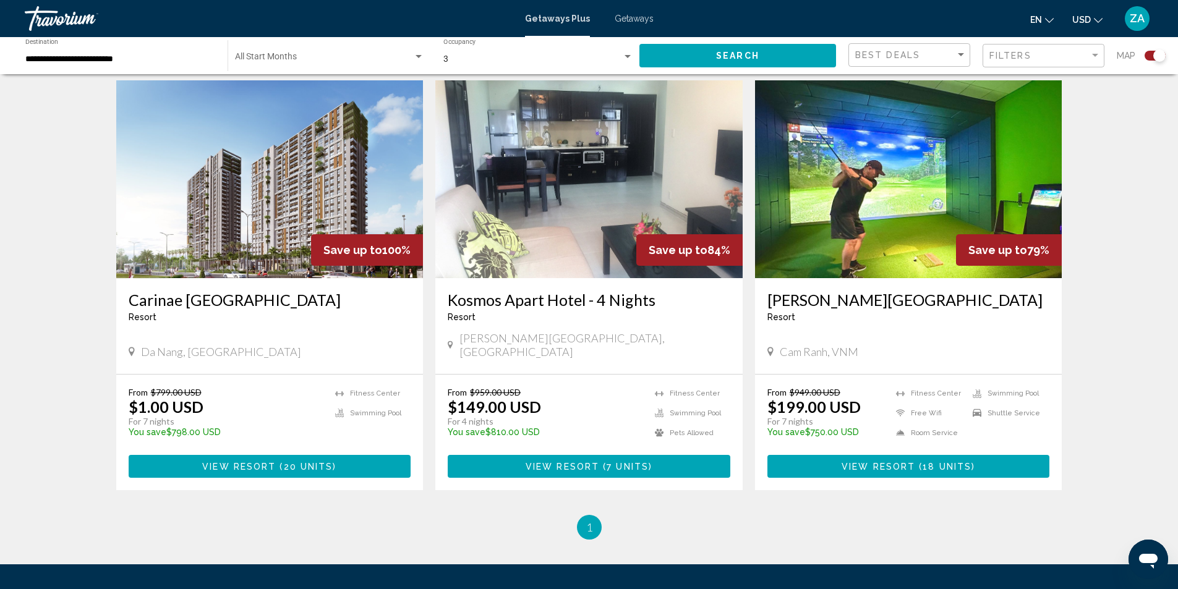
click at [320, 462] on span "20 units" at bounding box center [308, 467] width 49 height 10
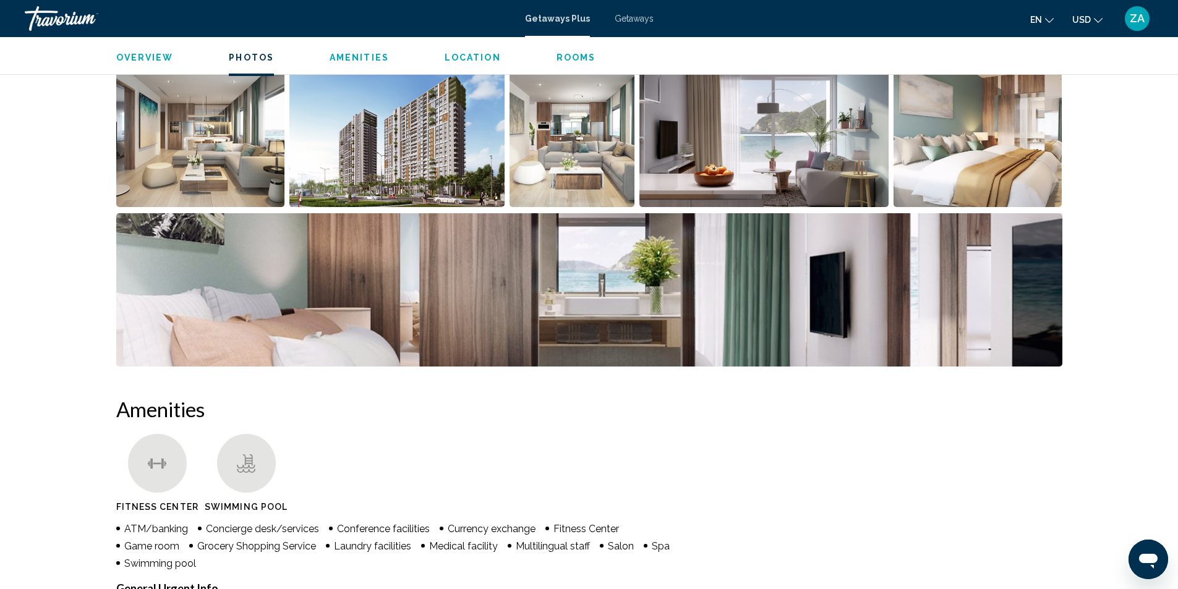
scroll to position [494, 0]
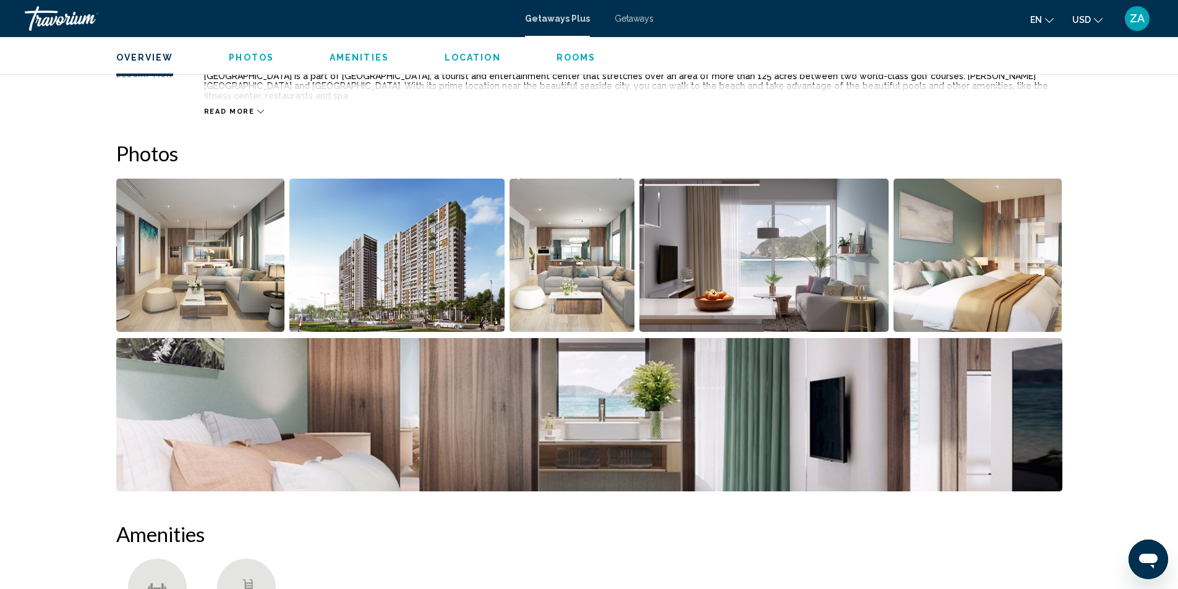
click at [203, 258] on img "Open full-screen image slider" at bounding box center [200, 255] width 169 height 153
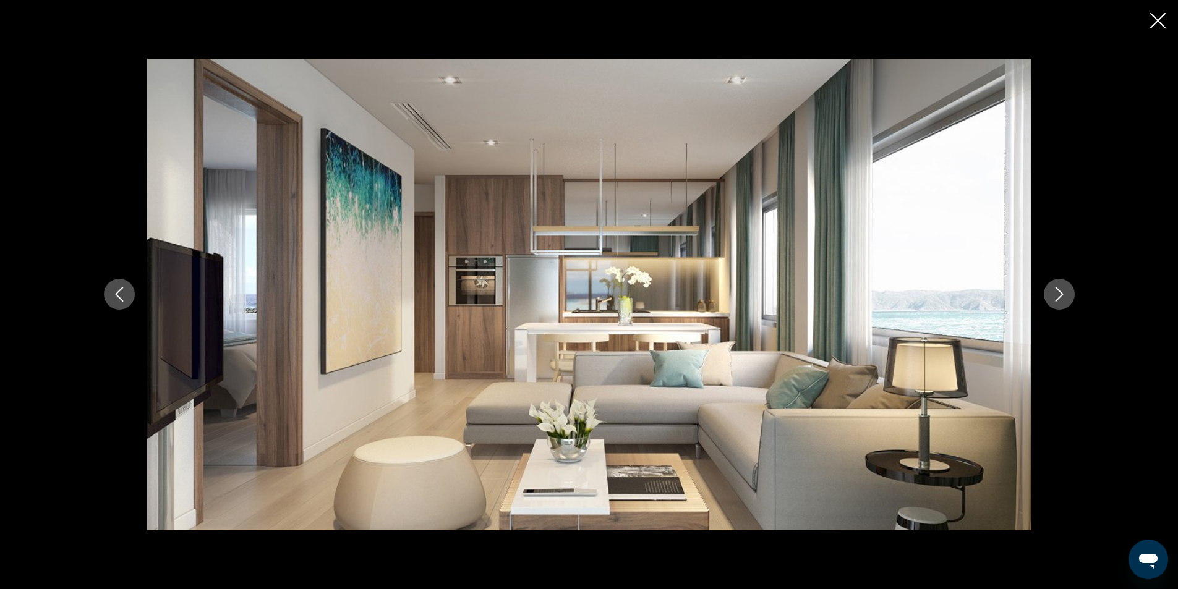
click at [1050, 295] on button "Next image" at bounding box center [1058, 294] width 31 height 31
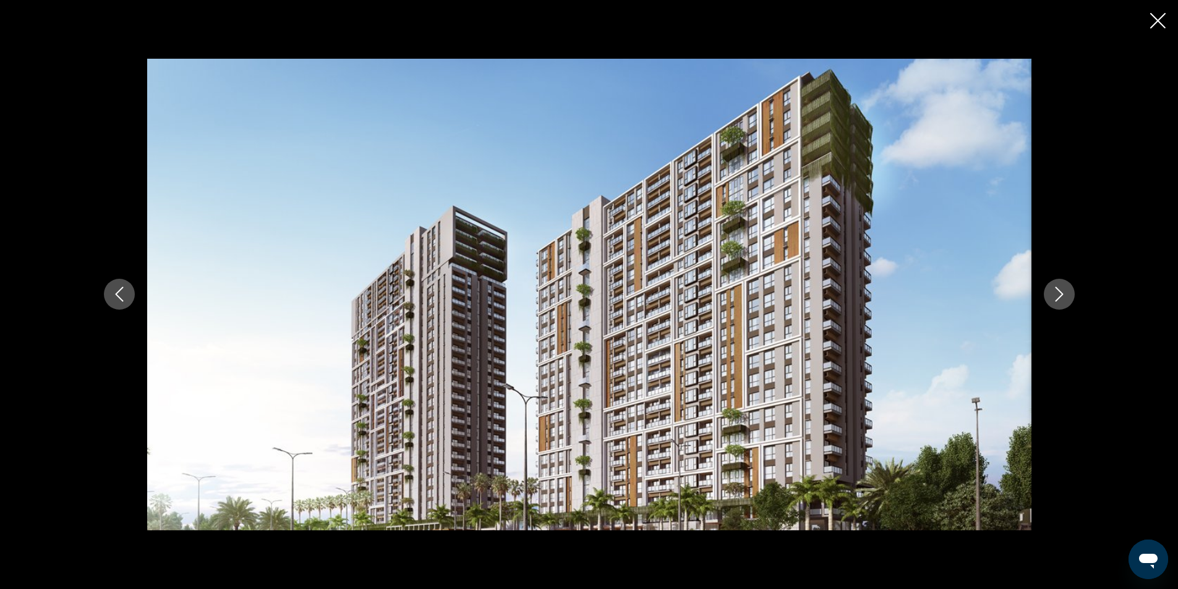
click at [1051, 295] on icon "Next image" at bounding box center [1058, 294] width 15 height 15
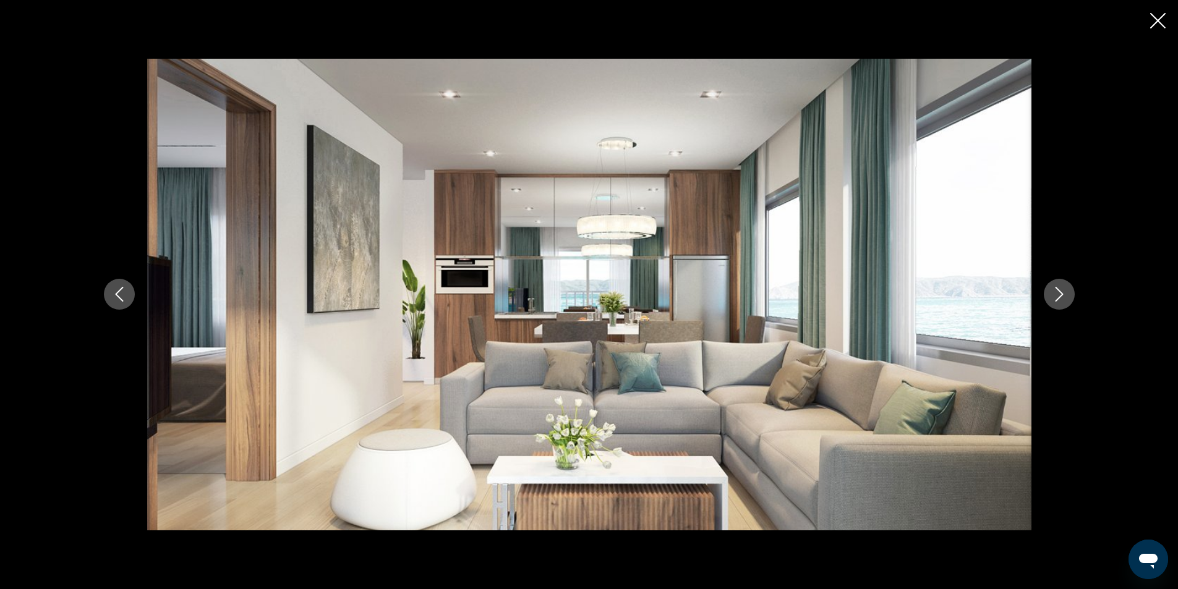
click at [1051, 295] on icon "Next image" at bounding box center [1058, 294] width 15 height 15
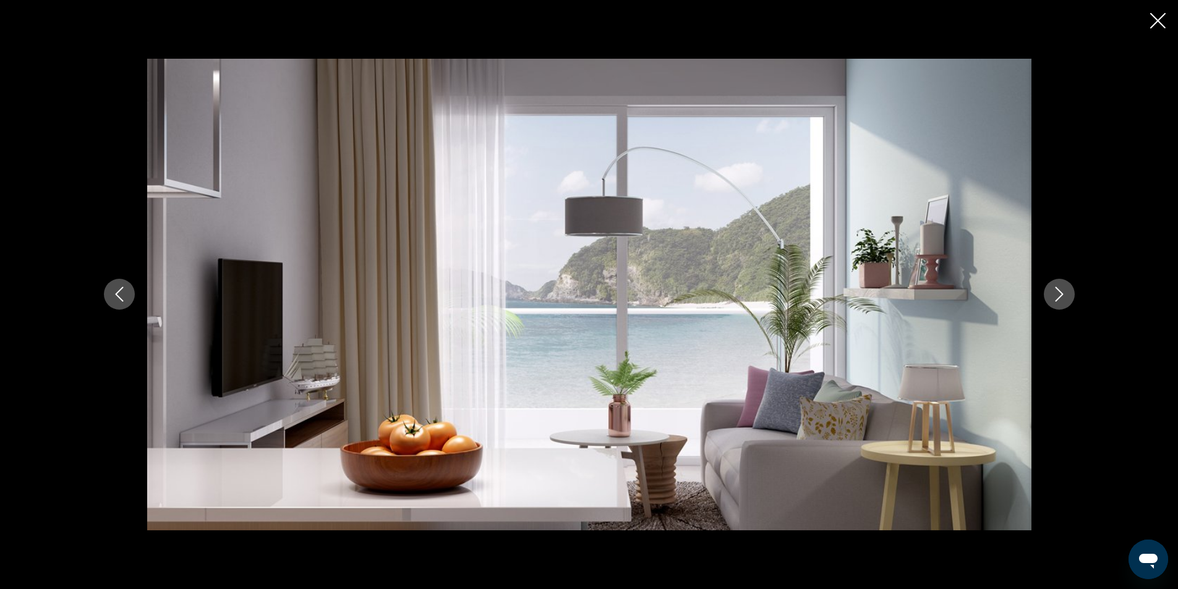
click at [1051, 295] on icon "Next image" at bounding box center [1058, 294] width 15 height 15
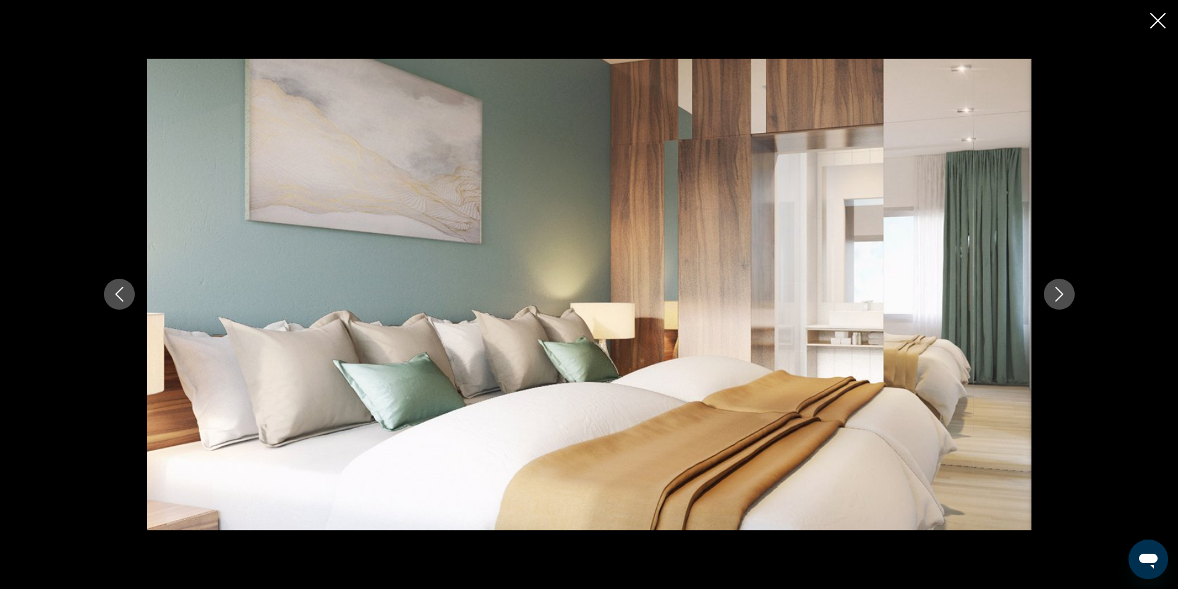
click at [1051, 295] on icon "Next image" at bounding box center [1058, 294] width 15 height 15
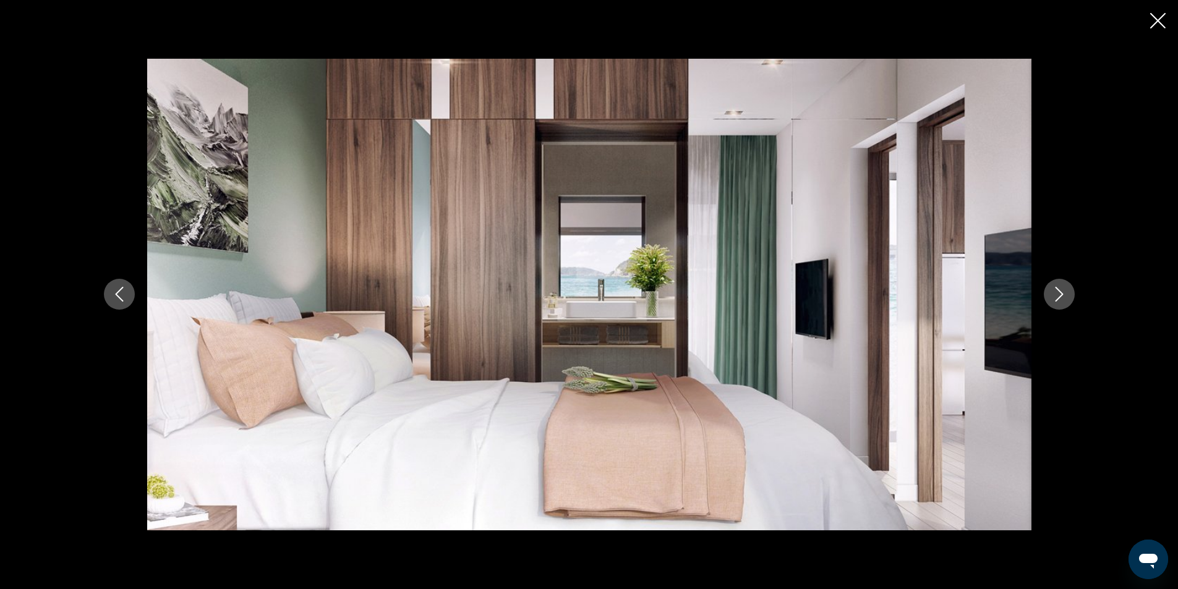
click at [1051, 295] on icon "Next image" at bounding box center [1058, 294] width 15 height 15
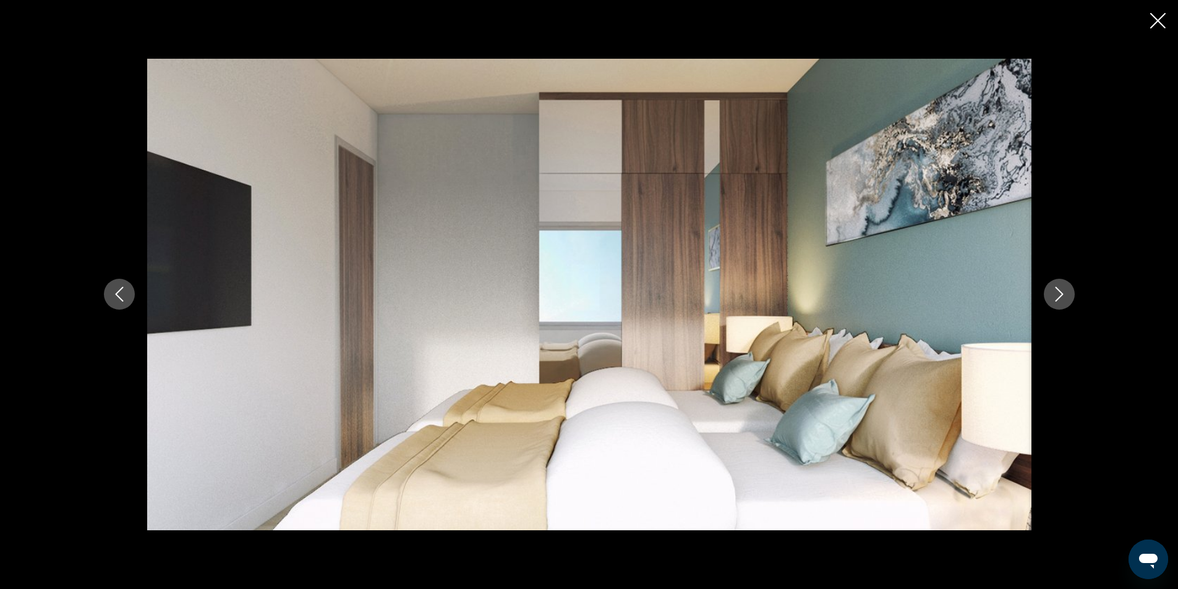
click at [1051, 295] on icon "Next image" at bounding box center [1058, 294] width 15 height 15
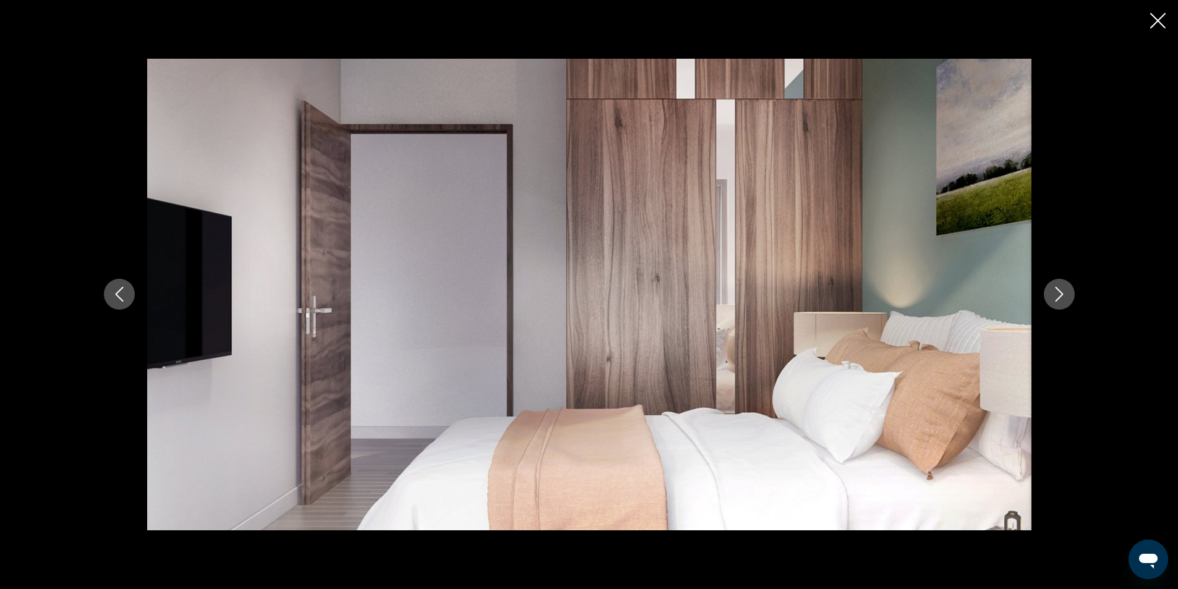
click at [1051, 295] on icon "Next image" at bounding box center [1058, 294] width 15 height 15
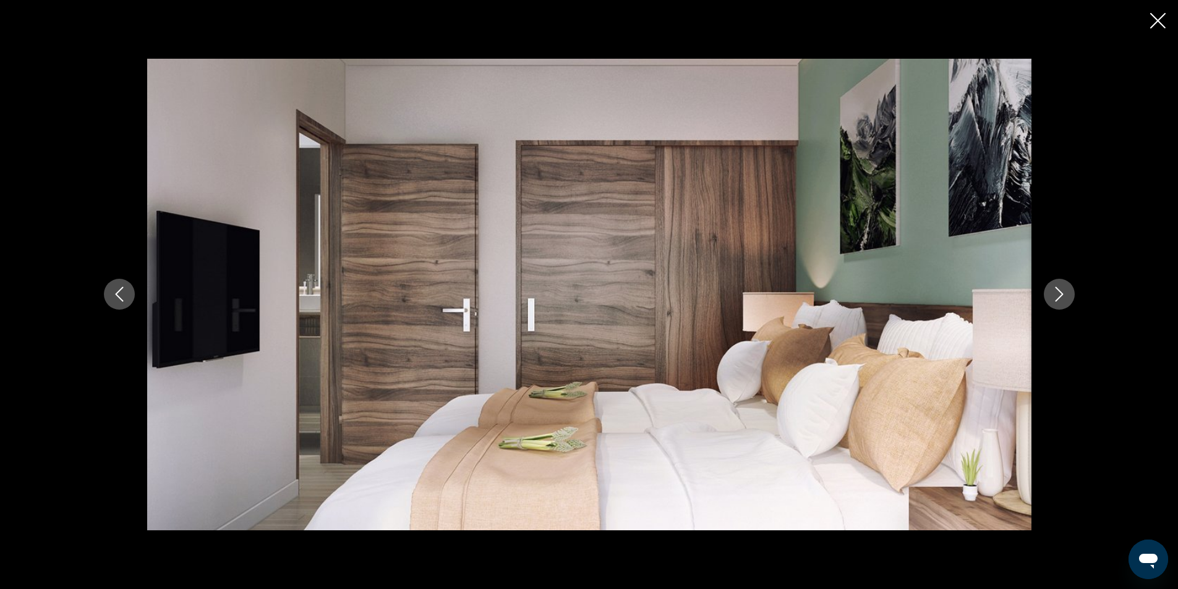
click at [1051, 295] on icon "Next image" at bounding box center [1058, 294] width 15 height 15
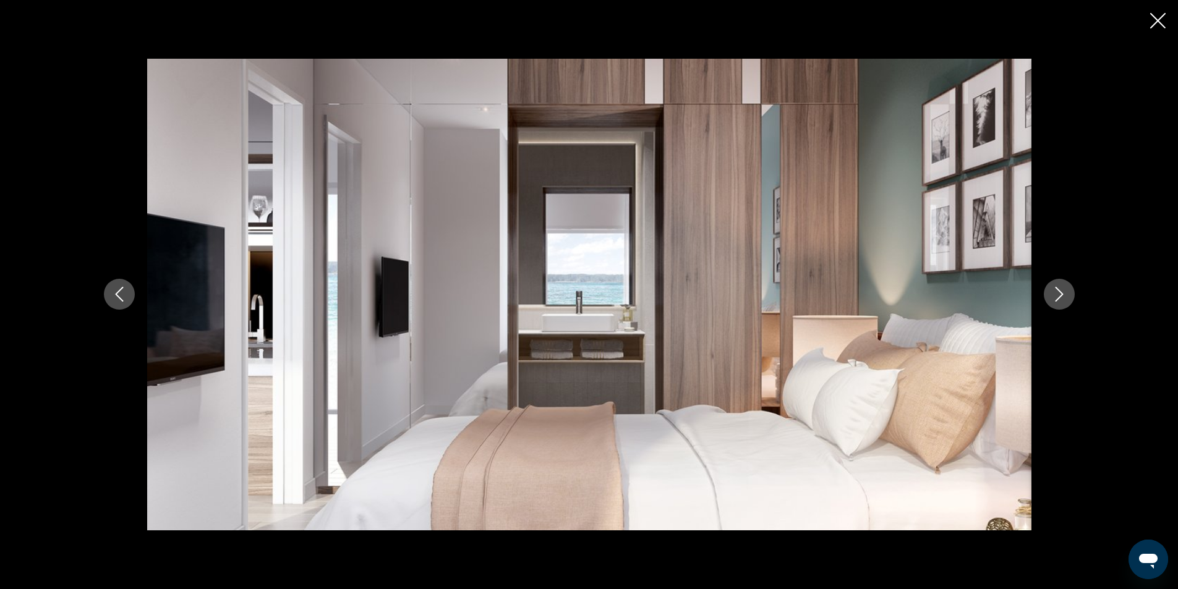
click at [1051, 295] on icon "Next image" at bounding box center [1058, 294] width 15 height 15
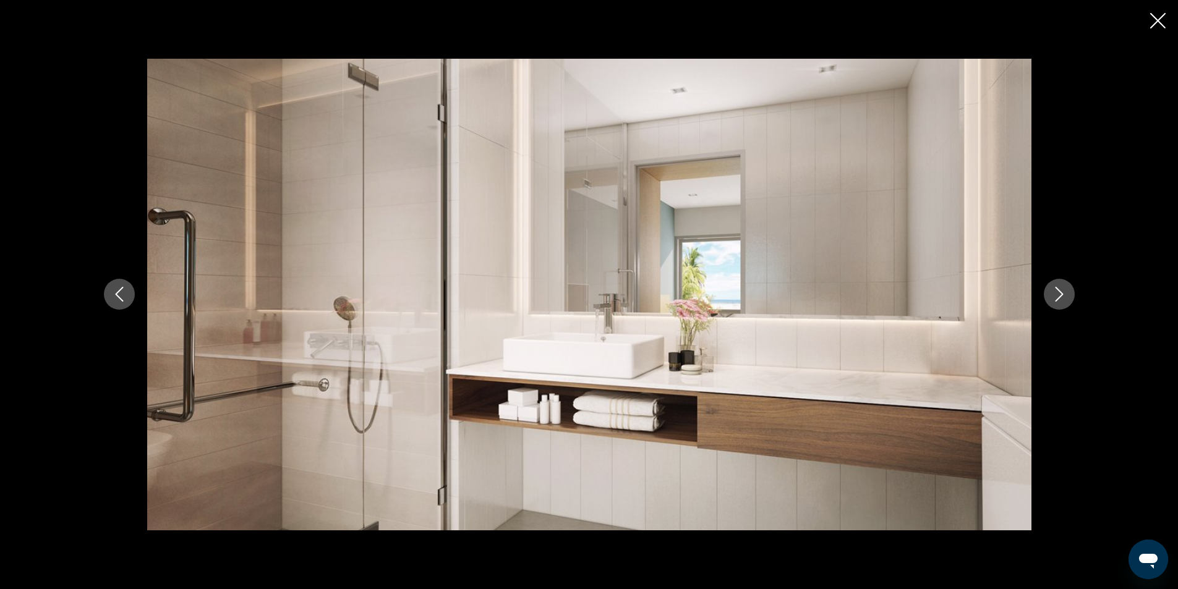
click at [1051, 295] on icon "Next image" at bounding box center [1058, 294] width 15 height 15
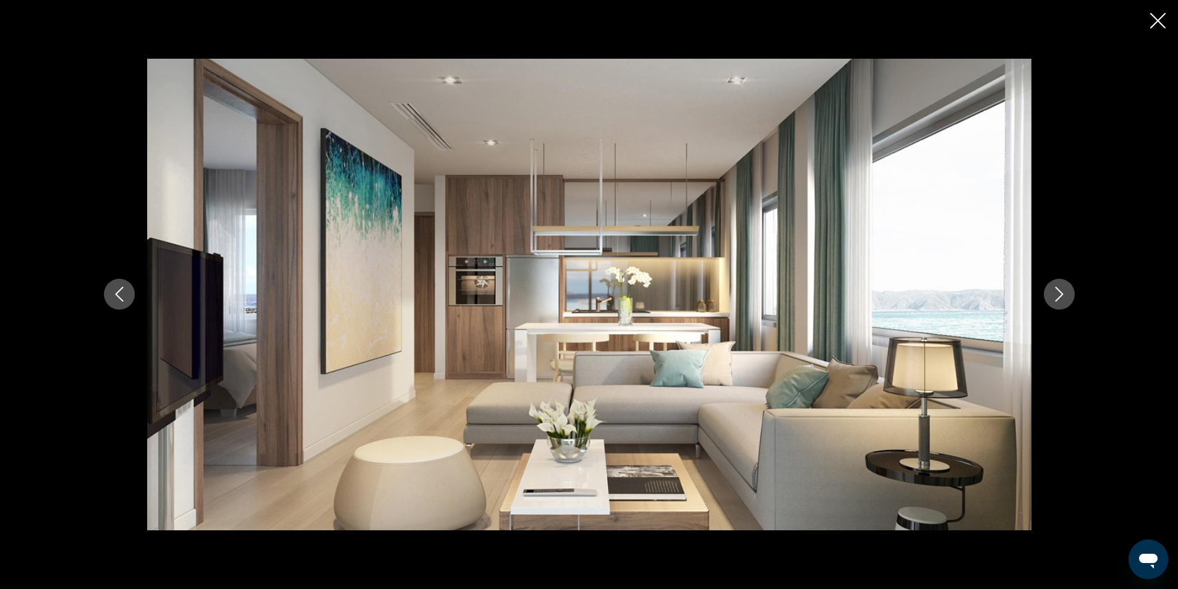
click at [1153, 19] on icon "Close slideshow" at bounding box center [1157, 20] width 15 height 15
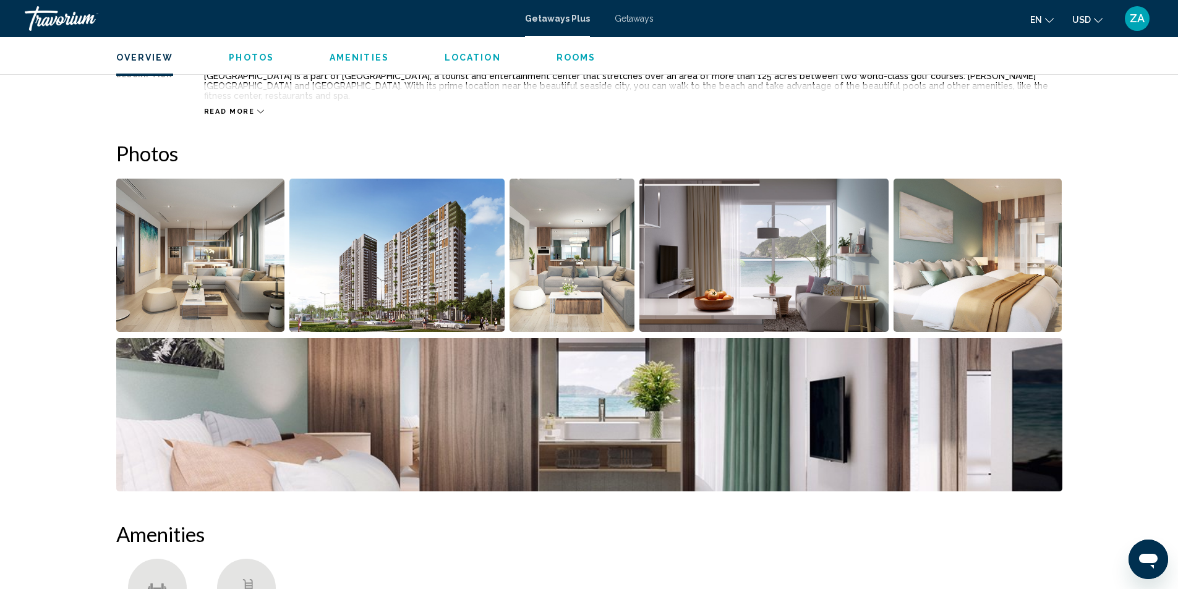
click at [291, 224] on img "Open full-screen image slider" at bounding box center [396, 255] width 215 height 153
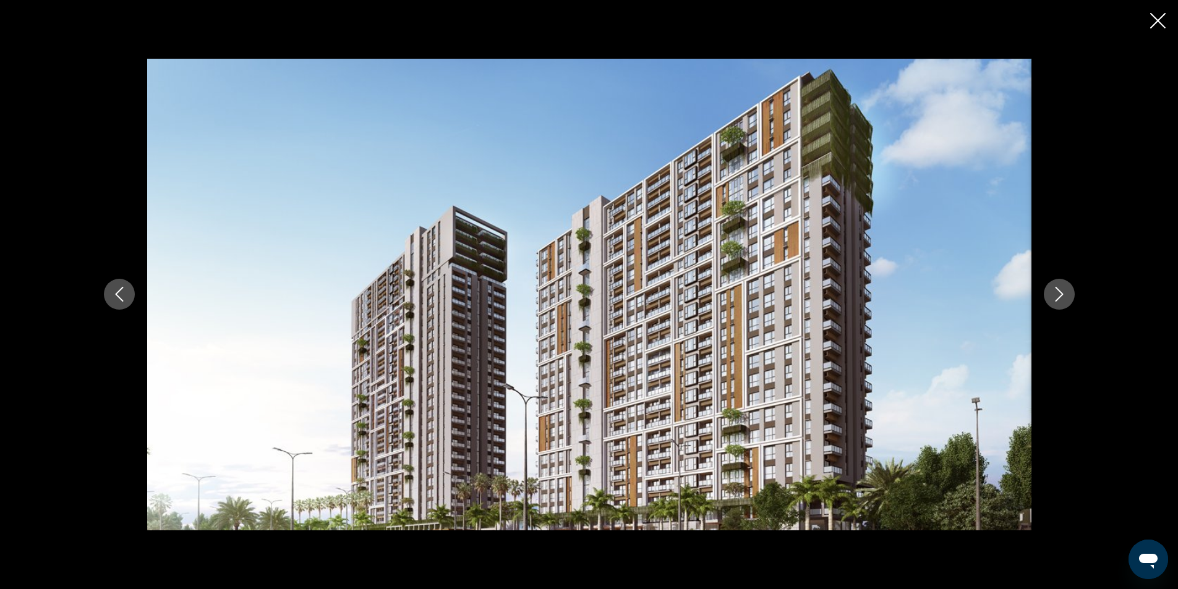
click at [1065, 300] on icon "Next image" at bounding box center [1058, 294] width 15 height 15
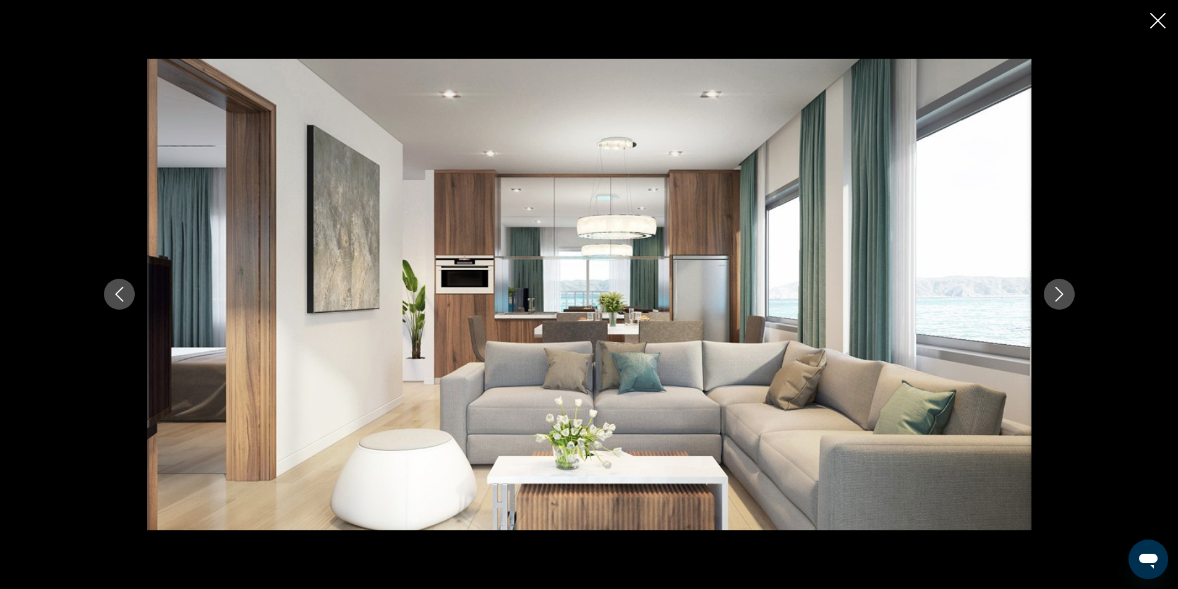
click at [1065, 300] on icon "Next image" at bounding box center [1058, 294] width 15 height 15
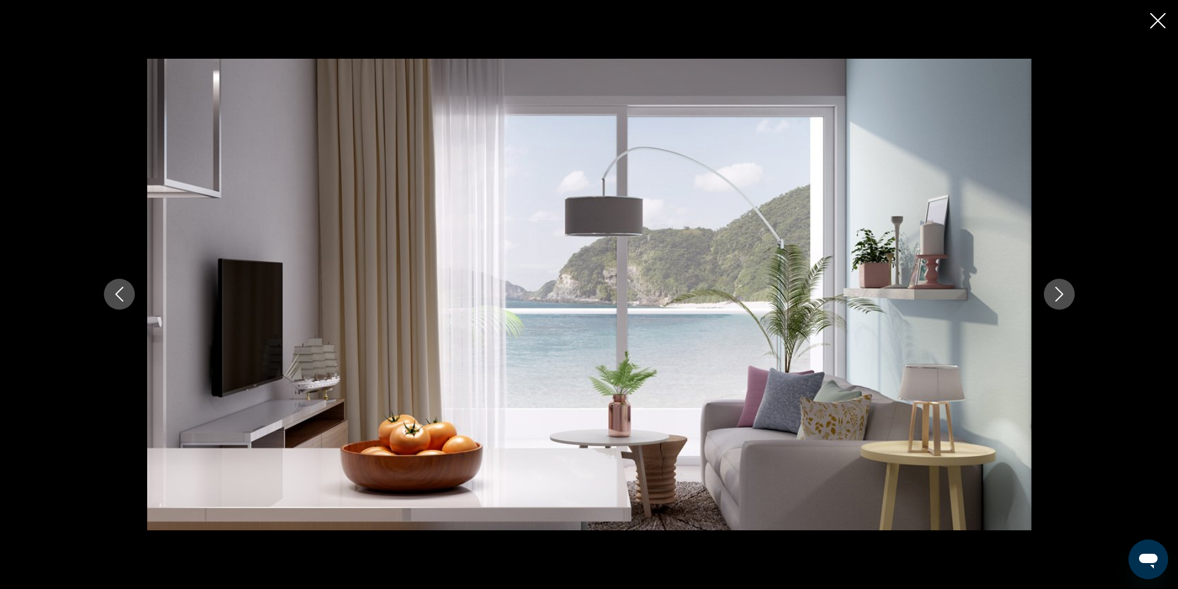
click at [1065, 300] on icon "Next image" at bounding box center [1058, 294] width 15 height 15
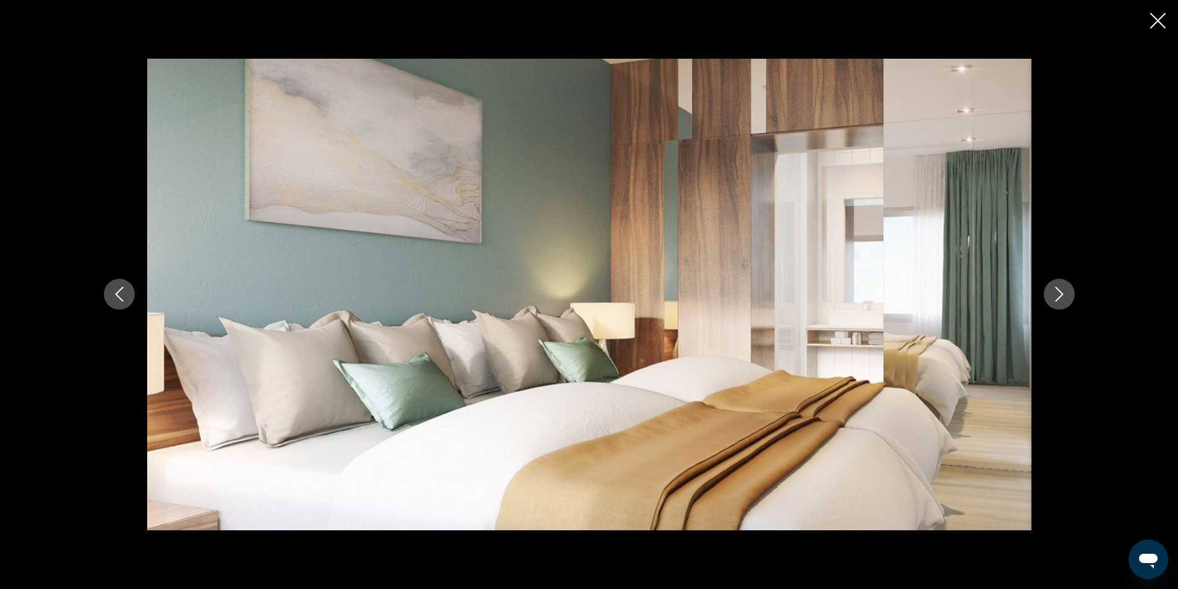
click at [1065, 300] on icon "Next image" at bounding box center [1058, 294] width 15 height 15
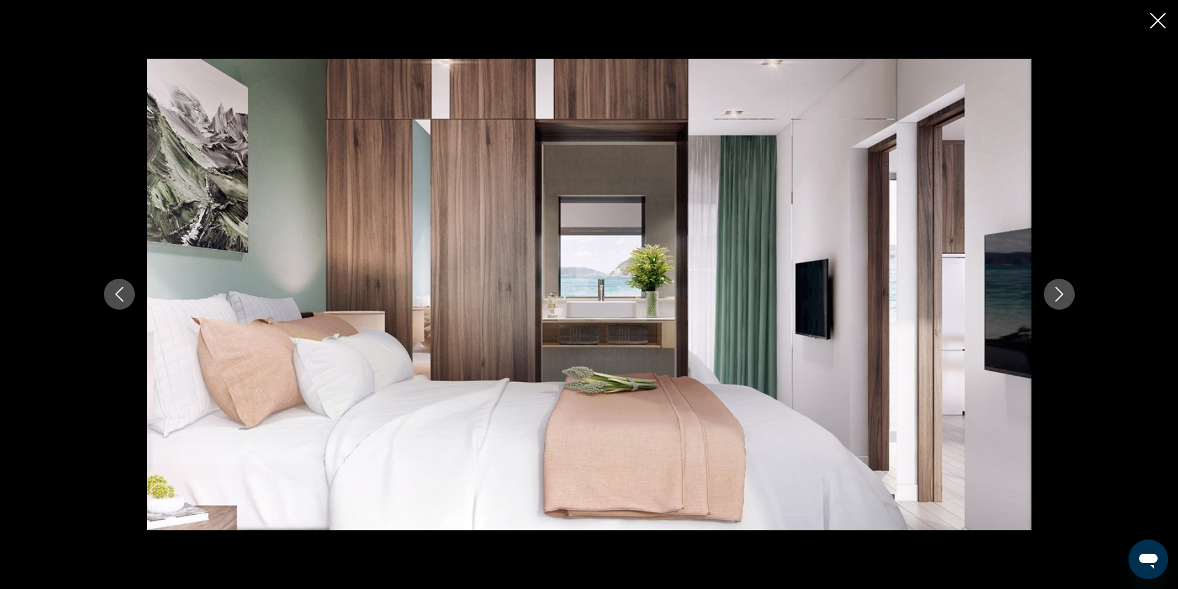
click at [1065, 300] on icon "Next image" at bounding box center [1058, 294] width 15 height 15
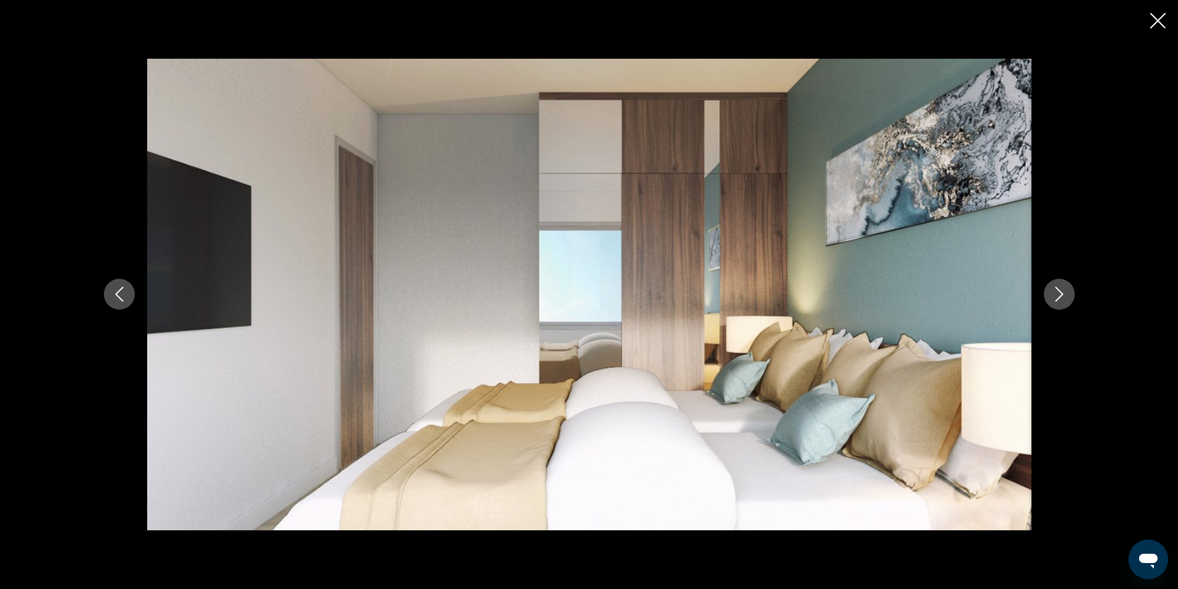
click at [1065, 300] on icon "Next image" at bounding box center [1058, 294] width 15 height 15
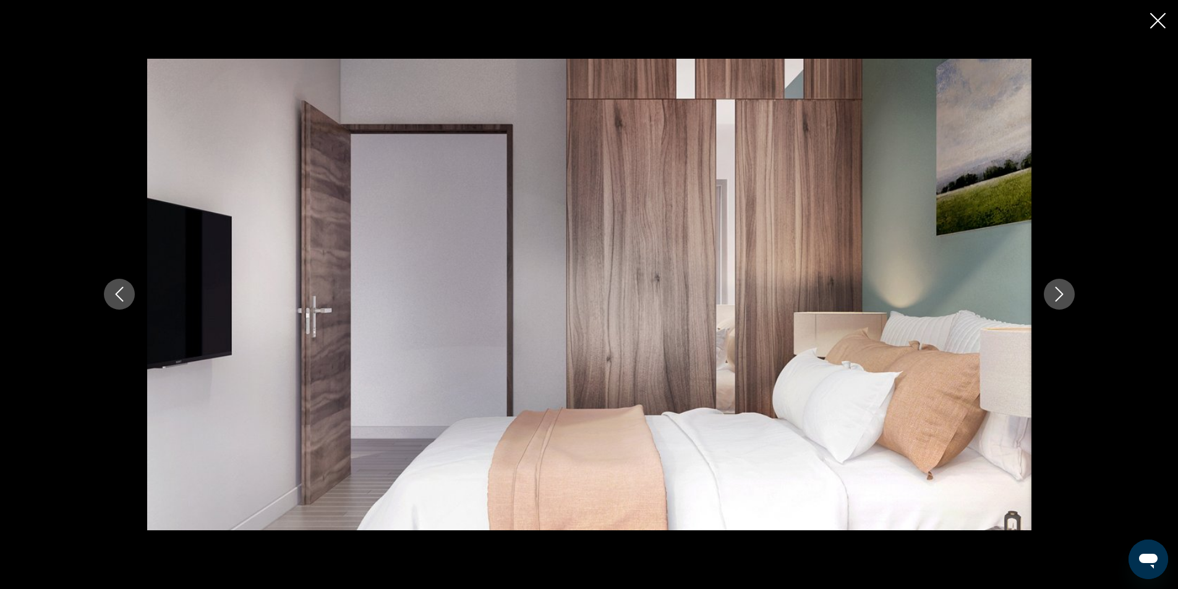
click at [1065, 300] on icon "Next image" at bounding box center [1058, 294] width 15 height 15
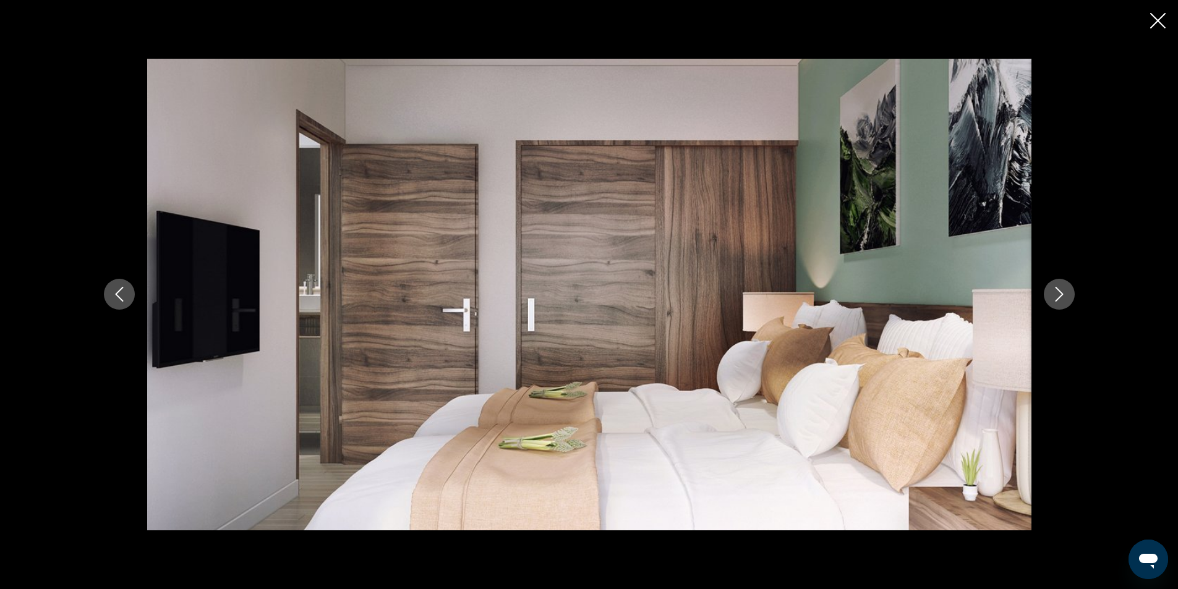
click at [1065, 300] on icon "Next image" at bounding box center [1058, 294] width 15 height 15
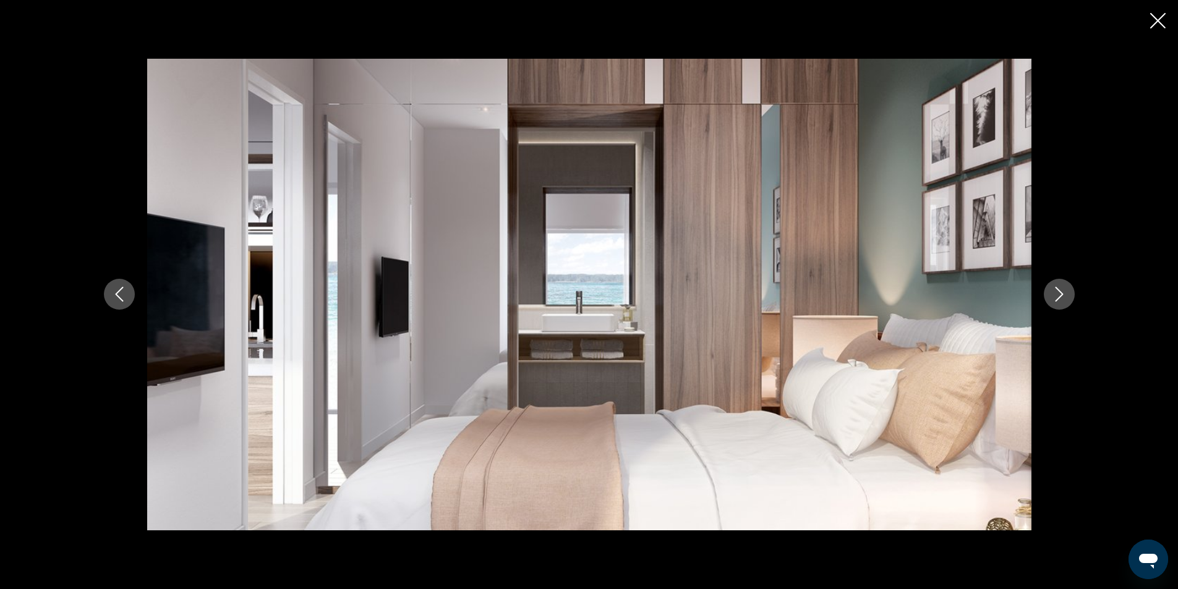
click at [1065, 300] on icon "Next image" at bounding box center [1058, 294] width 15 height 15
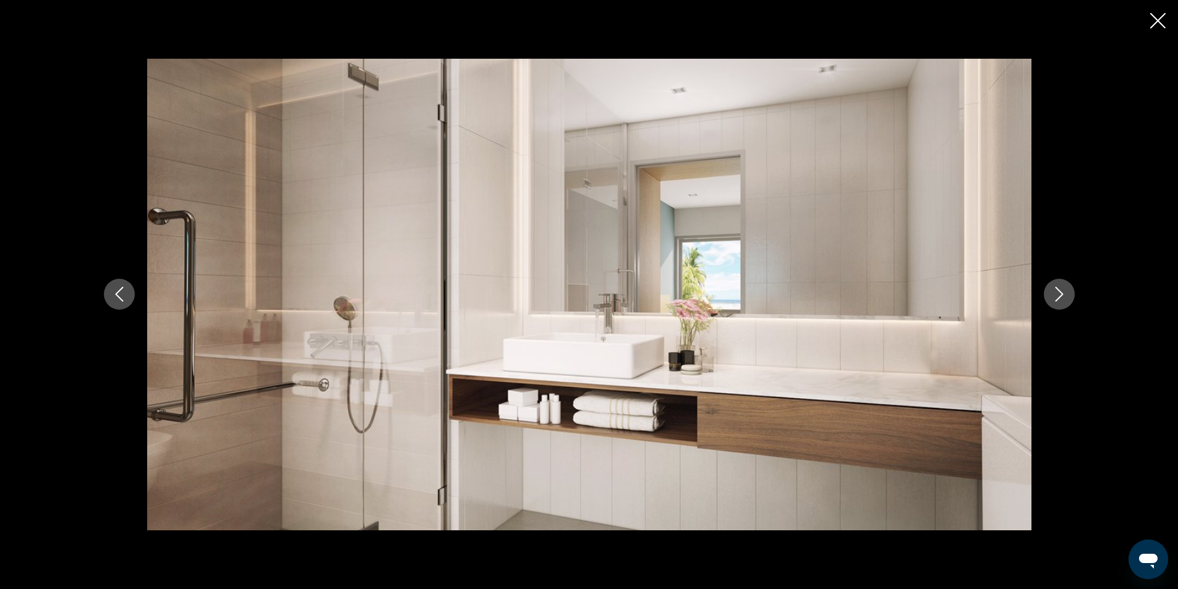
click at [1064, 300] on icon "Next image" at bounding box center [1058, 294] width 15 height 15
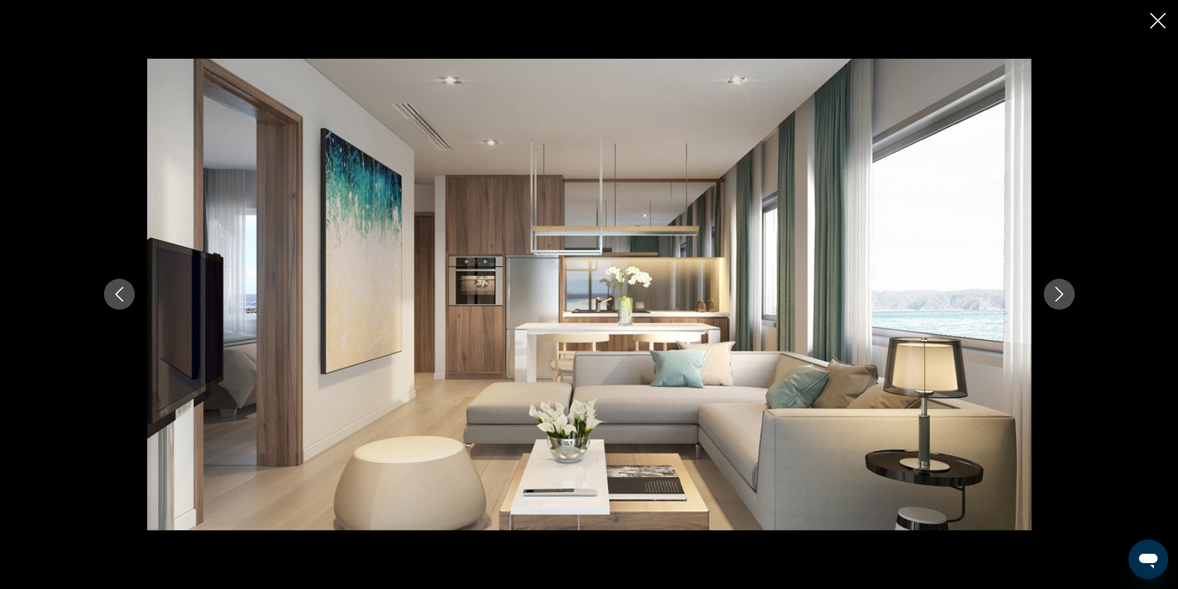
click at [1165, 21] on icon "Close slideshow" at bounding box center [1157, 20] width 15 height 15
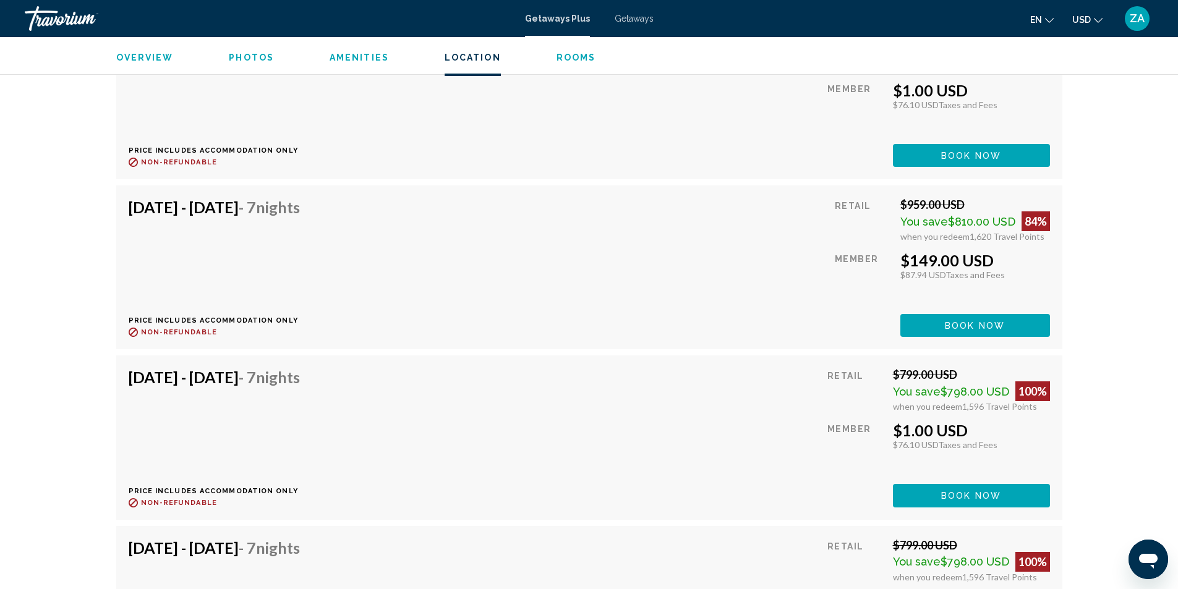
scroll to position [2472, 0]
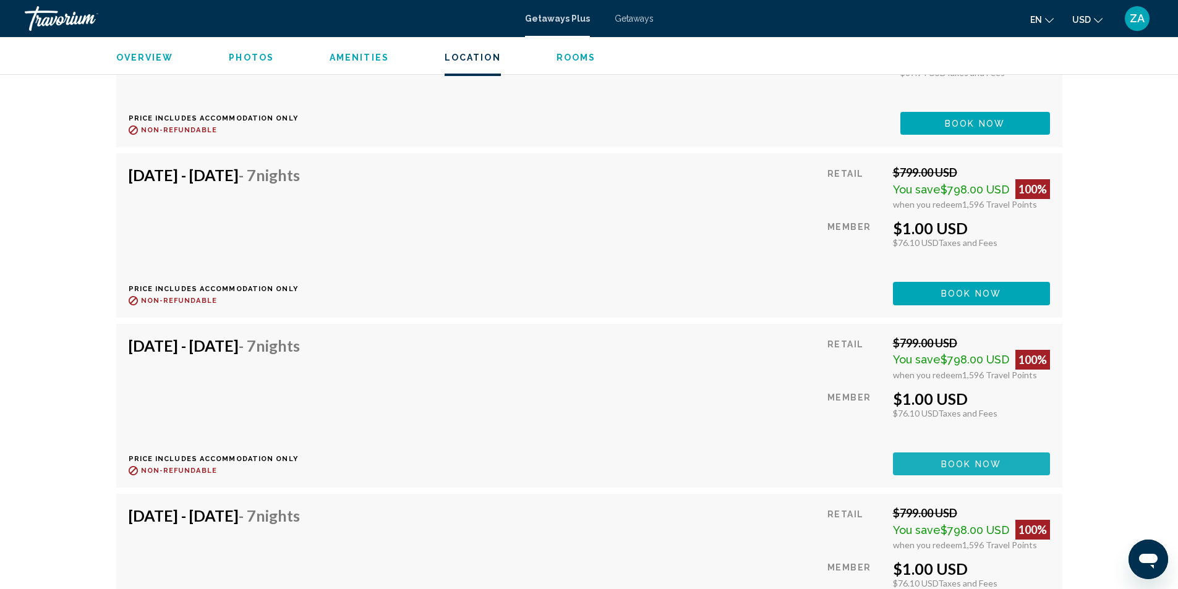
click at [967, 459] on span "Book now" at bounding box center [971, 464] width 60 height 10
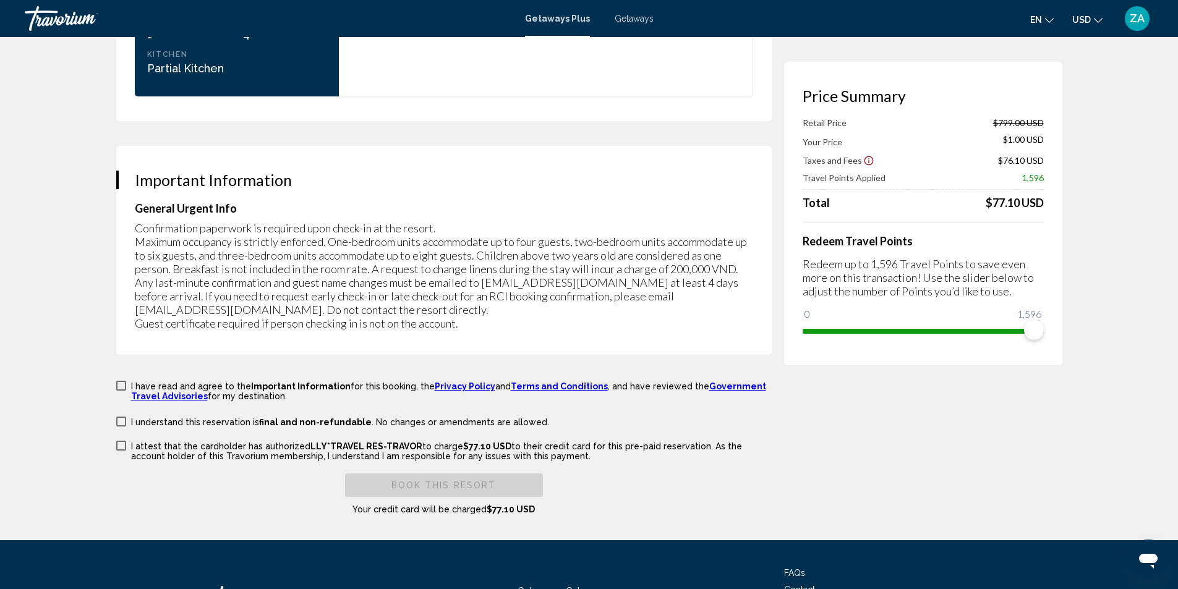
scroll to position [1828, 0]
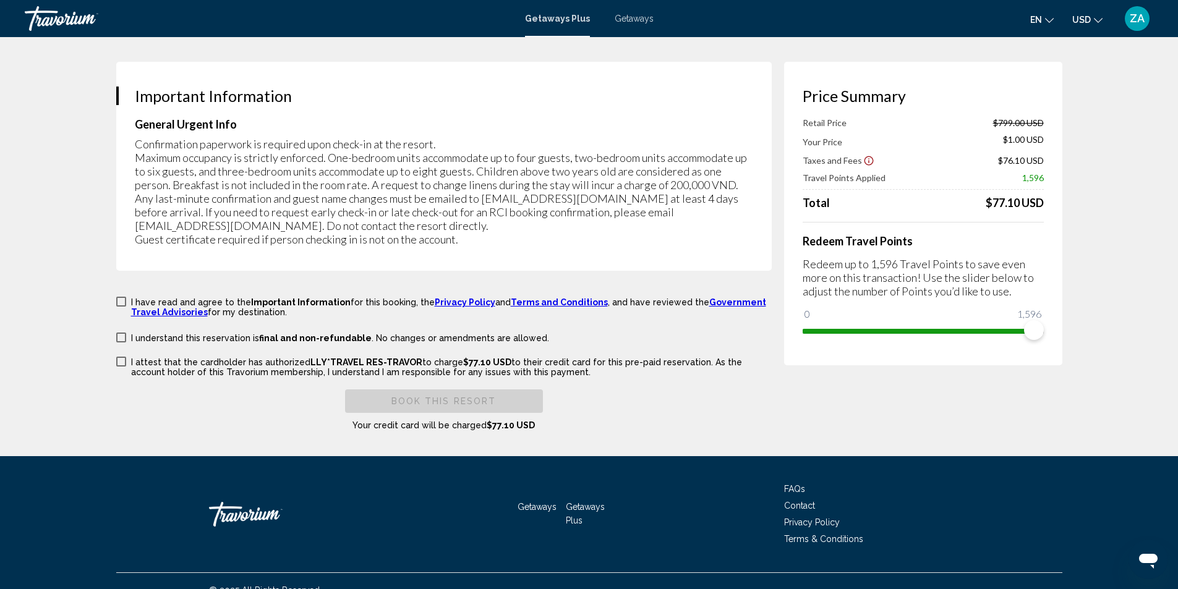
click at [121, 297] on span "Main content" at bounding box center [121, 302] width 10 height 10
click at [120, 333] on span "Main content" at bounding box center [121, 338] width 10 height 10
click at [125, 357] on span "Main content" at bounding box center [121, 362] width 10 height 10
click at [490, 397] on span "Book this Resort" at bounding box center [443, 402] width 105 height 10
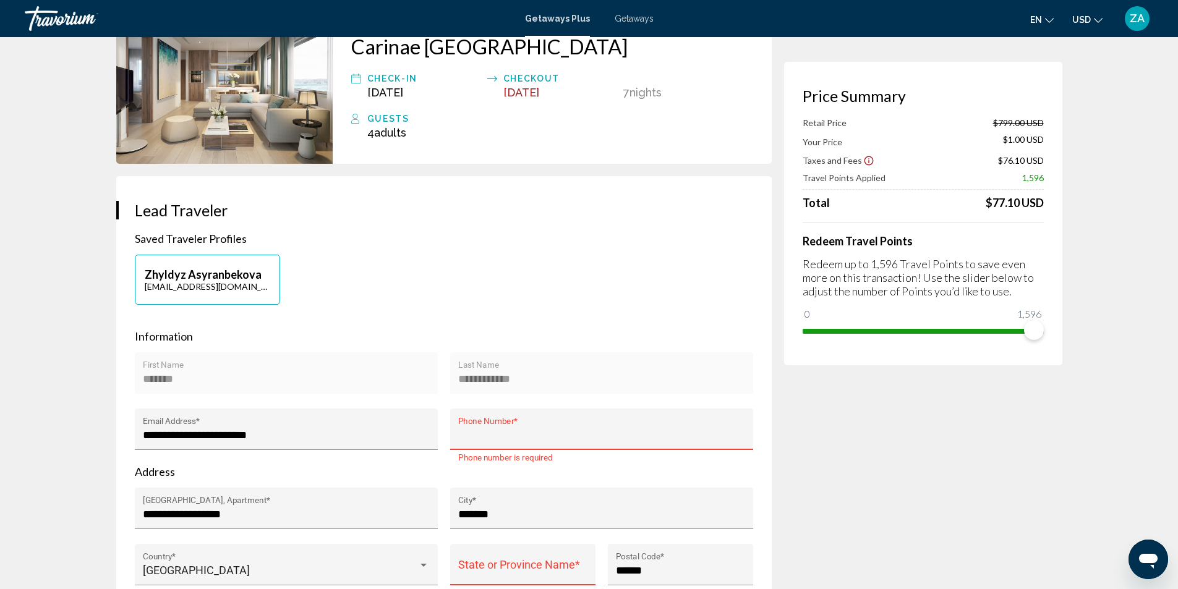
scroll to position [0, 0]
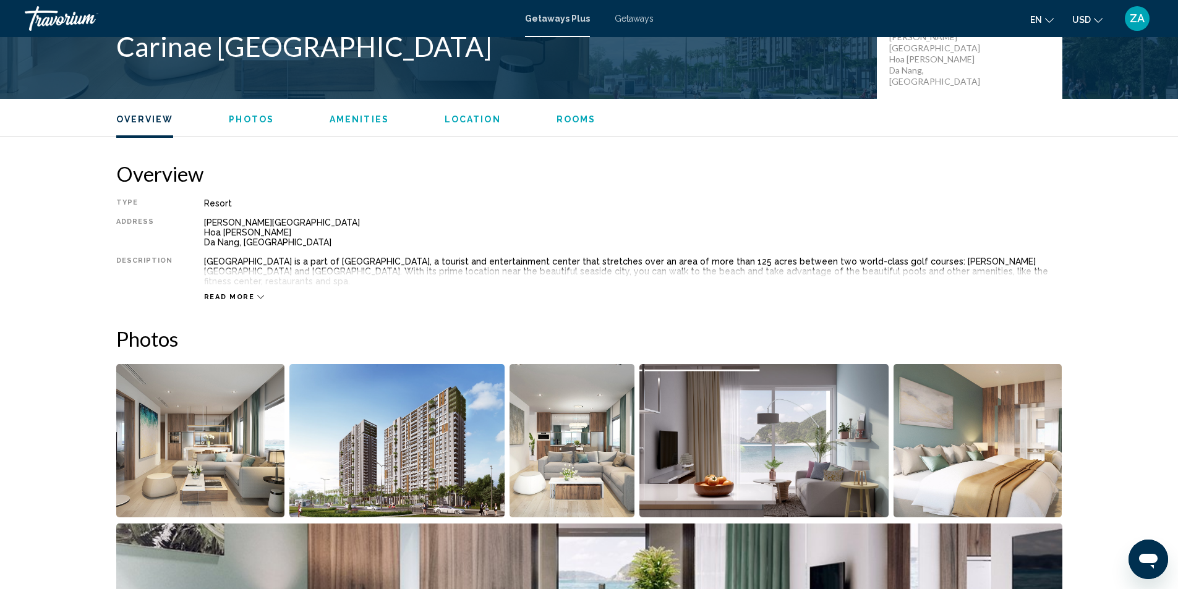
scroll to position [619, 0]
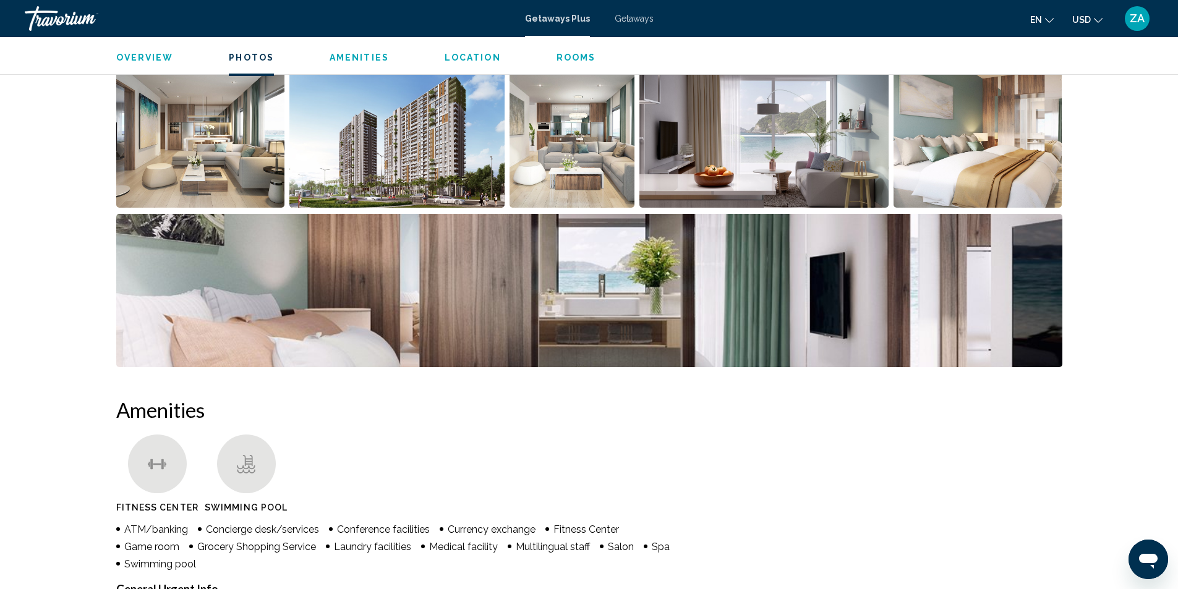
click at [185, 182] on img "Open full-screen image slider" at bounding box center [200, 130] width 169 height 153
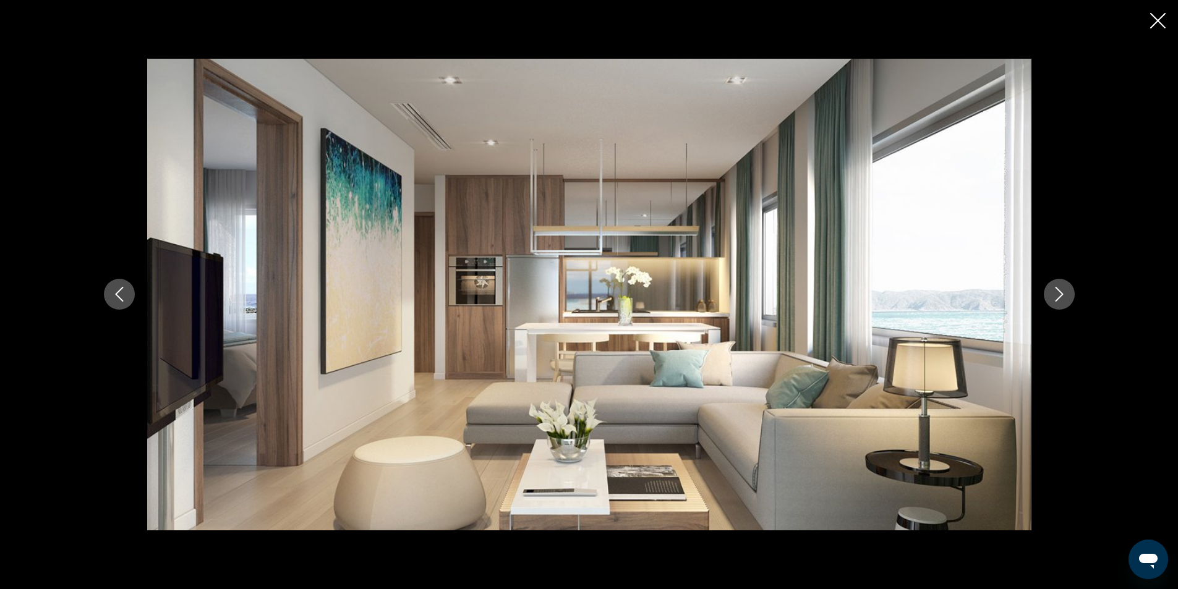
click at [1059, 295] on icon "Next image" at bounding box center [1058, 294] width 15 height 15
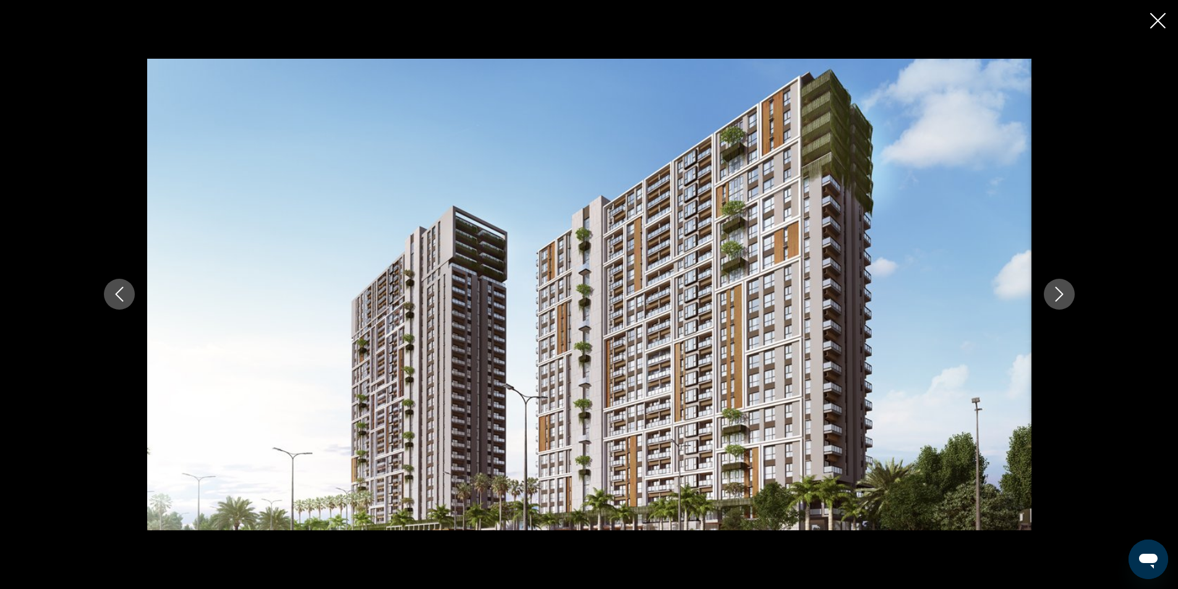
click at [1059, 295] on icon "Next image" at bounding box center [1058, 294] width 15 height 15
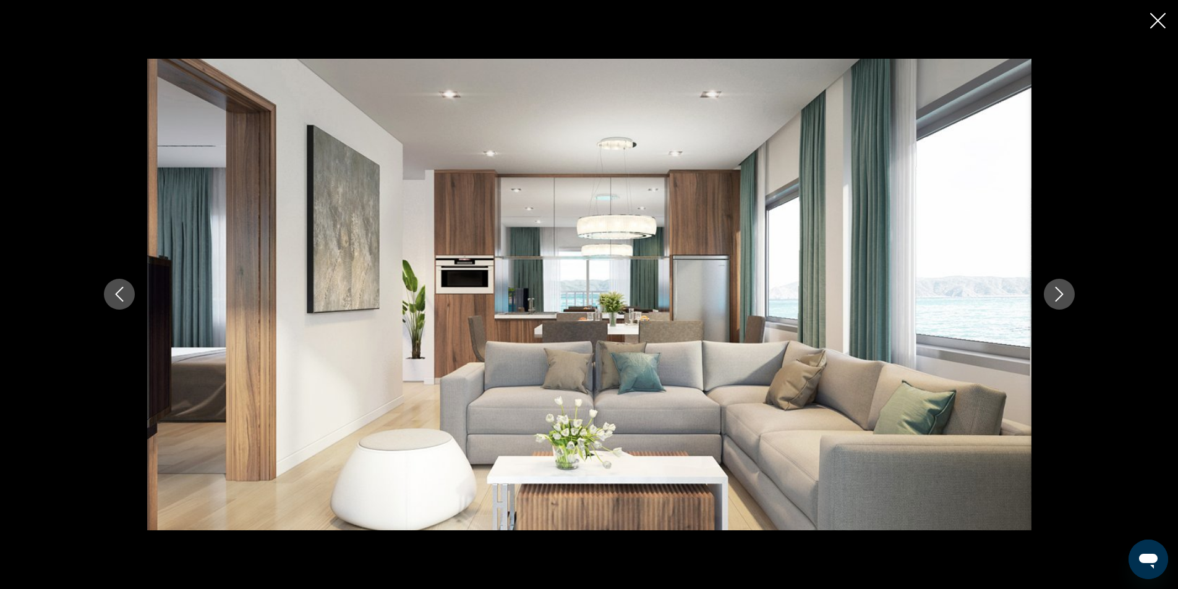
click at [1059, 295] on icon "Next image" at bounding box center [1058, 294] width 15 height 15
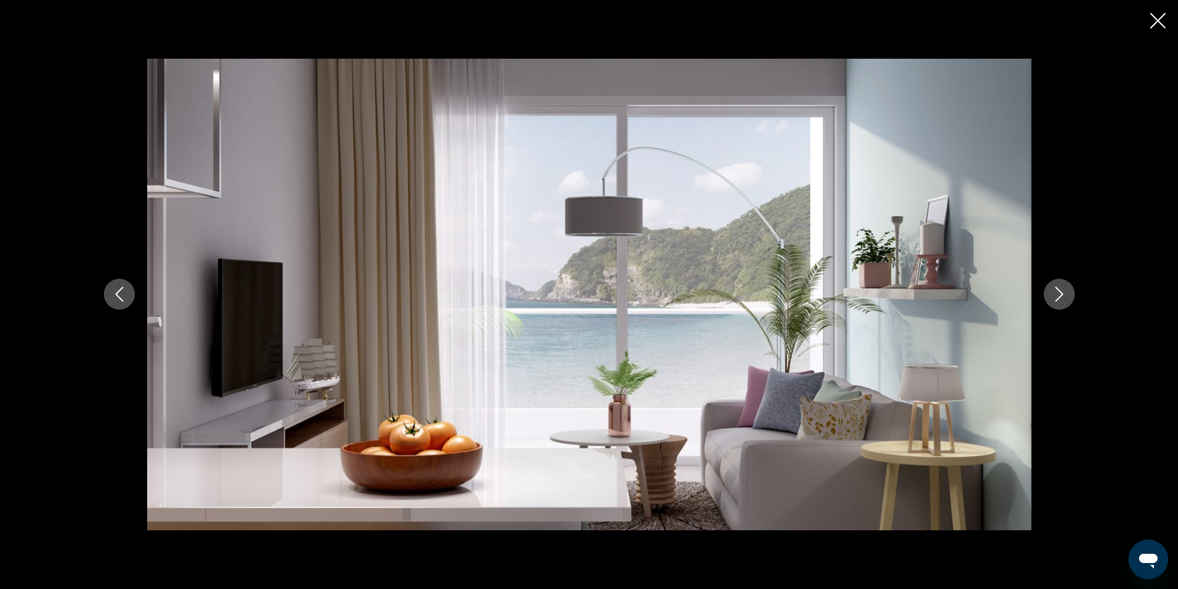
click at [1059, 295] on icon "Next image" at bounding box center [1058, 294] width 15 height 15
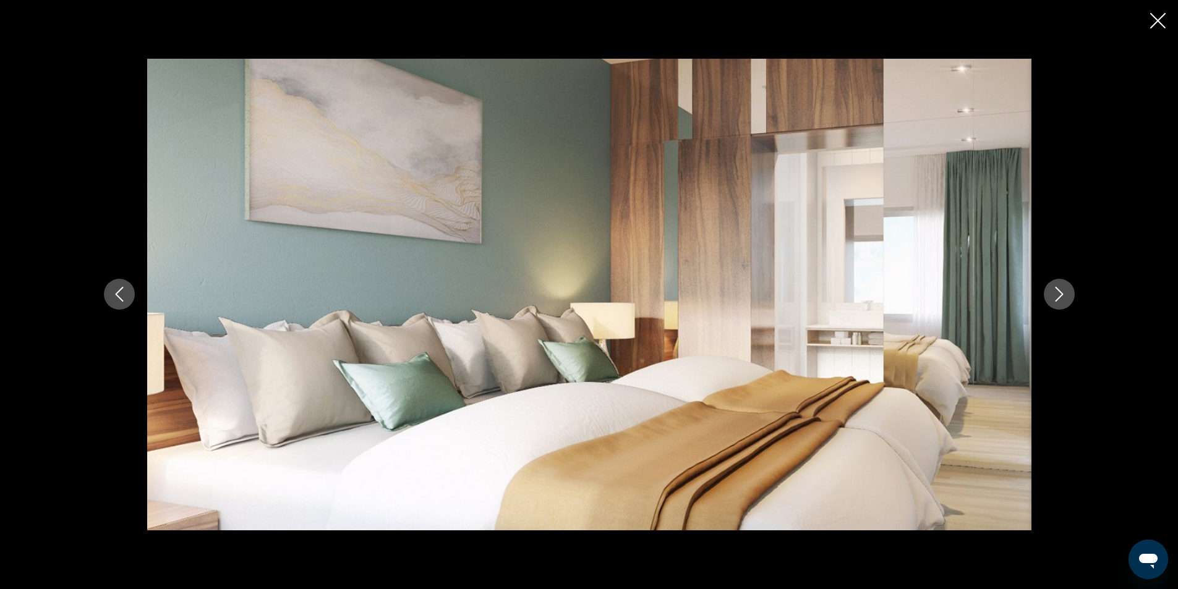
click at [1059, 295] on icon "Next image" at bounding box center [1058, 294] width 15 height 15
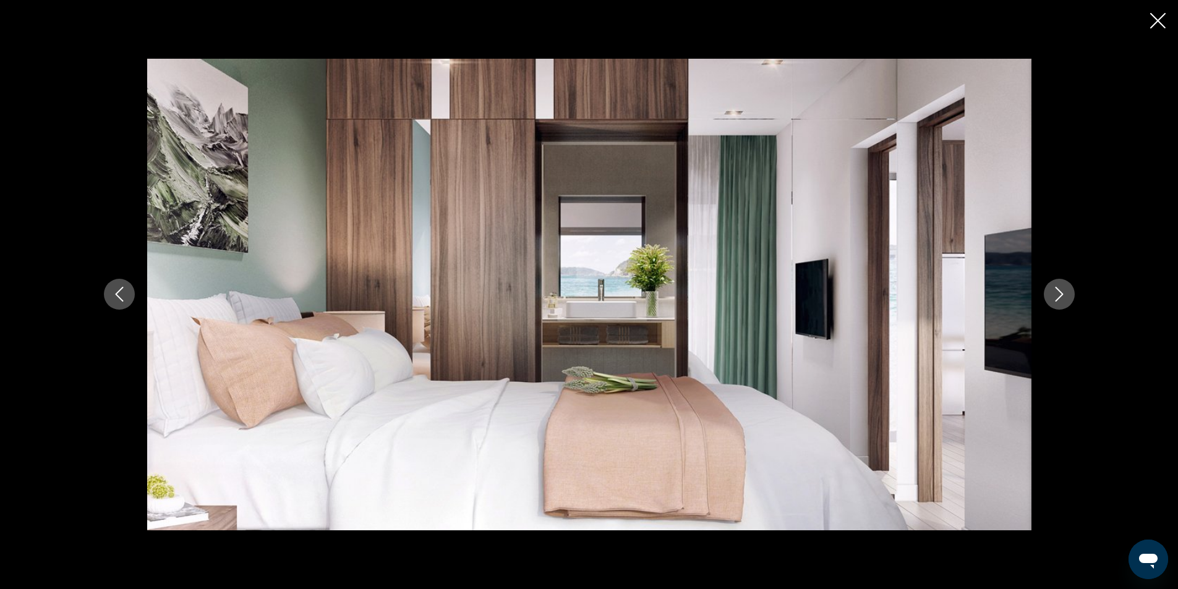
click at [1059, 295] on icon "Next image" at bounding box center [1058, 294] width 15 height 15
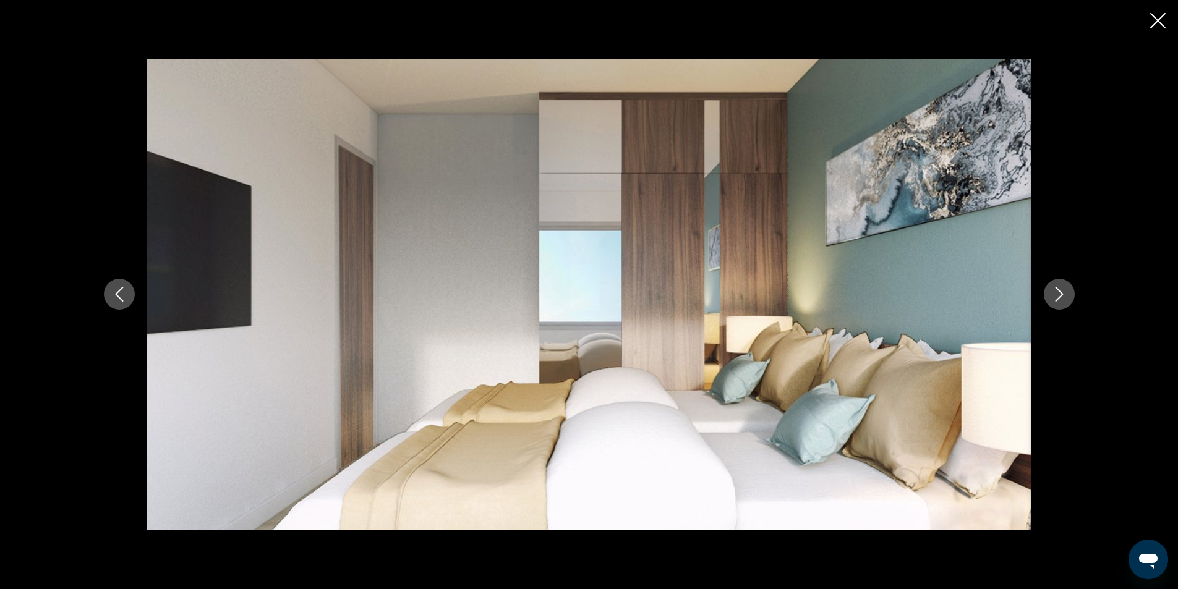
click at [1059, 295] on icon "Next image" at bounding box center [1058, 294] width 15 height 15
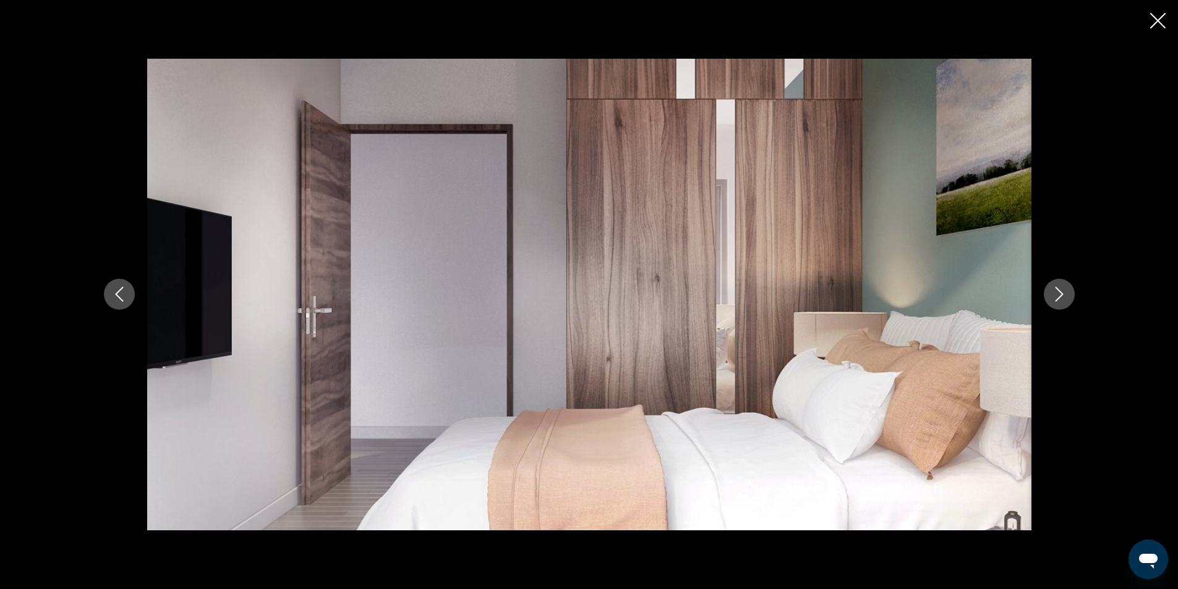
click at [1059, 295] on icon "Next image" at bounding box center [1058, 294] width 15 height 15
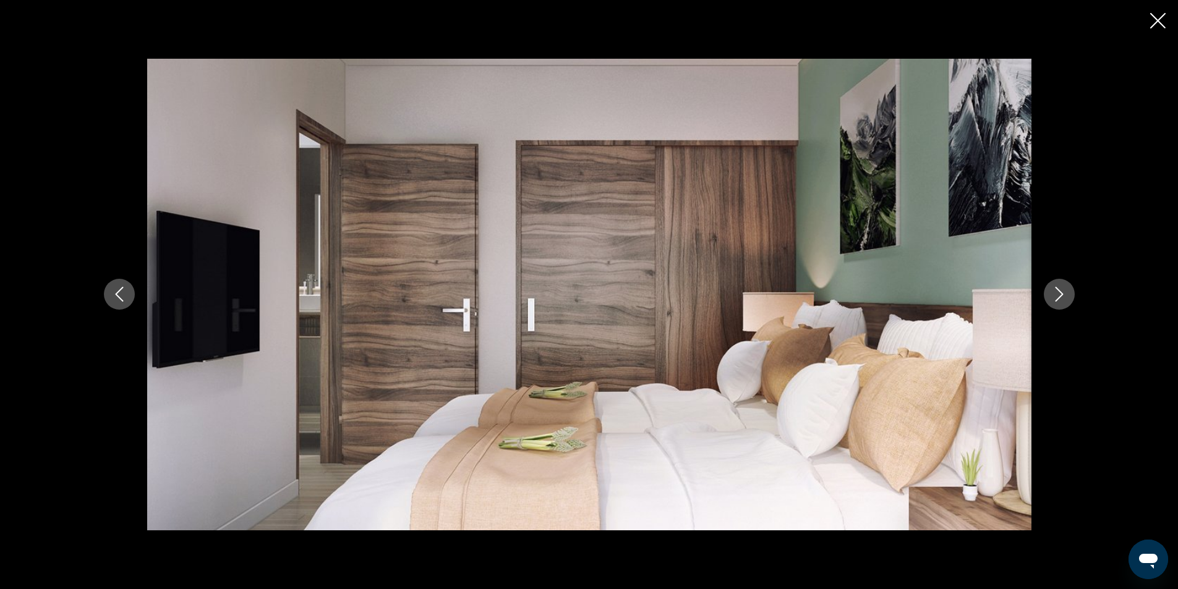
click at [1059, 295] on icon "Next image" at bounding box center [1058, 294] width 15 height 15
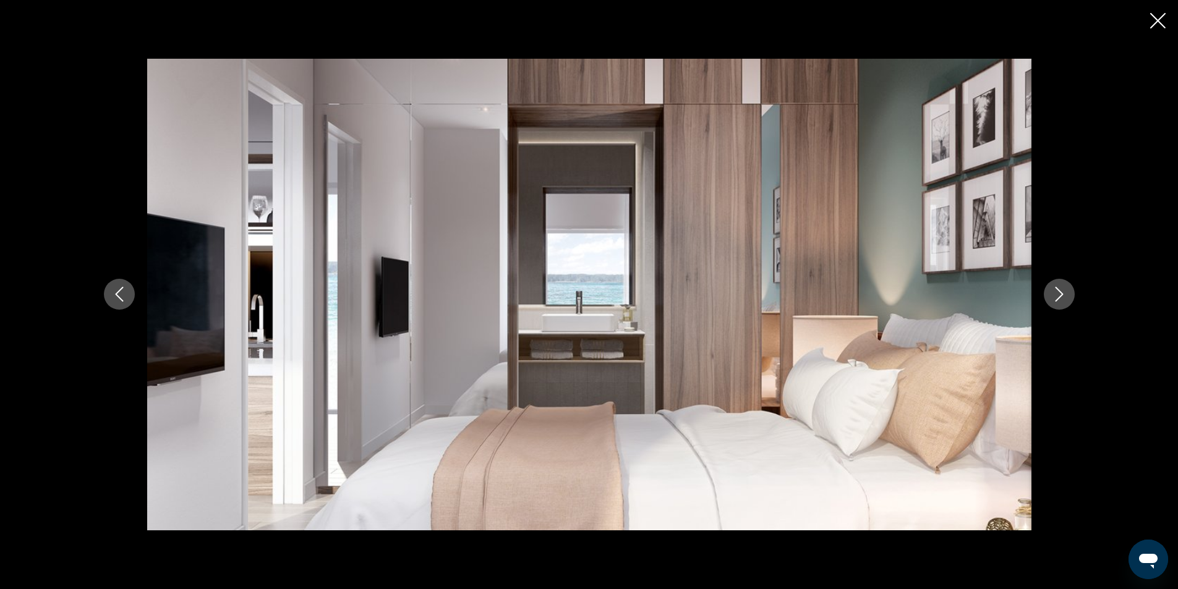
click at [1059, 295] on icon "Next image" at bounding box center [1058, 294] width 15 height 15
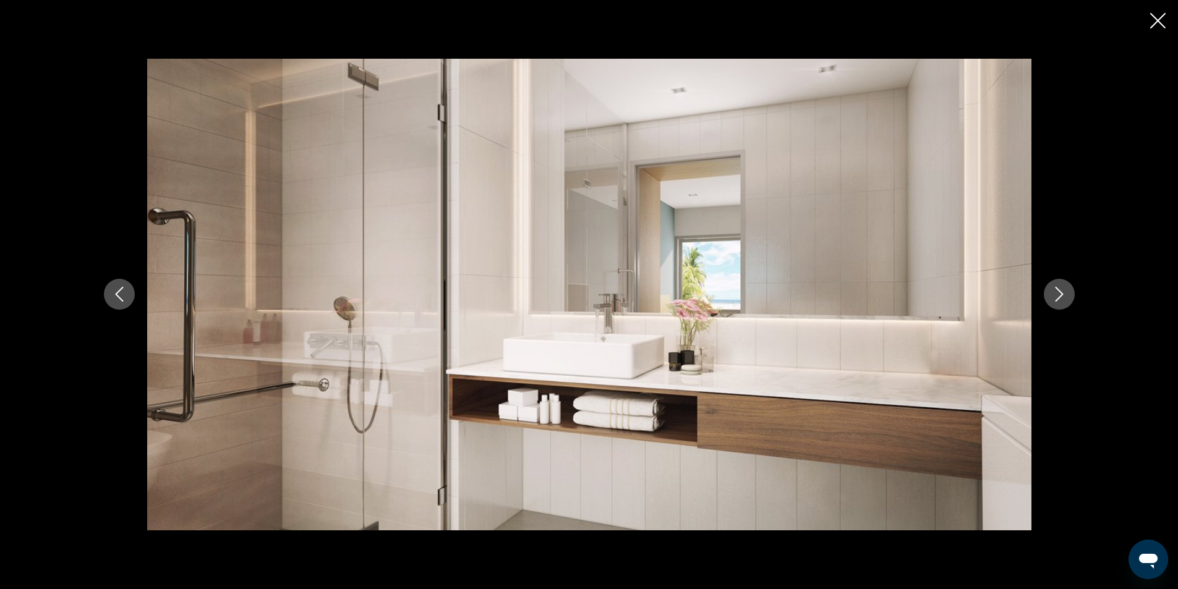
click at [1059, 294] on icon "Next image" at bounding box center [1058, 294] width 15 height 15
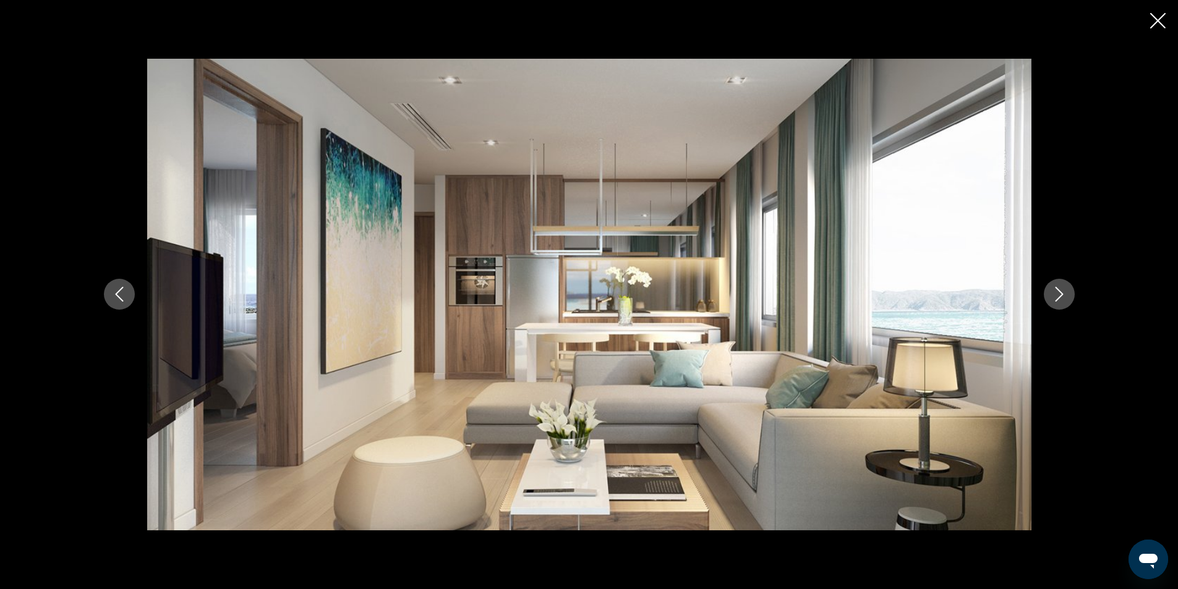
click at [1158, 18] on icon "Close slideshow" at bounding box center [1157, 20] width 15 height 15
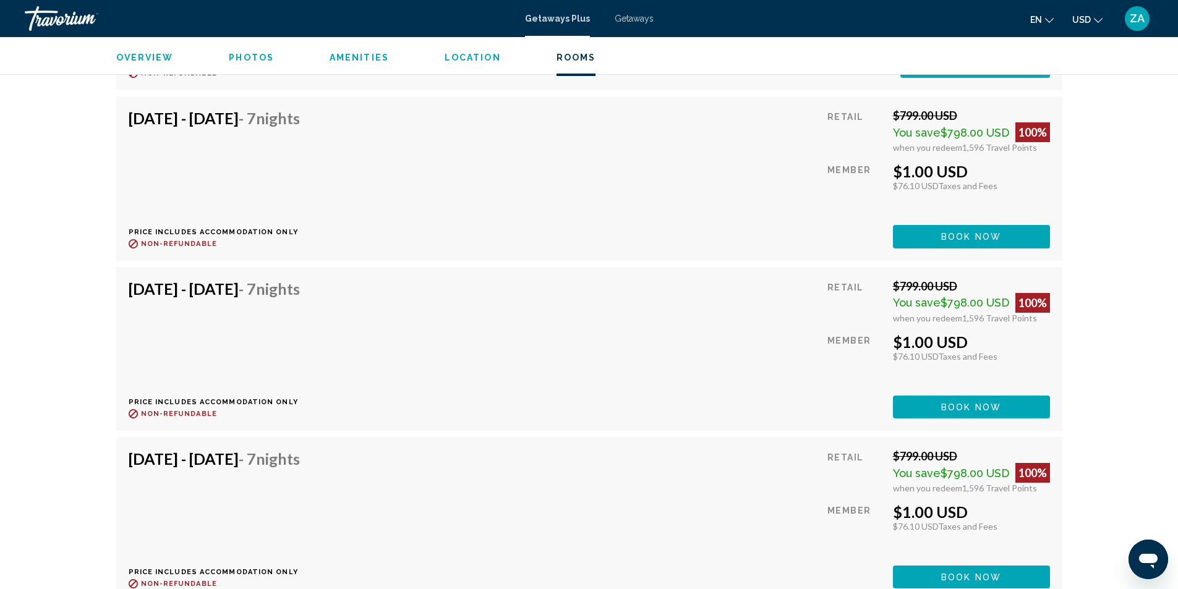
scroll to position [2591, 0]
